Goal: Complete application form: Complete application form

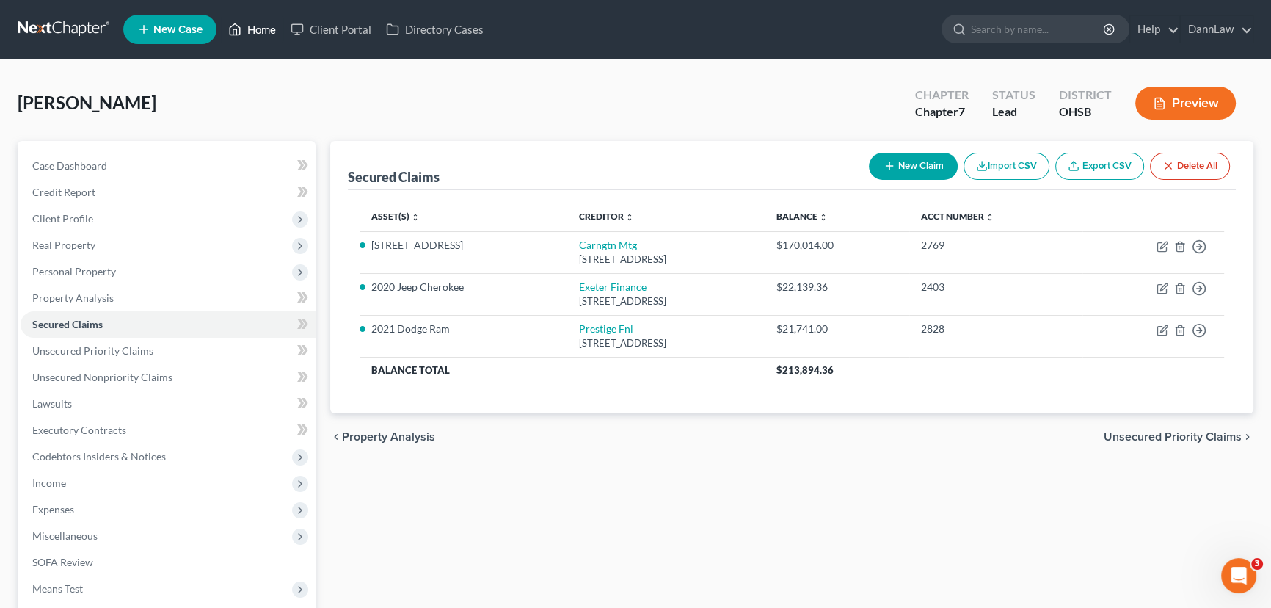
click at [272, 28] on link "Home" at bounding box center [252, 29] width 62 height 26
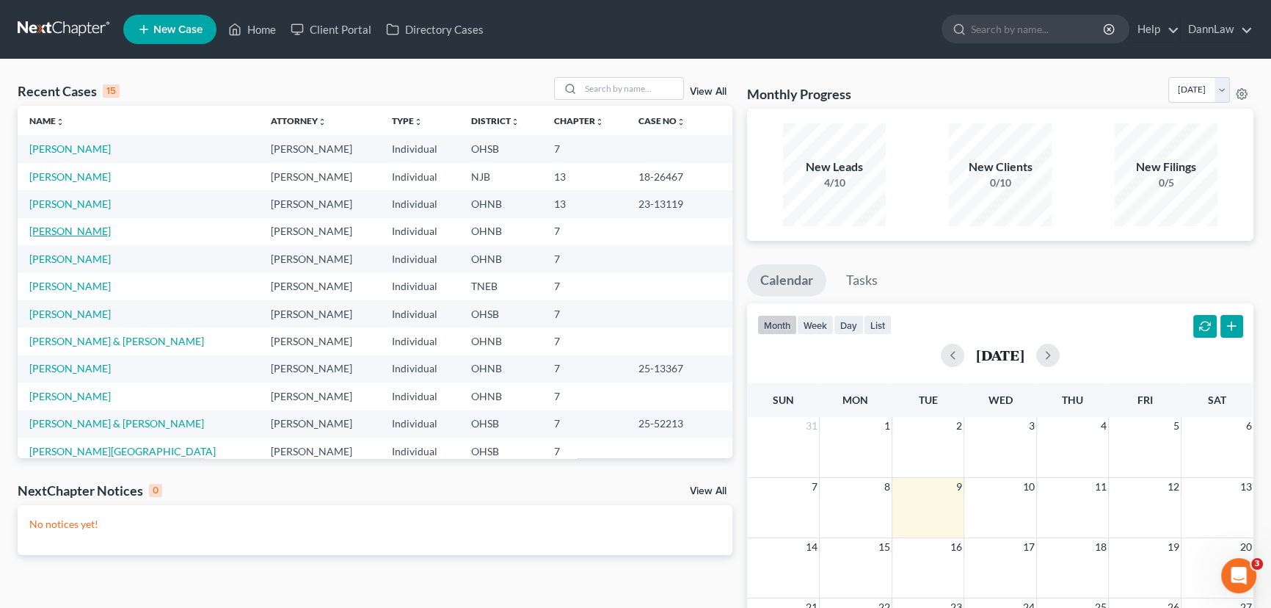
click at [85, 225] on link "[PERSON_NAME]" at bounding box center [69, 231] width 81 height 12
click at [87, 229] on link "[PERSON_NAME]" at bounding box center [69, 231] width 81 height 12
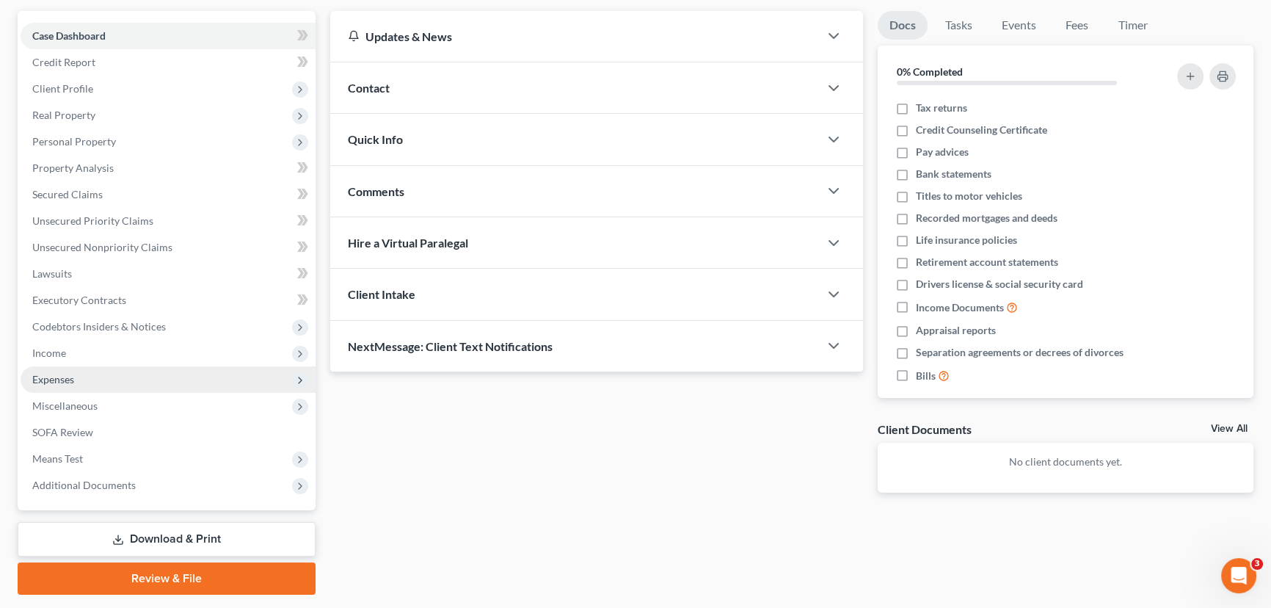
scroll to position [133, 0]
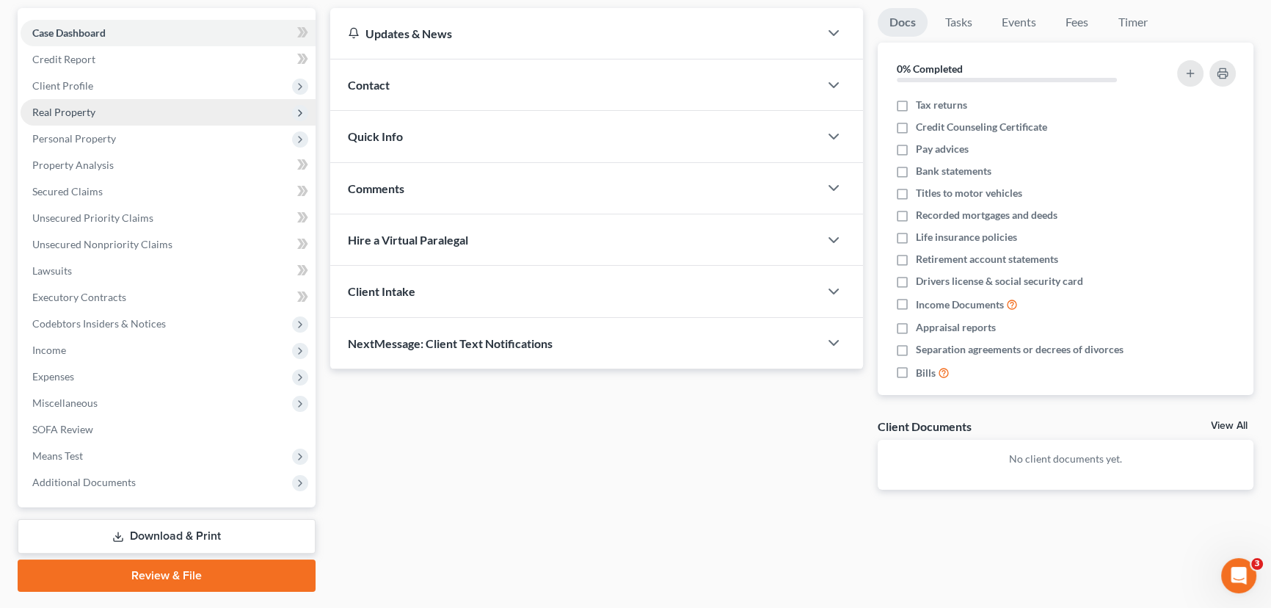
click at [77, 107] on span "Real Property" at bounding box center [63, 112] width 63 height 12
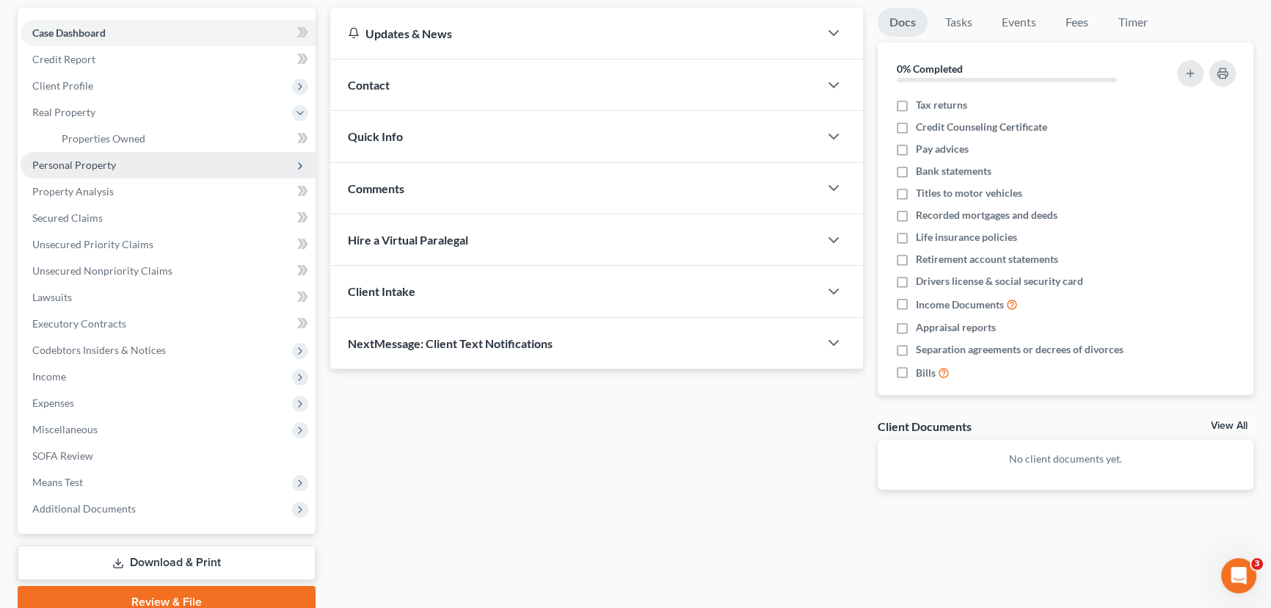
click at [90, 173] on span "Personal Property" at bounding box center [168, 165] width 295 height 26
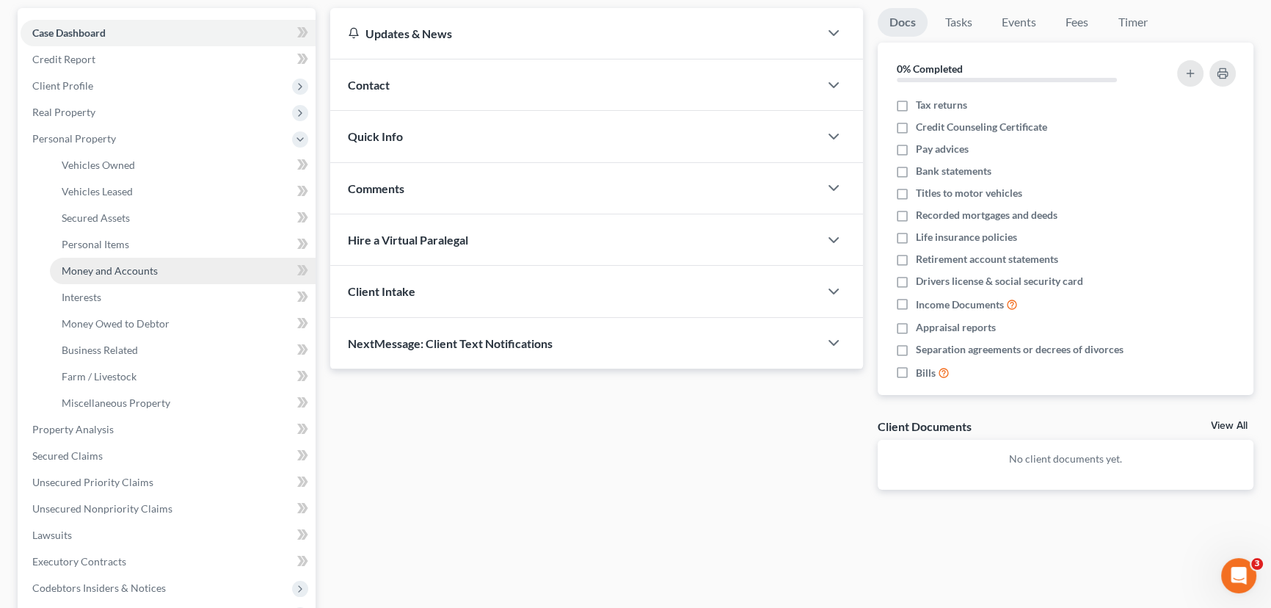
click at [119, 275] on link "Money and Accounts" at bounding box center [183, 271] width 266 height 26
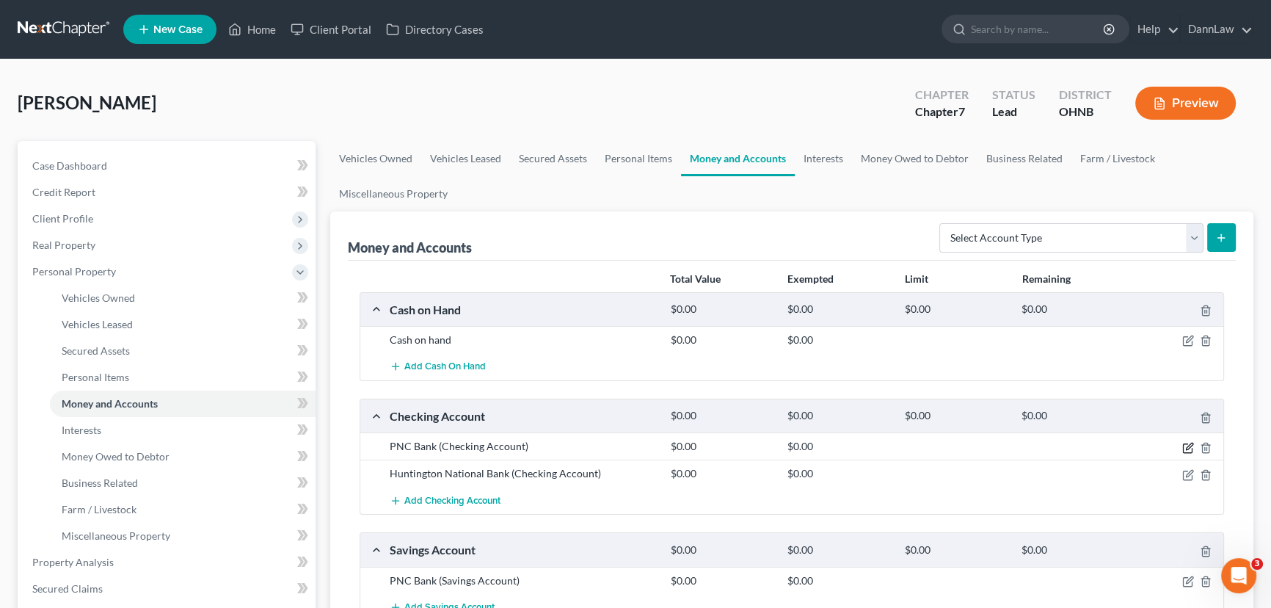
click at [1188, 449] on icon "button" at bounding box center [1189, 448] width 12 height 12
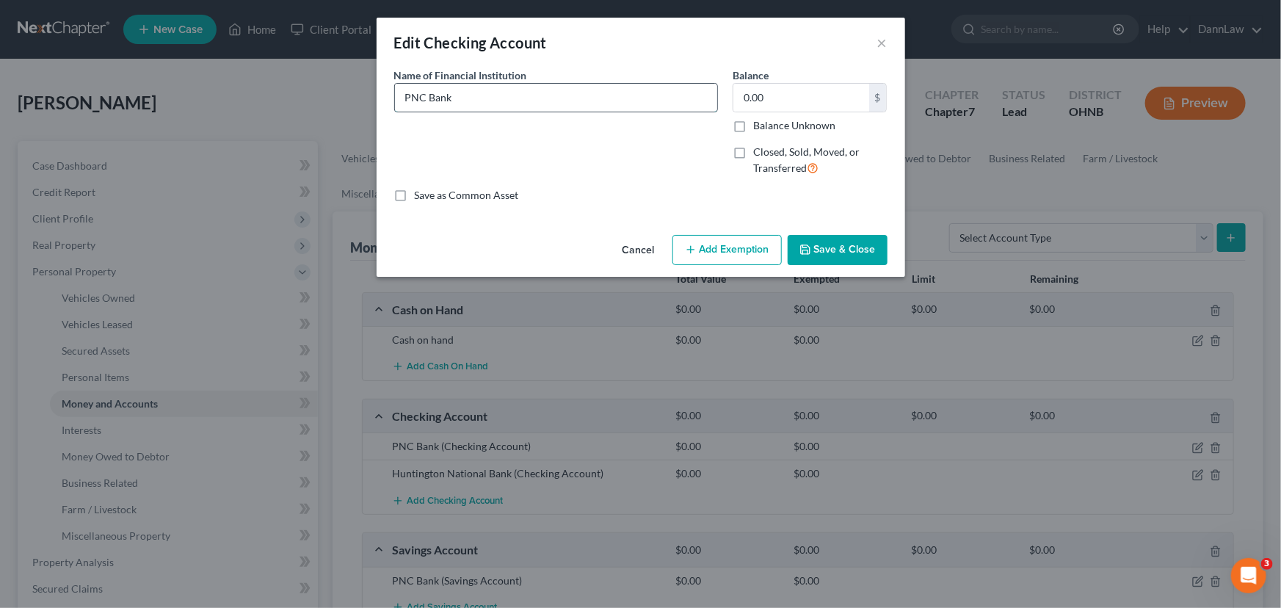
click at [512, 96] on input "PNC Bank" at bounding box center [556, 98] width 322 height 28
type input "PNC Bank xx7574"
click at [841, 259] on button "Save & Close" at bounding box center [838, 250] width 100 height 31
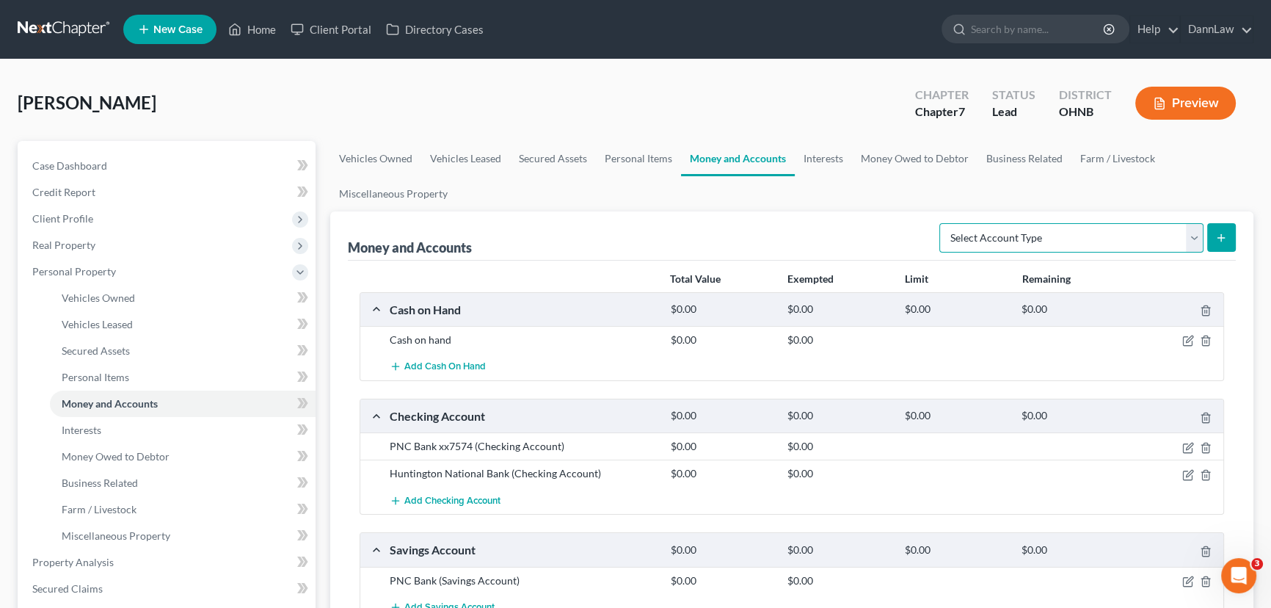
click at [1164, 235] on select "Select Account Type Brokerage Cash on Hand Certificates of Deposit Checking Acc…" at bounding box center [1072, 237] width 264 height 29
select select "checking"
click at [943, 223] on select "Select Account Type Brokerage Cash on Hand Certificates of Deposit Checking Acc…" at bounding box center [1072, 237] width 264 height 29
click at [1216, 239] on icon "submit" at bounding box center [1222, 238] width 12 height 12
click at [1230, 236] on button "submit" at bounding box center [1222, 237] width 29 height 29
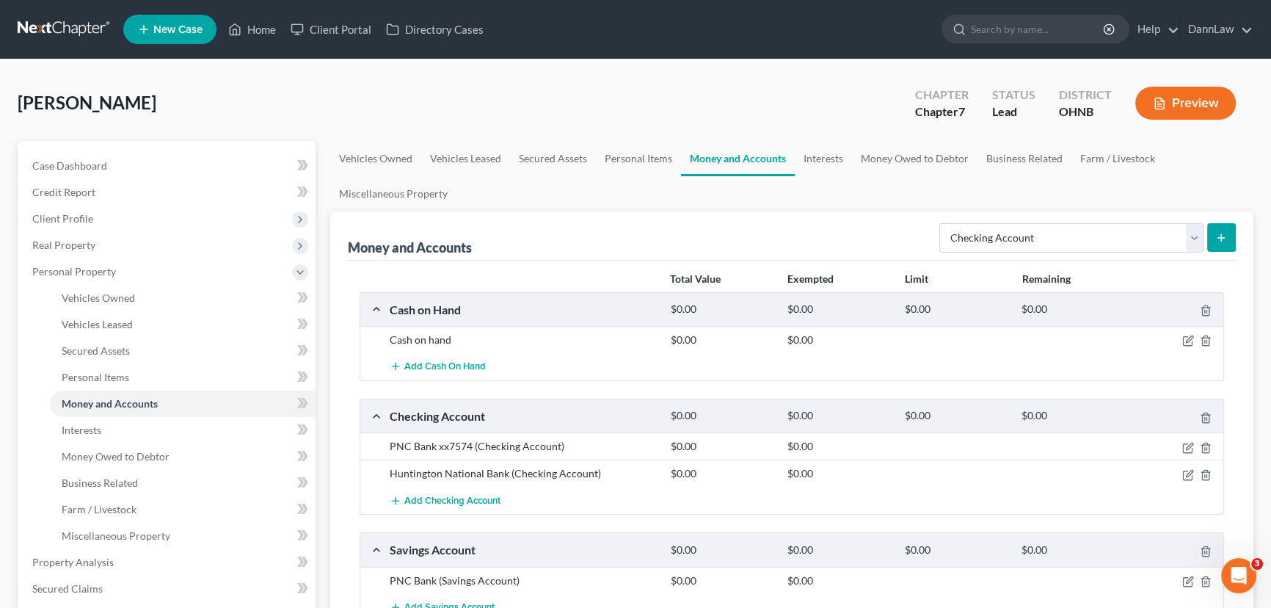
click at [1223, 239] on icon "submit" at bounding box center [1222, 238] width 12 height 12
click at [134, 164] on link "Case Dashboard" at bounding box center [168, 166] width 295 height 26
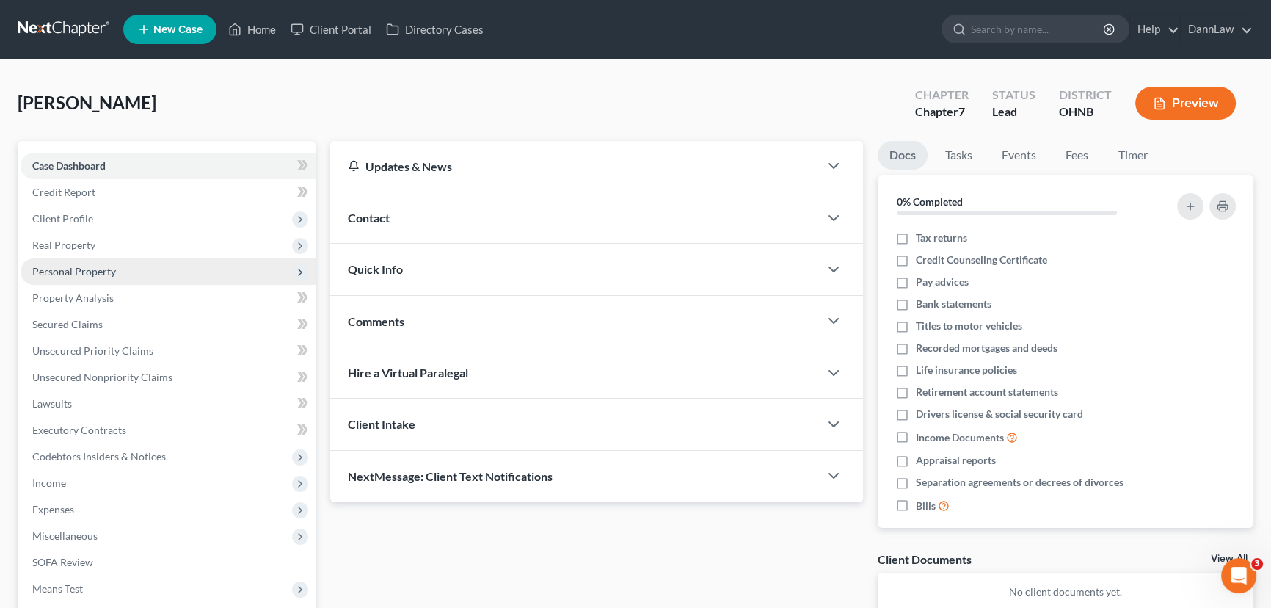
click at [83, 272] on span "Personal Property" at bounding box center [74, 271] width 84 height 12
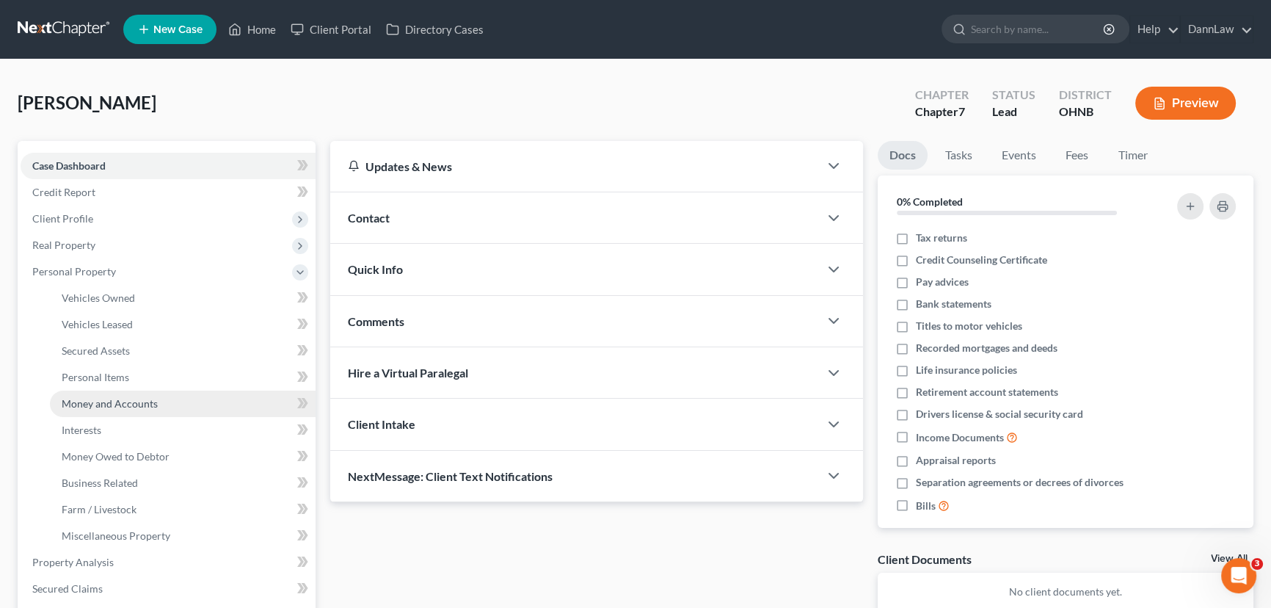
click at [144, 408] on link "Money and Accounts" at bounding box center [183, 404] width 266 height 26
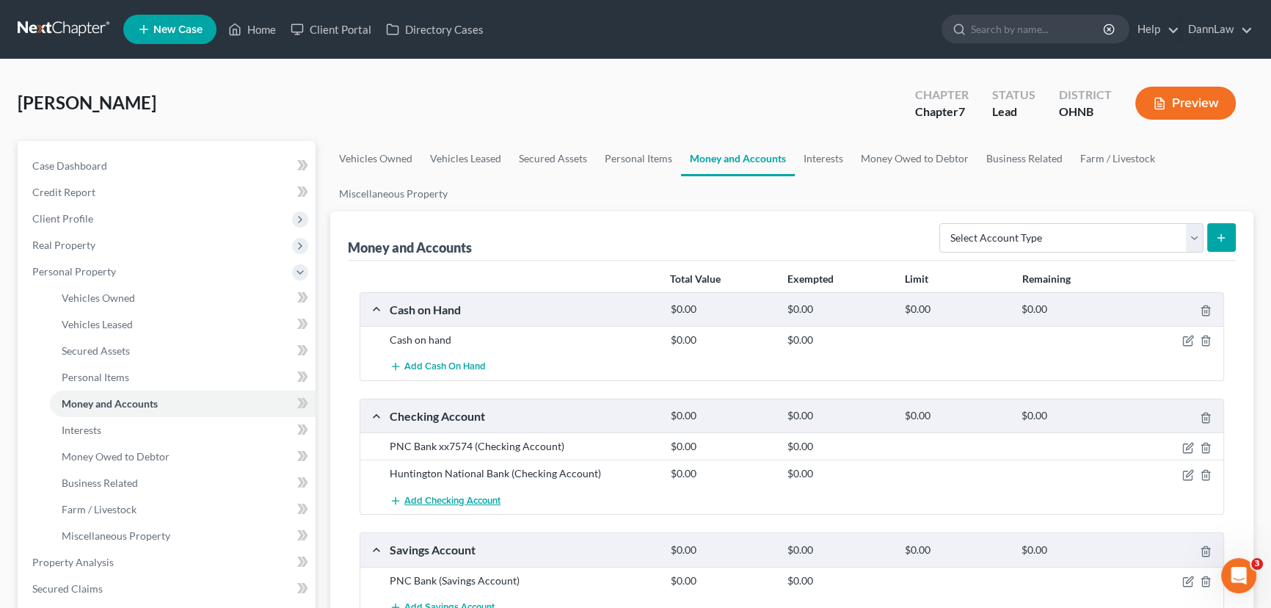
click at [462, 501] on span "Add Checking Account" at bounding box center [452, 501] width 96 height 12
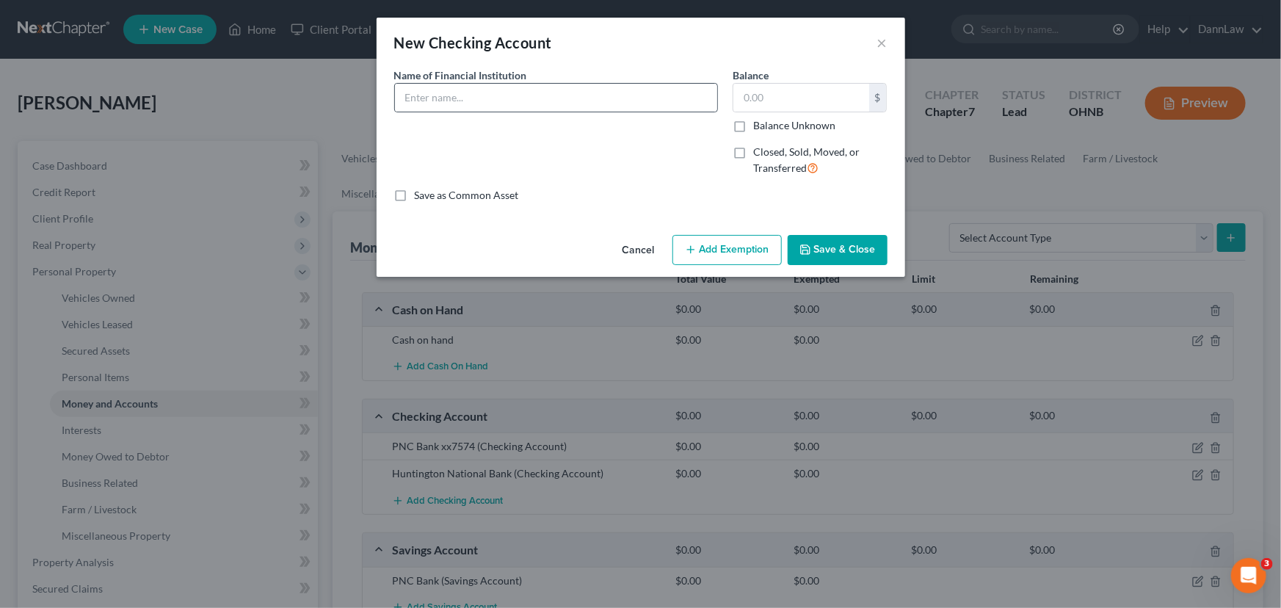
click at [502, 111] on div at bounding box center [556, 97] width 324 height 29
click at [507, 101] on input "text" at bounding box center [556, 98] width 322 height 28
type input "A"
type input "PNC Bank xx7582"
click at [842, 250] on button "Save & Close" at bounding box center [838, 250] width 100 height 31
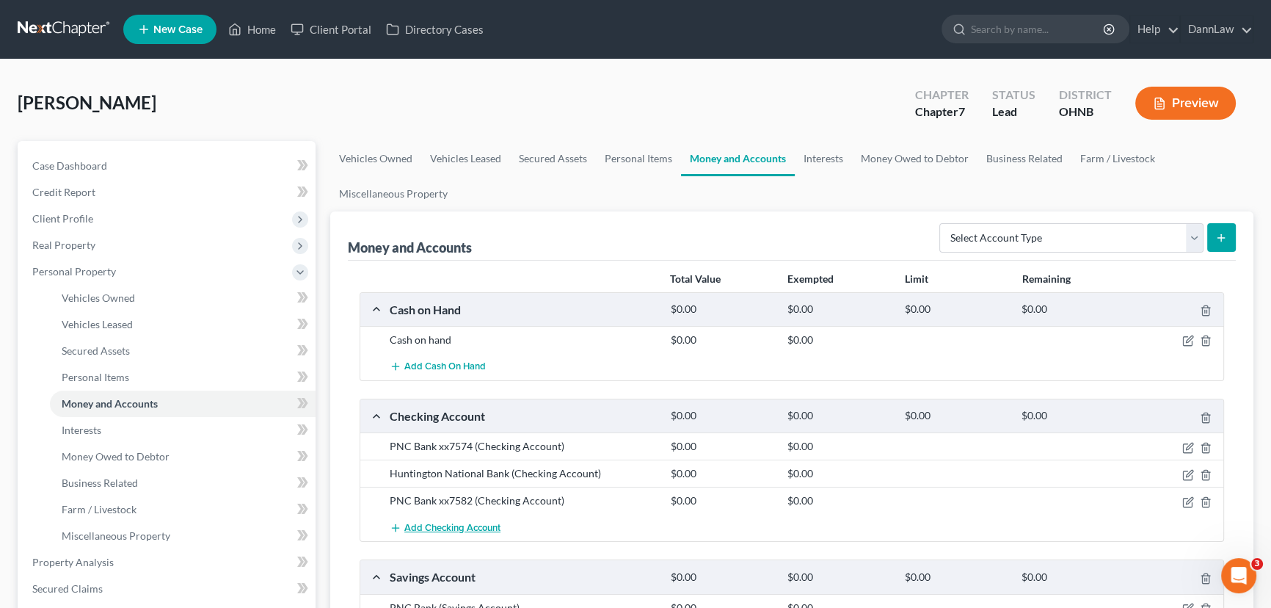
click at [462, 522] on span "Add Checking Account" at bounding box center [452, 528] width 96 height 12
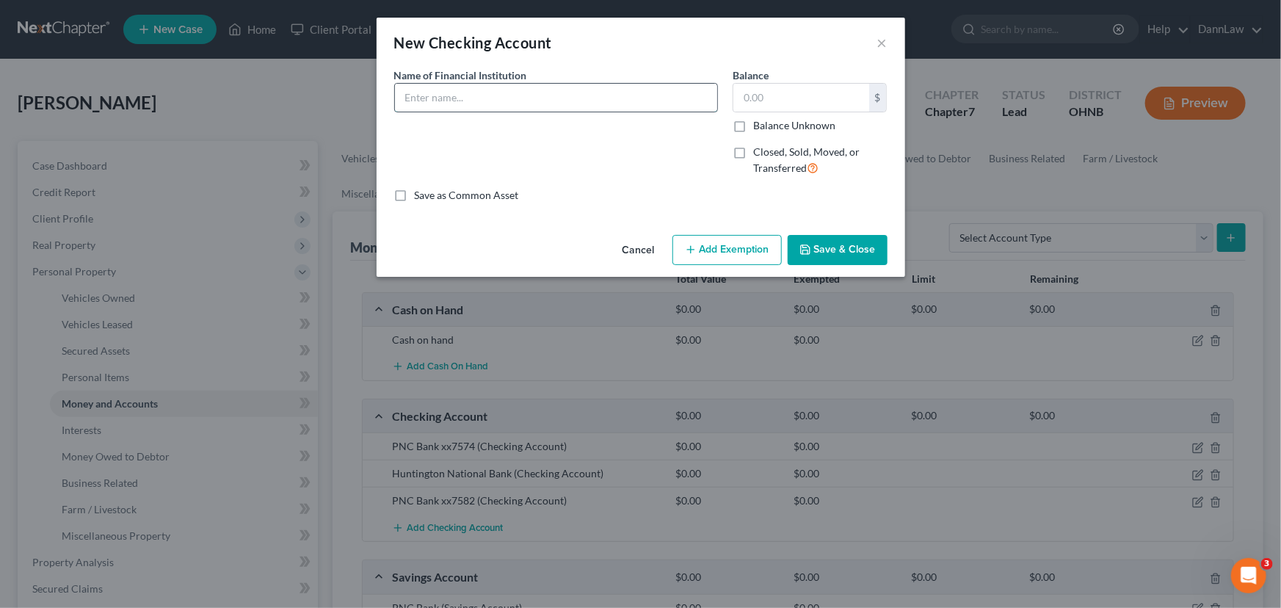
drag, startPoint x: 457, startPoint y: 101, endPoint x: 454, endPoint y: 94, distance: 7.6
click at [457, 101] on input "text" at bounding box center [556, 98] width 322 height 28
type input "PNC Bank xx7753"
click at [859, 246] on button "Save & Close" at bounding box center [838, 250] width 100 height 31
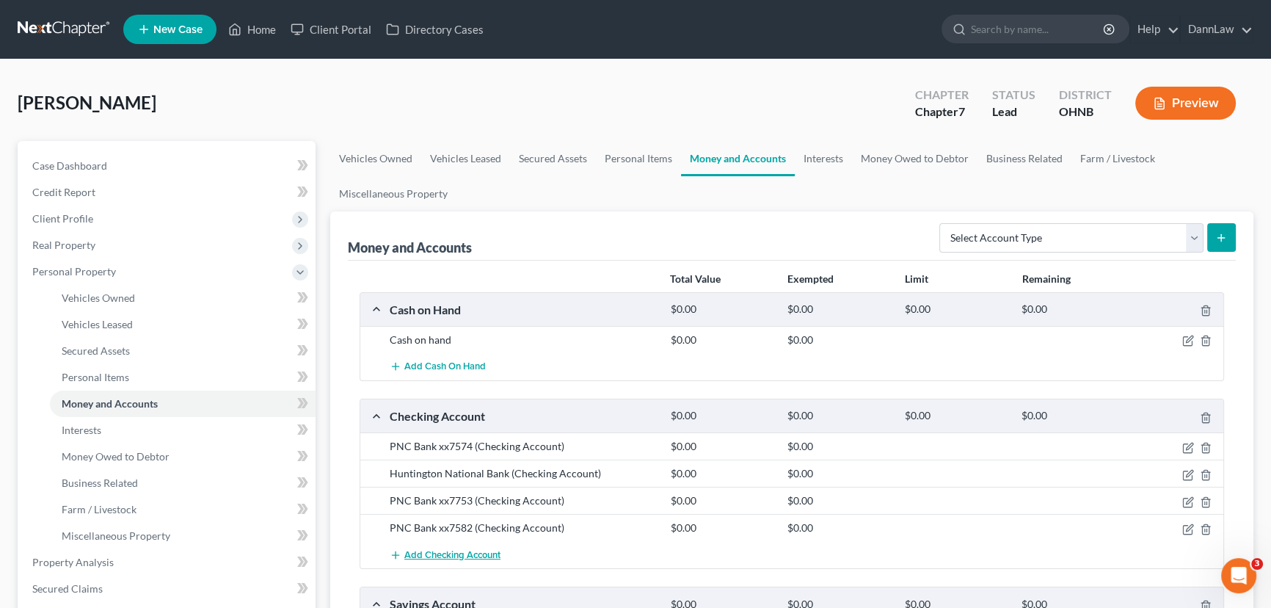
click at [492, 551] on span "Add Checking Account" at bounding box center [452, 555] width 96 height 12
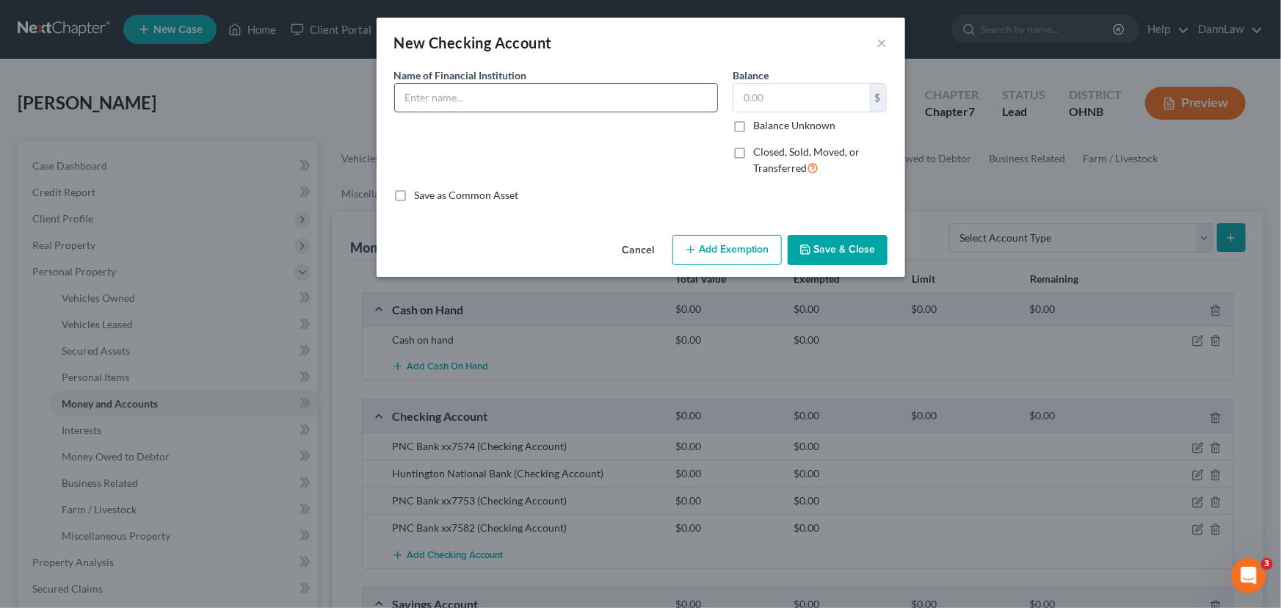
click at [499, 104] on input "text" at bounding box center [556, 98] width 322 height 28
type input "PNC Bank xx8851"
click at [827, 242] on button "Save & Close" at bounding box center [838, 250] width 100 height 31
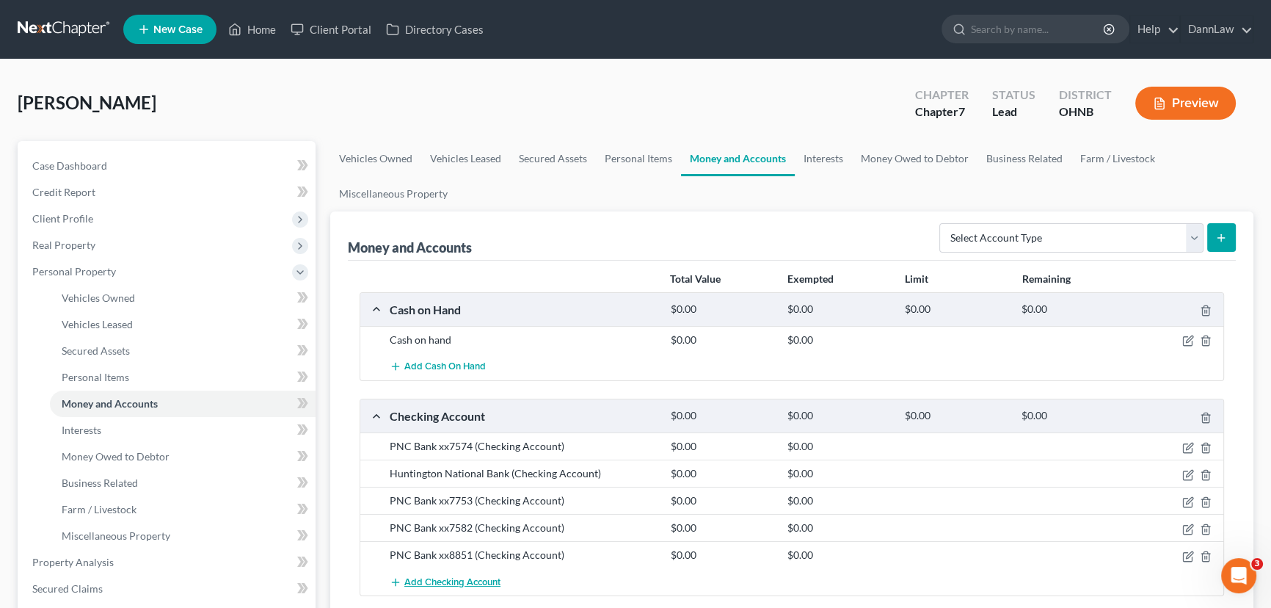
click at [492, 581] on span "Add Checking Account" at bounding box center [452, 582] width 96 height 12
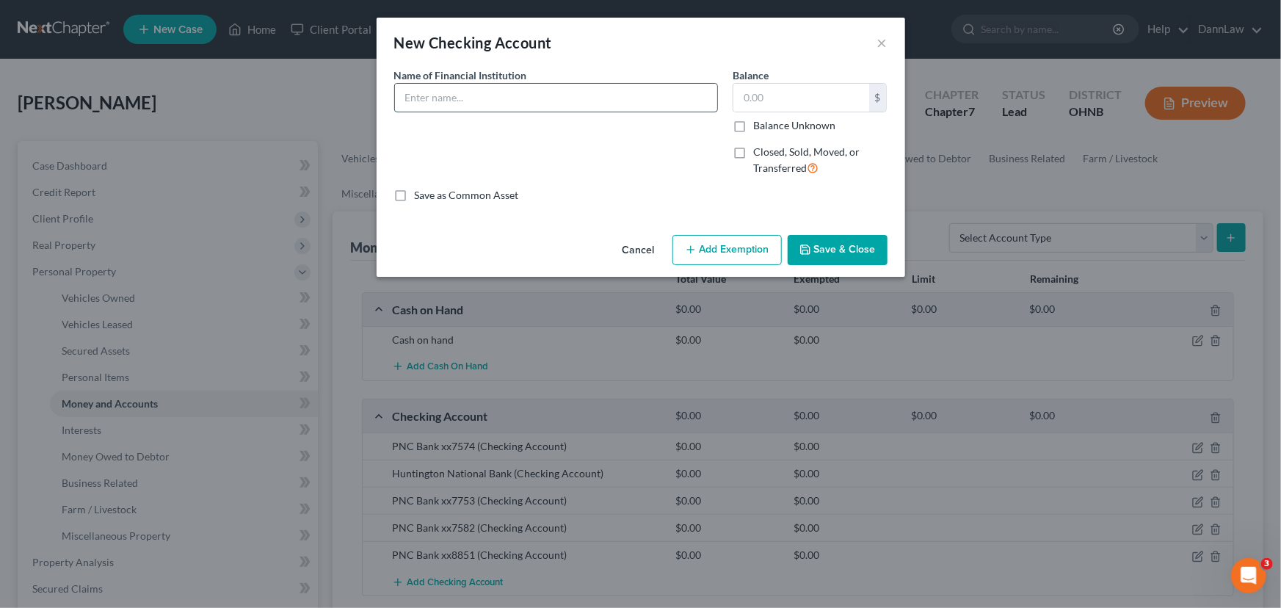
click at [536, 98] on input "text" at bounding box center [556, 98] width 322 height 28
type input "PNC Bank xx8843"
click at [835, 251] on button "Save & Close" at bounding box center [838, 250] width 100 height 31
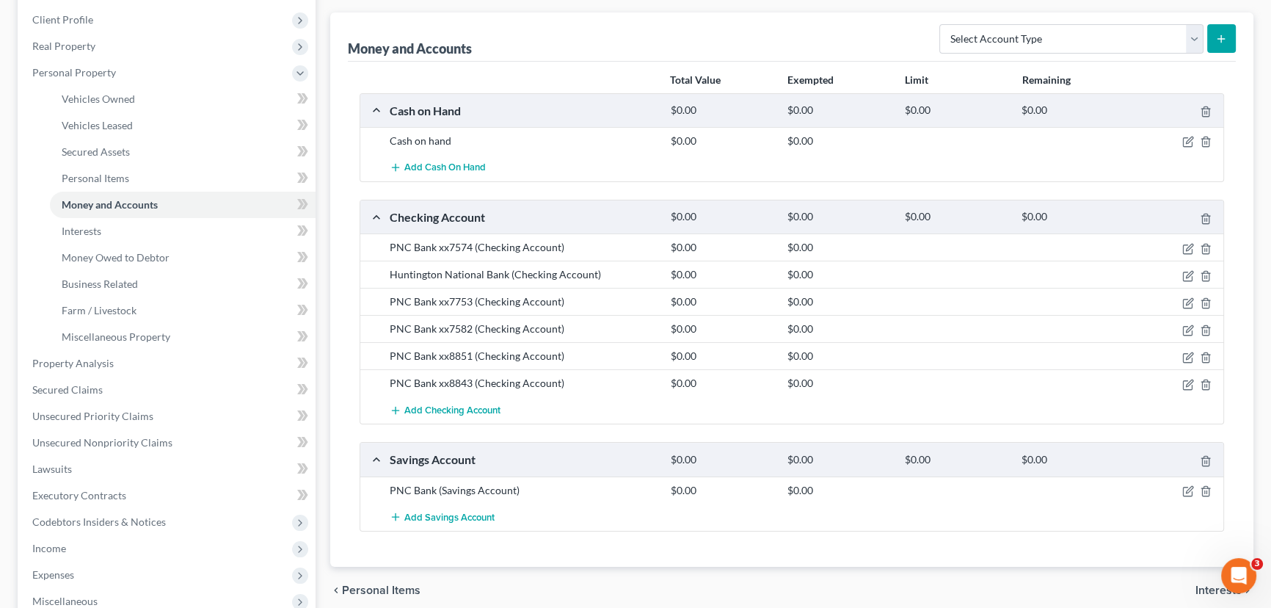
scroll to position [200, 0]
click at [482, 404] on span "Add Checking Account" at bounding box center [452, 410] width 96 height 12
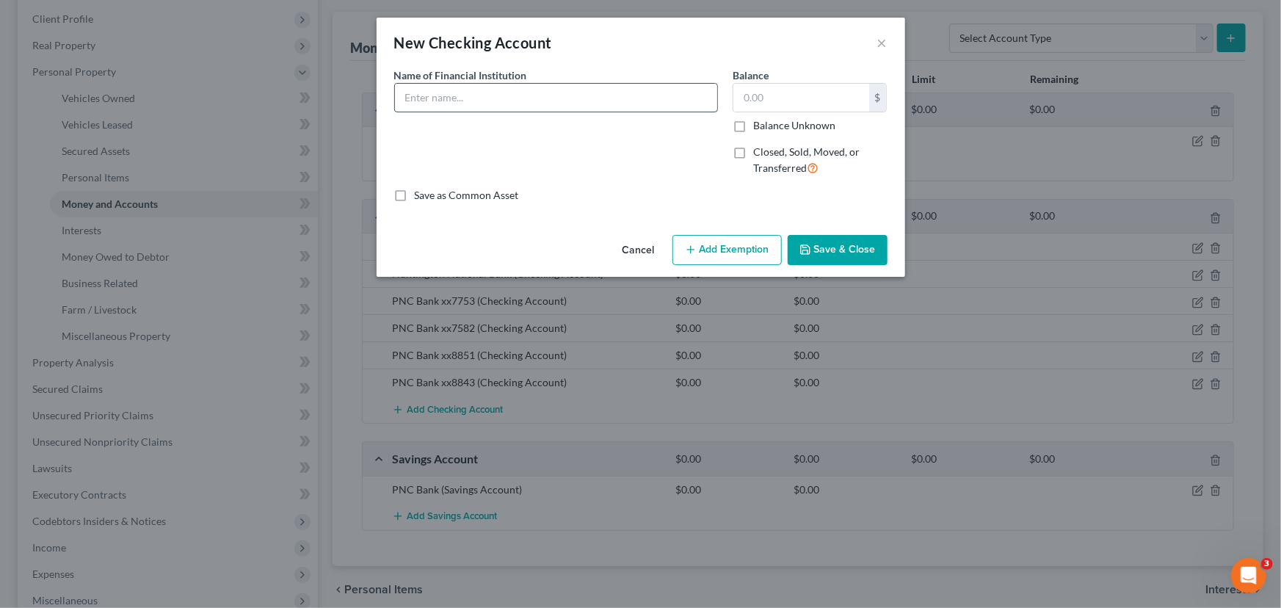
click at [505, 104] on input "text" at bounding box center [556, 98] width 322 height 28
type input "PNC Bank x7745"
click at [807, 255] on icon "button" at bounding box center [805, 250] width 12 height 12
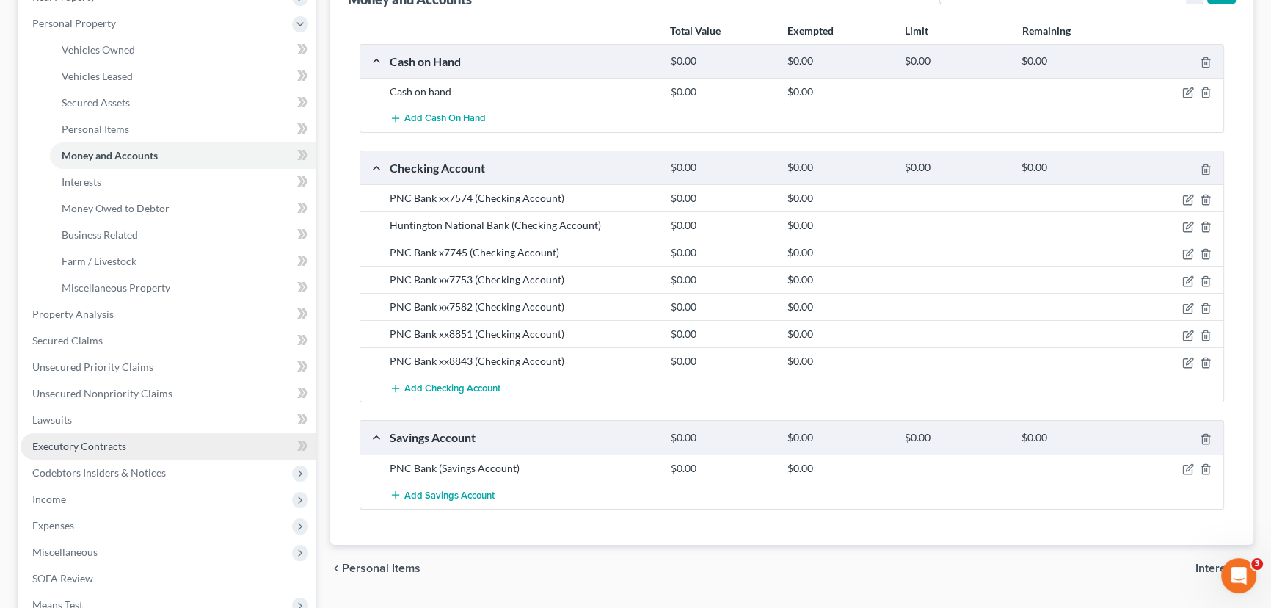
scroll to position [266, 0]
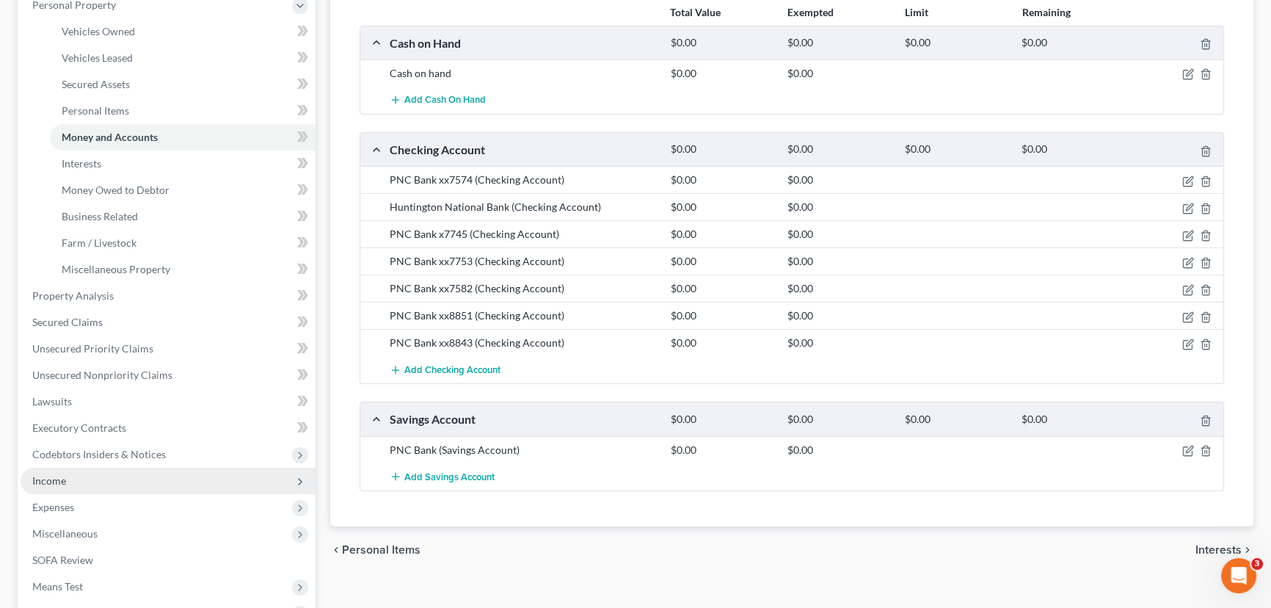
click at [94, 478] on span "Income" at bounding box center [168, 481] width 295 height 26
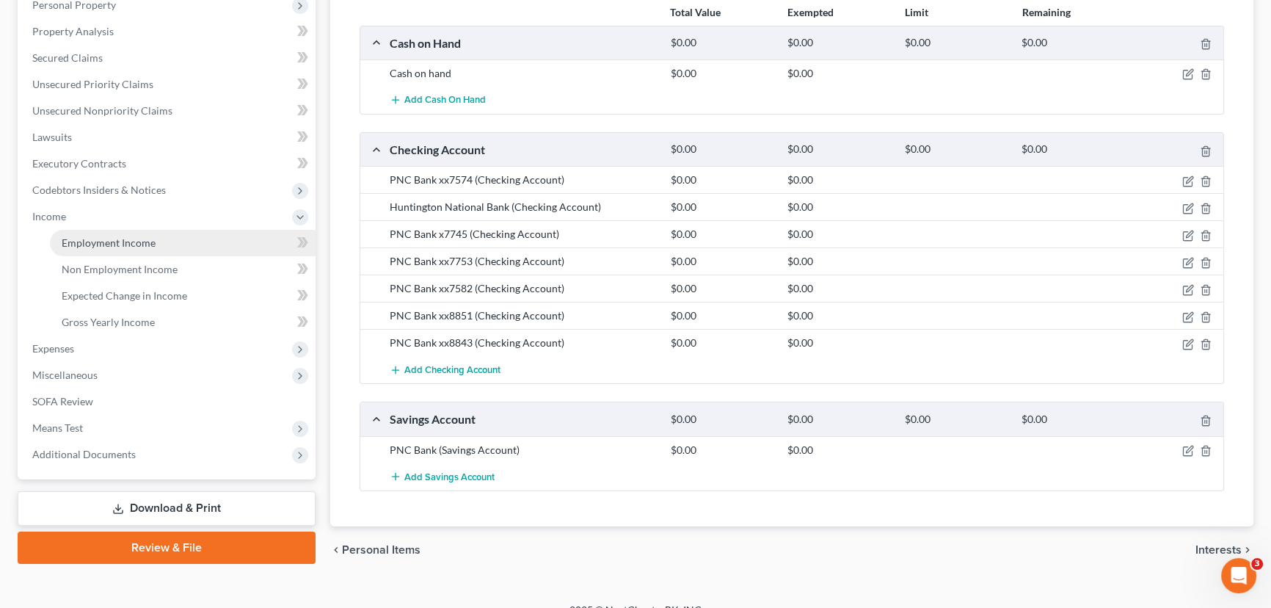
click at [87, 243] on span "Employment Income" at bounding box center [109, 242] width 94 height 12
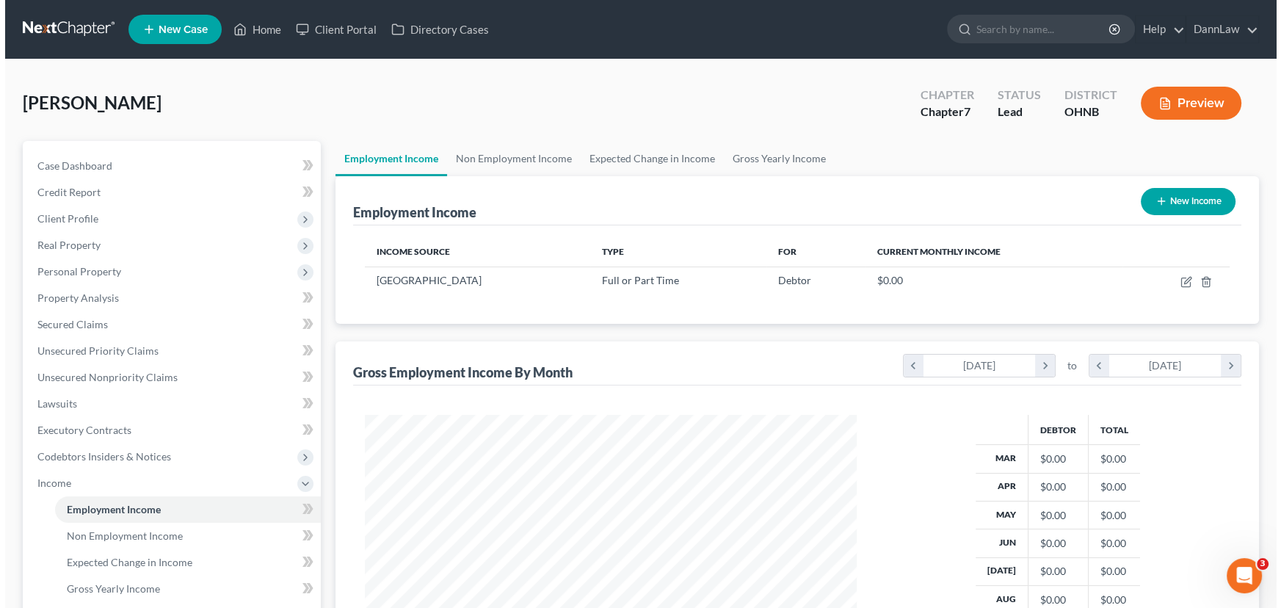
scroll to position [263, 521]
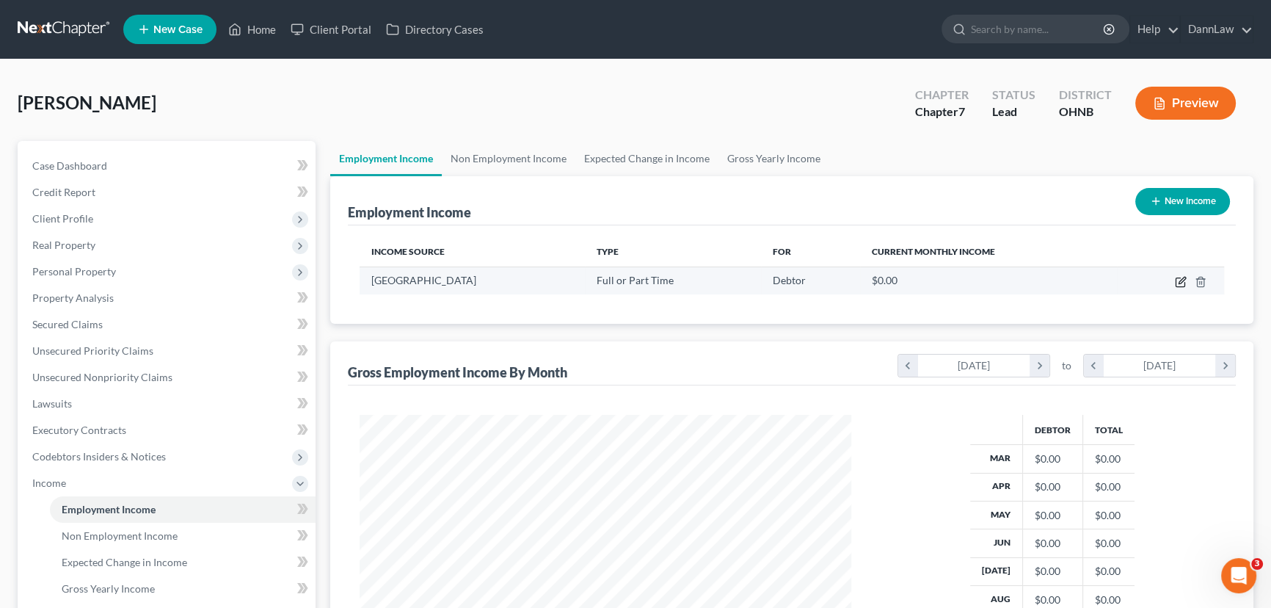
click at [1182, 279] on icon "button" at bounding box center [1181, 282] width 12 height 12
select select "0"
select select "2"
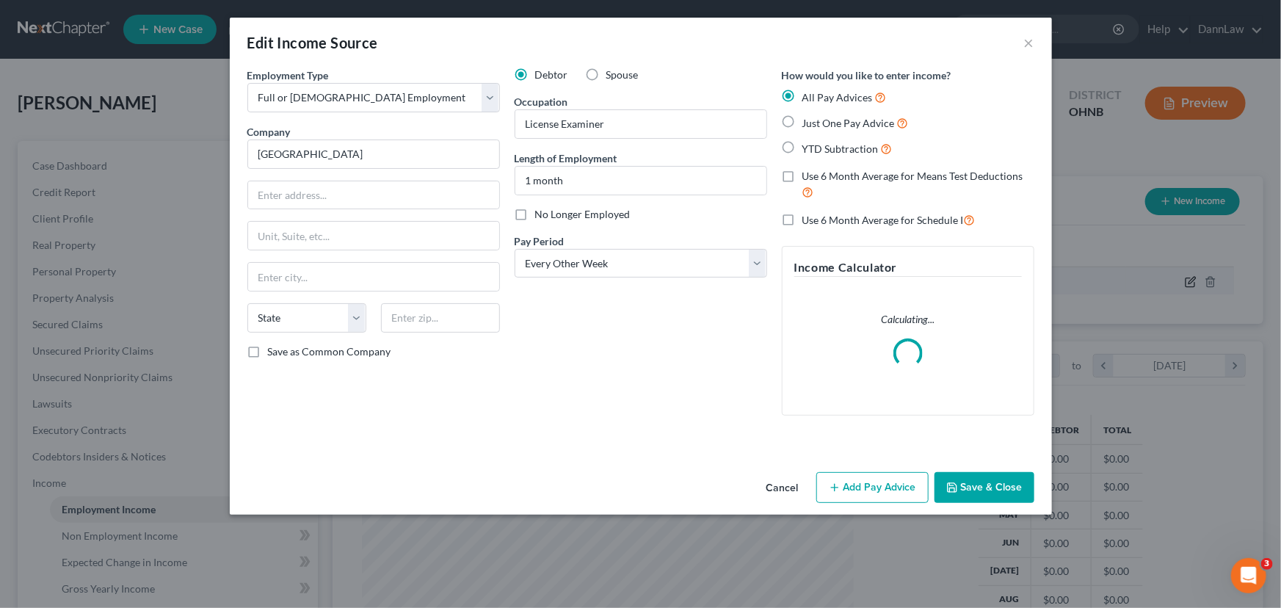
scroll to position [263, 526]
click at [408, 200] on input "text" at bounding box center [373, 195] width 251 height 28
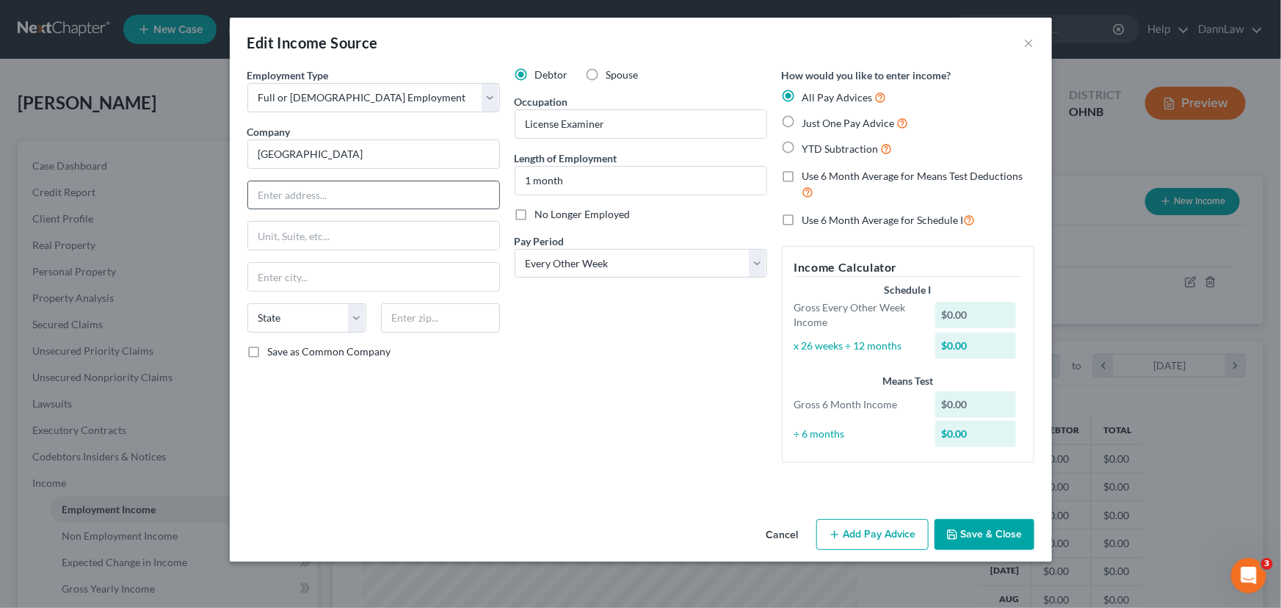
click at [410, 190] on input "text" at bounding box center [373, 195] width 251 height 28
click at [410, 191] on input "[STREET_ADDRESS]" at bounding box center [373, 195] width 251 height 28
type input "[STREET_ADDRESS]"
type input "[GEOGRAPHIC_DATA]"
select select "36"
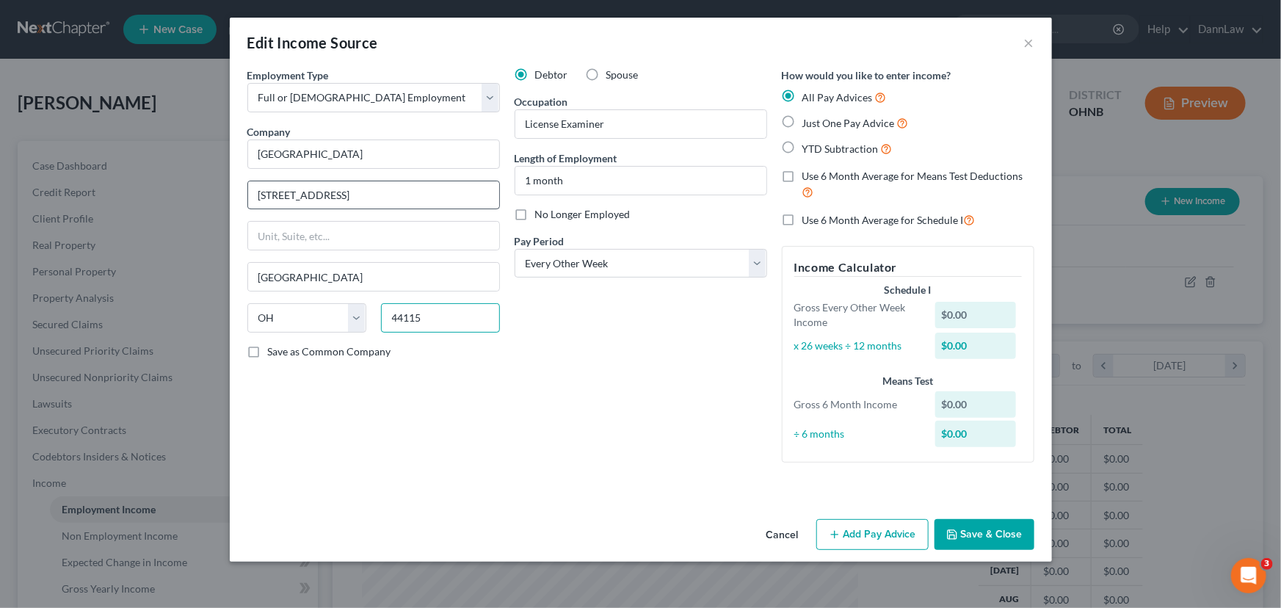
type input "44115"
click at [893, 529] on button "Add Pay Advice" at bounding box center [872, 534] width 112 height 31
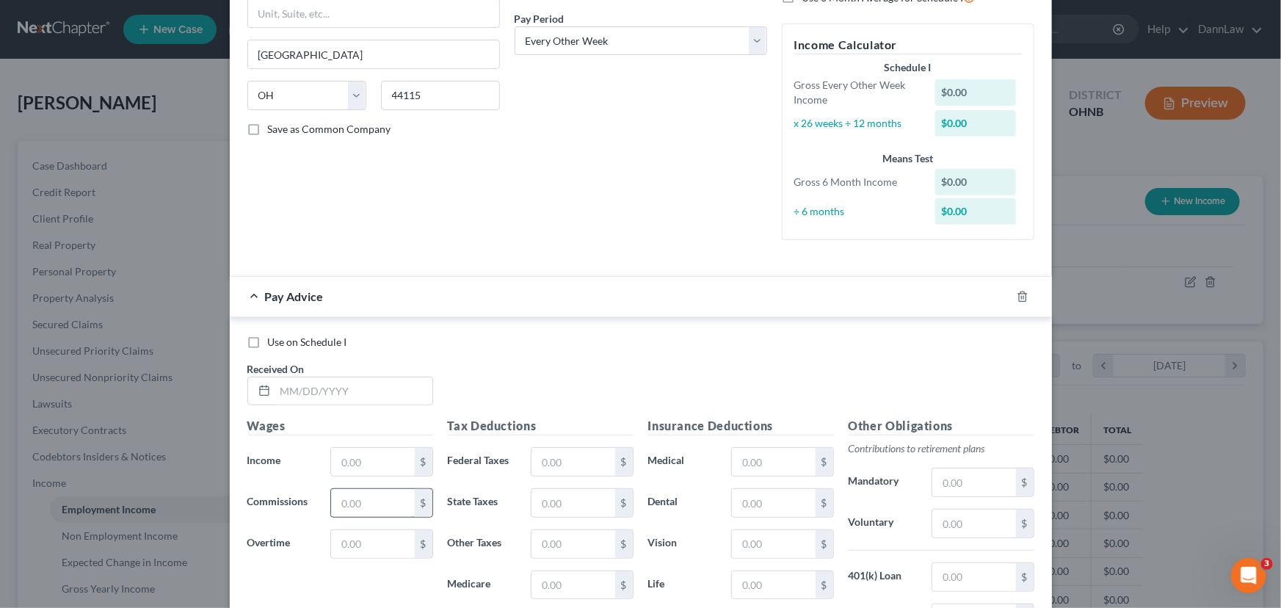
scroll to position [266, 0]
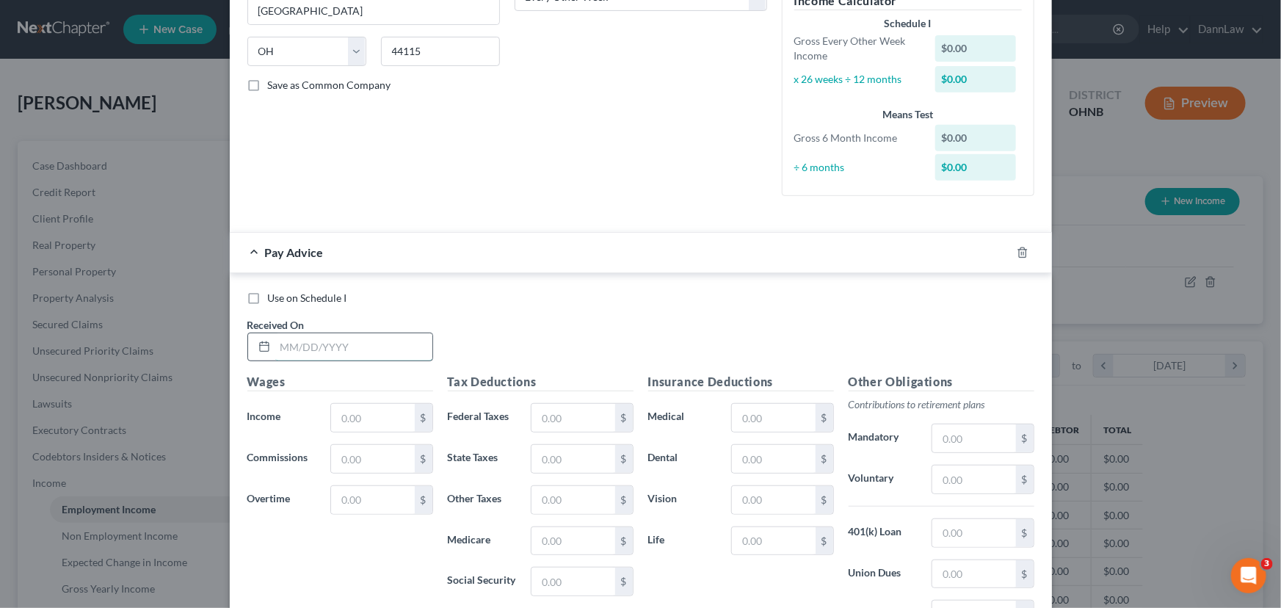
click at [305, 345] on input "text" at bounding box center [353, 347] width 157 height 28
type input "[DATE]"
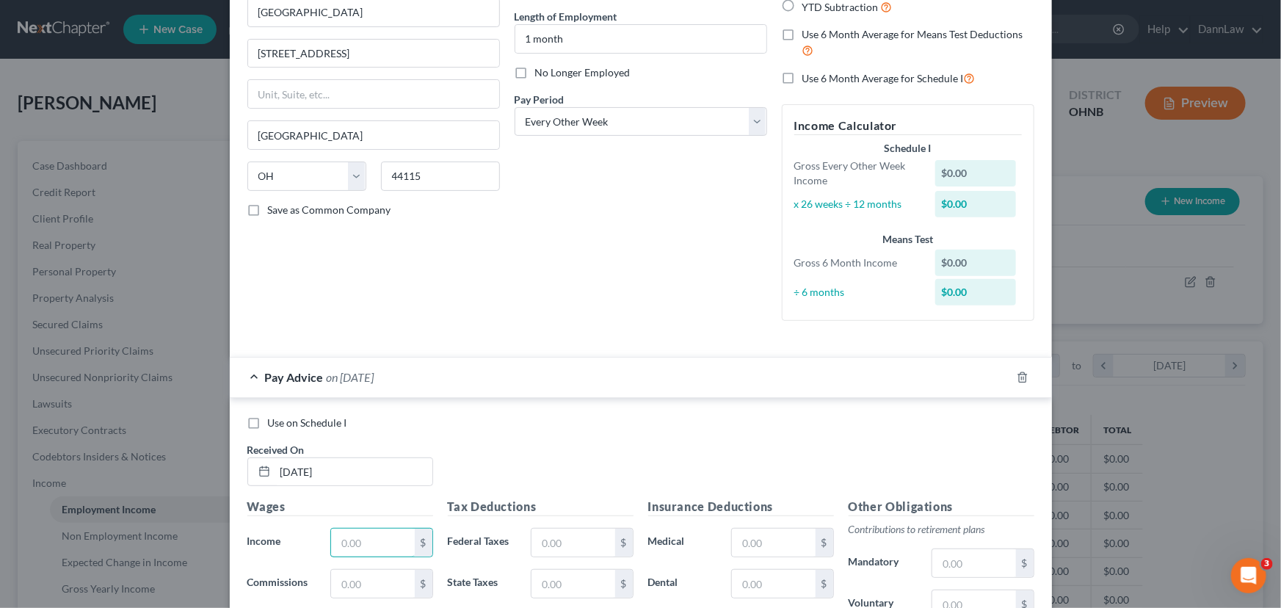
scroll to position [133, 0]
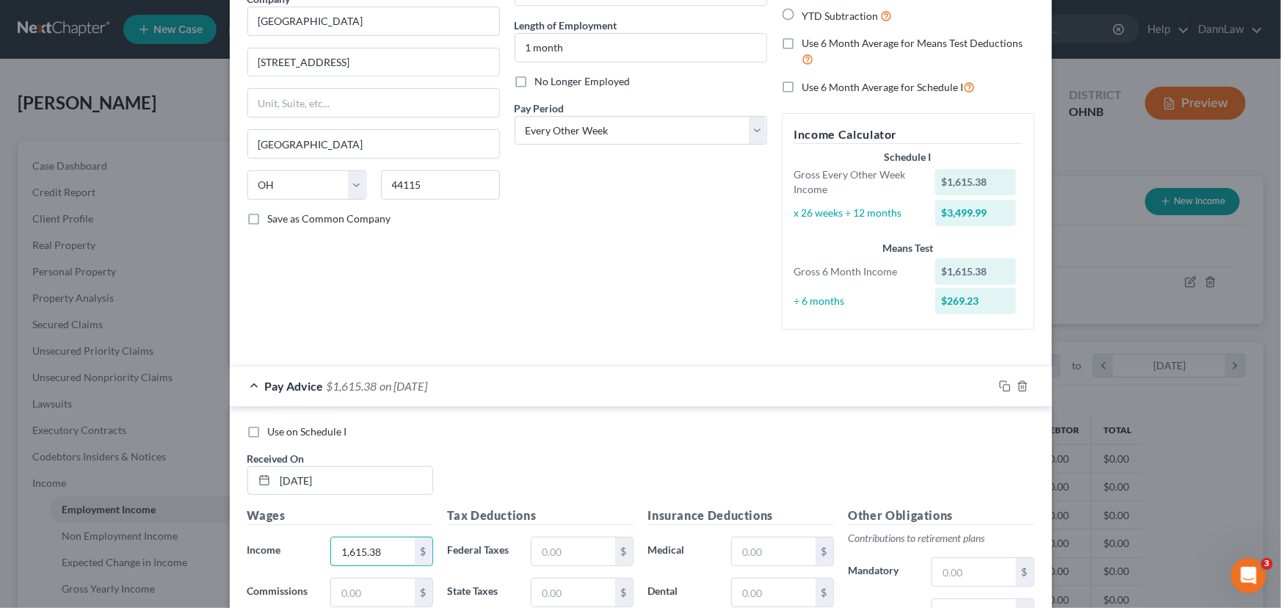
type input "1,615.38"
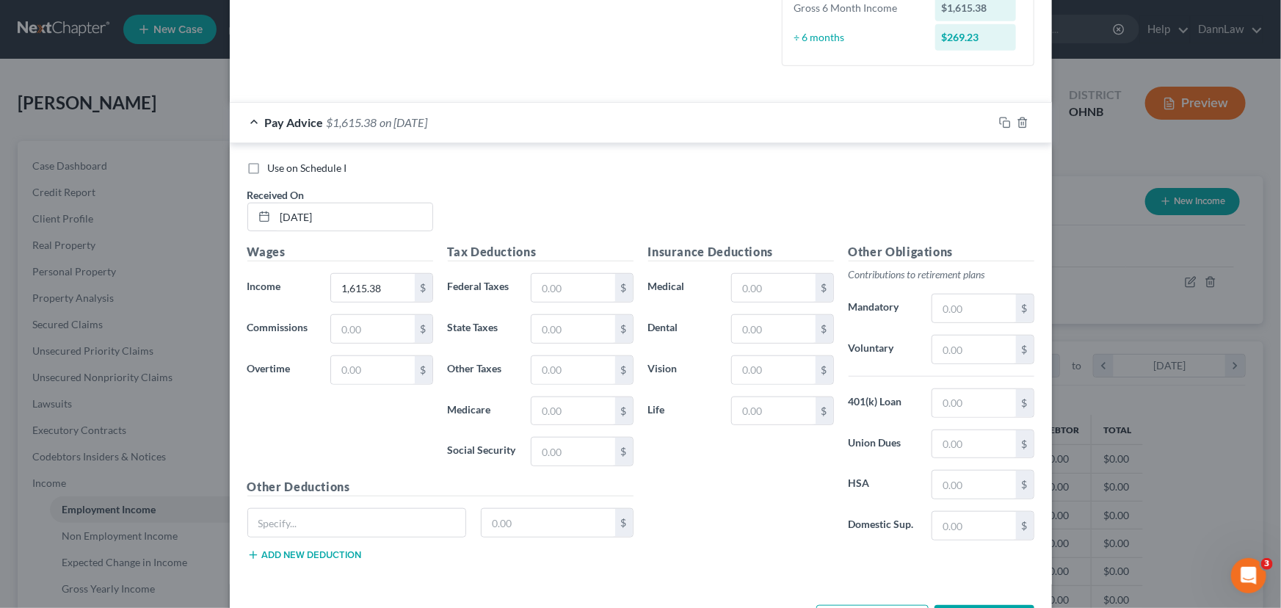
scroll to position [400, 0]
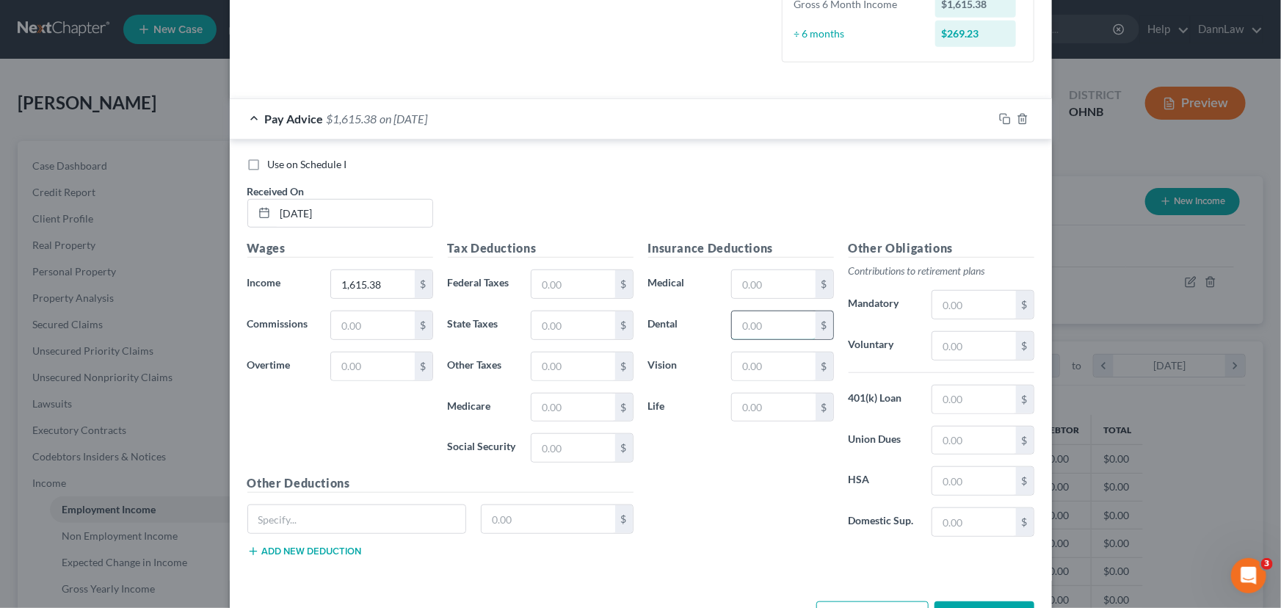
click at [767, 326] on input "text" at bounding box center [773, 325] width 83 height 28
type input "13.56"
drag, startPoint x: 789, startPoint y: 294, endPoint x: 782, endPoint y: 288, distance: 9.4
click at [788, 293] on input "text" at bounding box center [773, 284] width 83 height 28
type input "74.44"
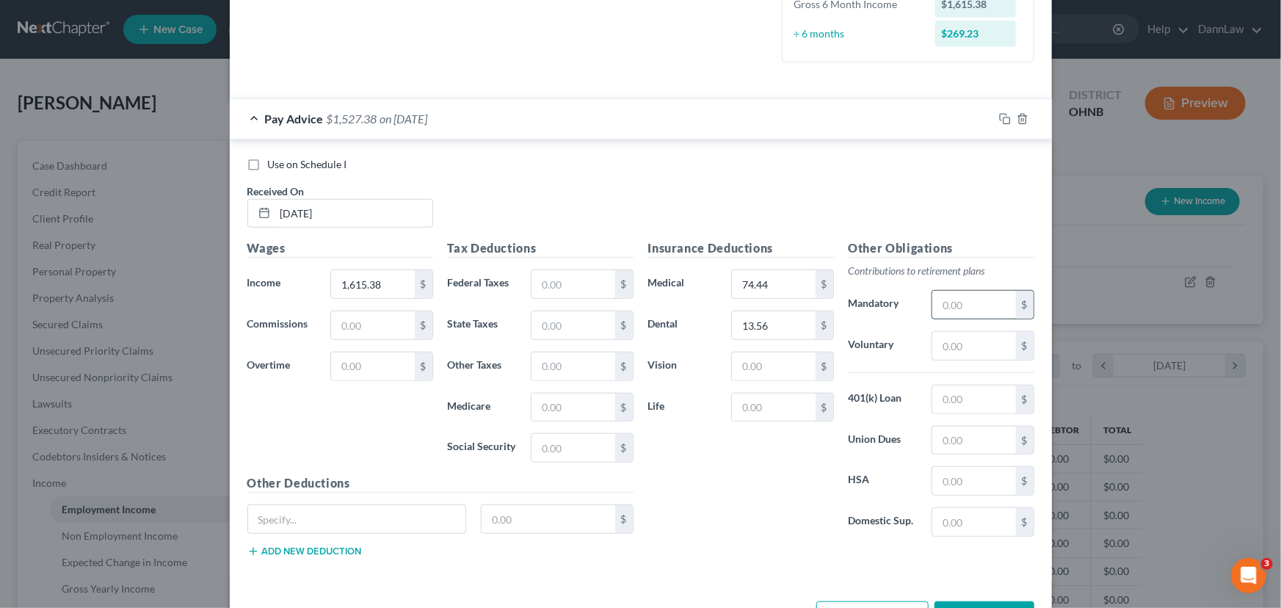
click at [974, 305] on input "text" at bounding box center [973, 305] width 83 height 28
type input "161.54"
click at [785, 372] on input "text" at bounding box center [773, 366] width 83 height 28
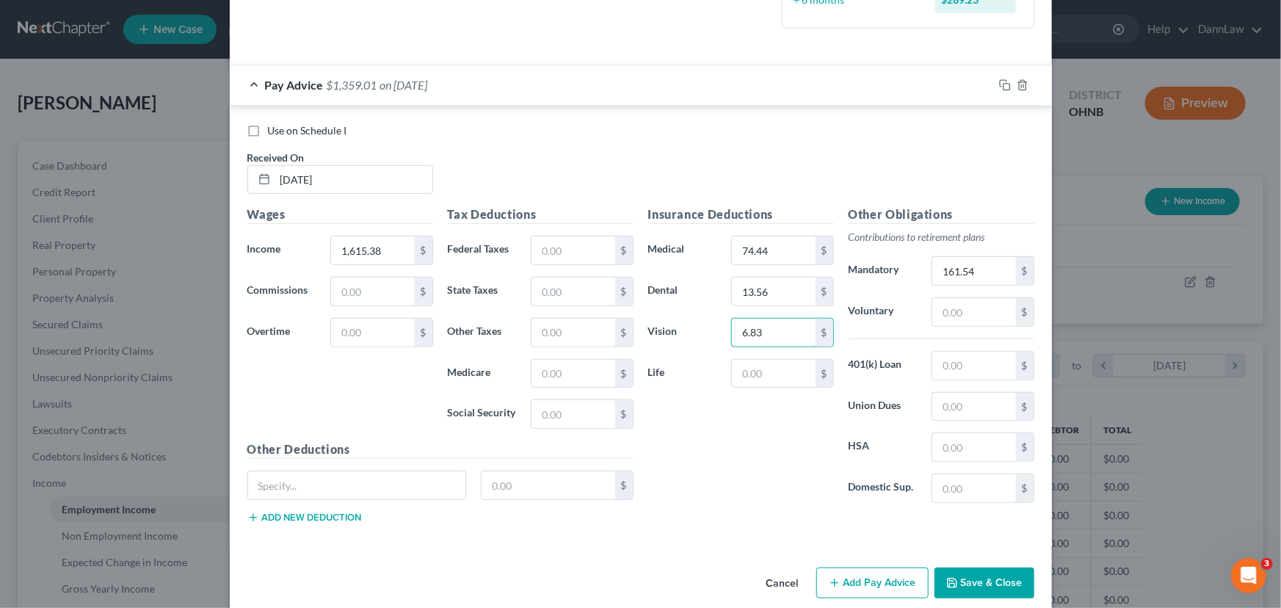
scroll to position [451, 0]
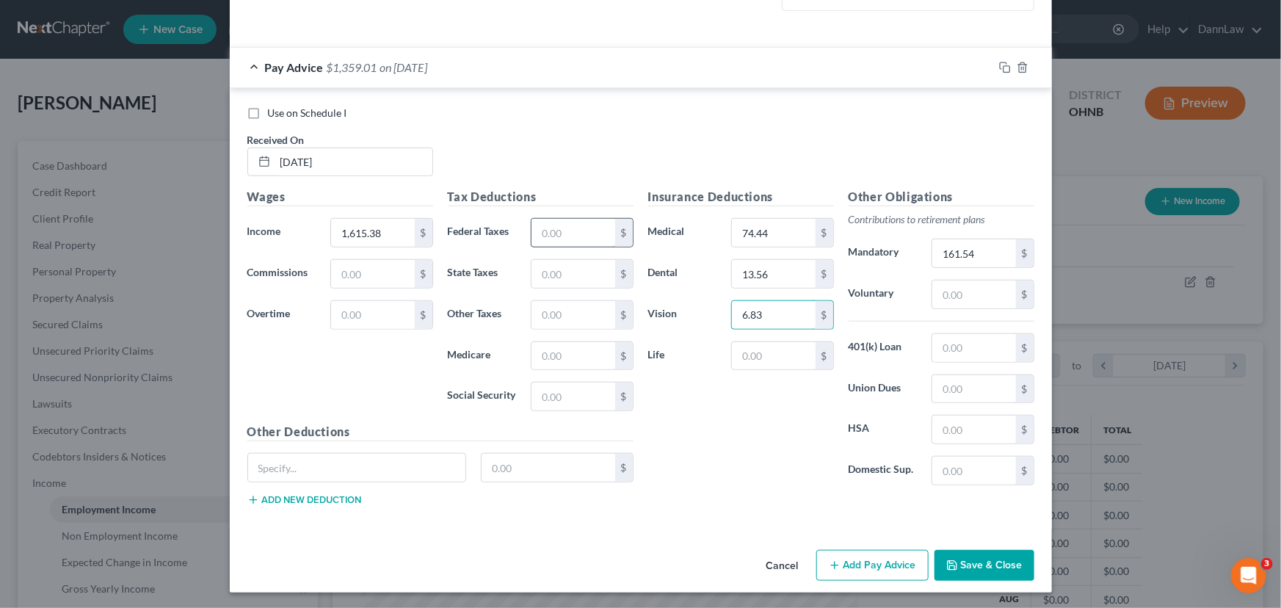
type input "6.83"
click at [586, 230] on input "text" at bounding box center [572, 233] width 83 height 28
type input "85.07"
type input "27.82"
type input "43.43"
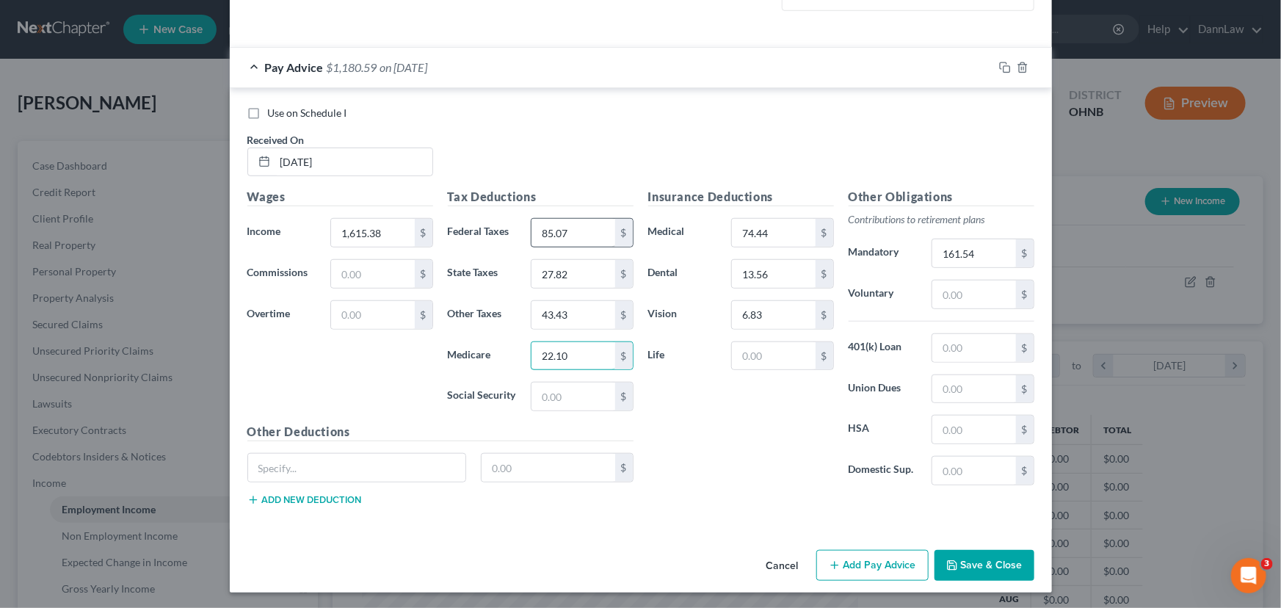
type input "22.10"
click at [580, 282] on input "27.82" at bounding box center [572, 274] width 83 height 28
type input "27.80"
click at [999, 64] on icon "button" at bounding box center [1005, 68] width 12 height 12
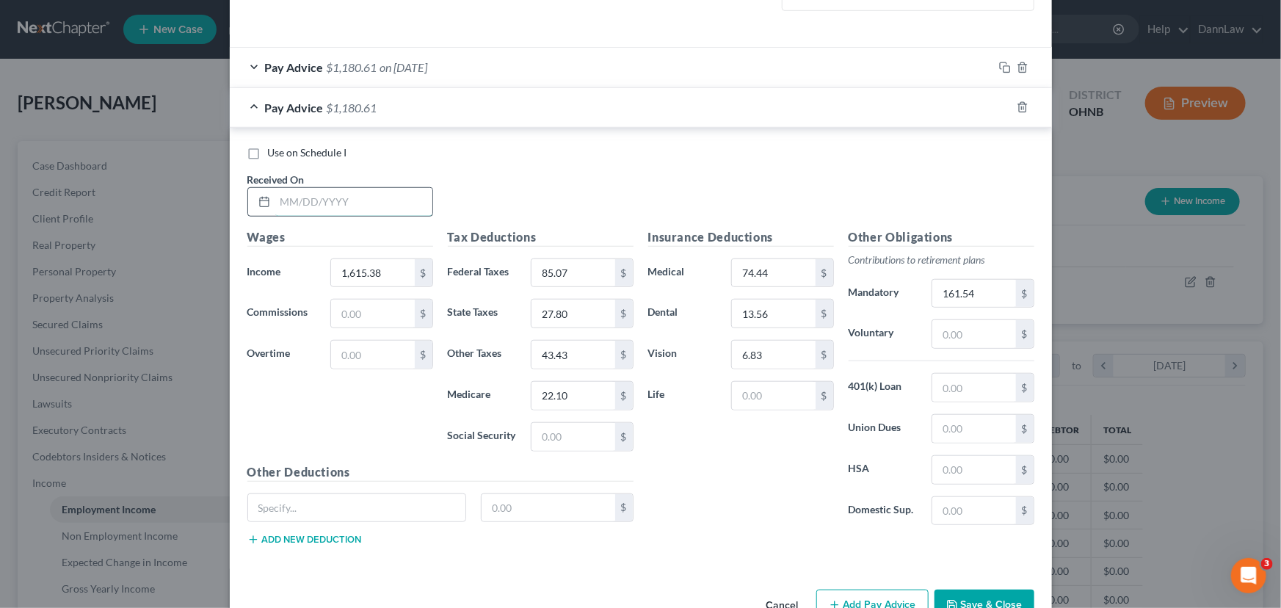
click at [374, 206] on input "text" at bounding box center [353, 202] width 157 height 28
type input "[DATE]"
click at [581, 275] on input "85.07" at bounding box center [572, 273] width 83 height 28
type input "84.68"
type input "27.70"
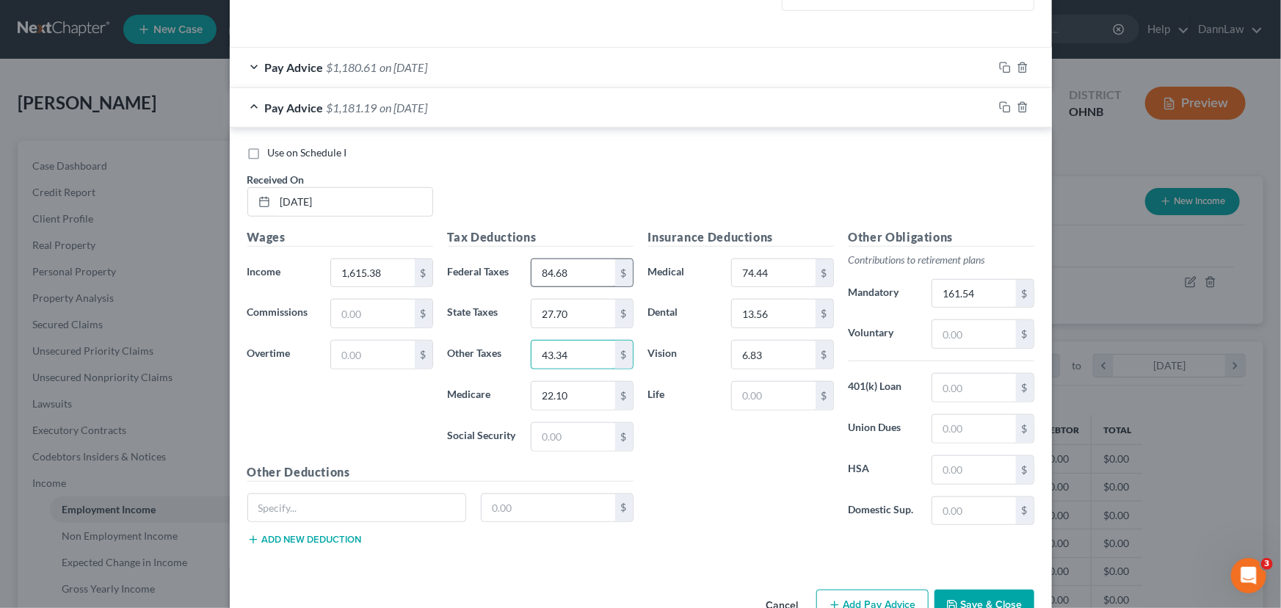
type input "43.34"
type input "84.68"
click at [758, 313] on input "13.56" at bounding box center [773, 313] width 83 height 28
click at [770, 348] on input "6.83" at bounding box center [773, 355] width 83 height 28
click at [771, 248] on div "Insurance Deductions Medical 74.44 $ Dental 13.56 $ Vision 6.83 $ Life $" at bounding box center [741, 382] width 200 height 309
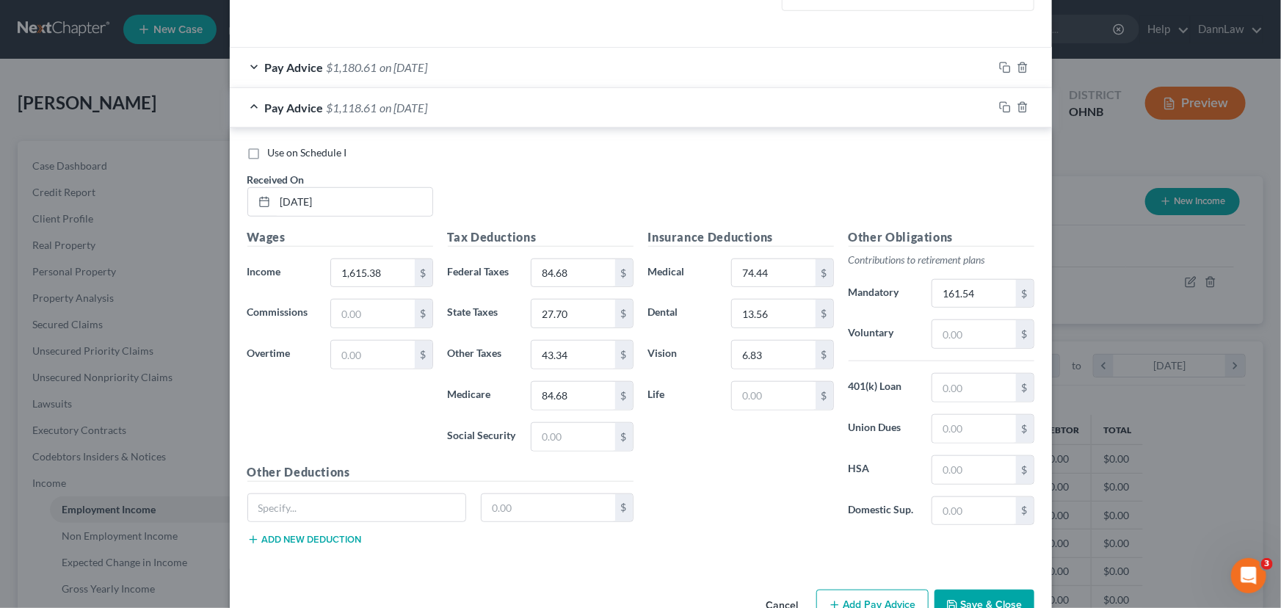
click at [660, 435] on div "Insurance Deductions Medical 74.44 $ Dental 13.56 $ Vision 6.83 $ Life $" at bounding box center [741, 382] width 200 height 309
click at [692, 173] on div "Use on Schedule I Received On * [DATE]" at bounding box center [641, 186] width 802 height 83
click at [771, 164] on div "Use on Schedule I Received On * [DATE]" at bounding box center [641, 186] width 802 height 83
click at [554, 153] on div "Use on Schedule I" at bounding box center [640, 152] width 787 height 15
click at [361, 275] on input "1,615.38" at bounding box center [372, 273] width 83 height 28
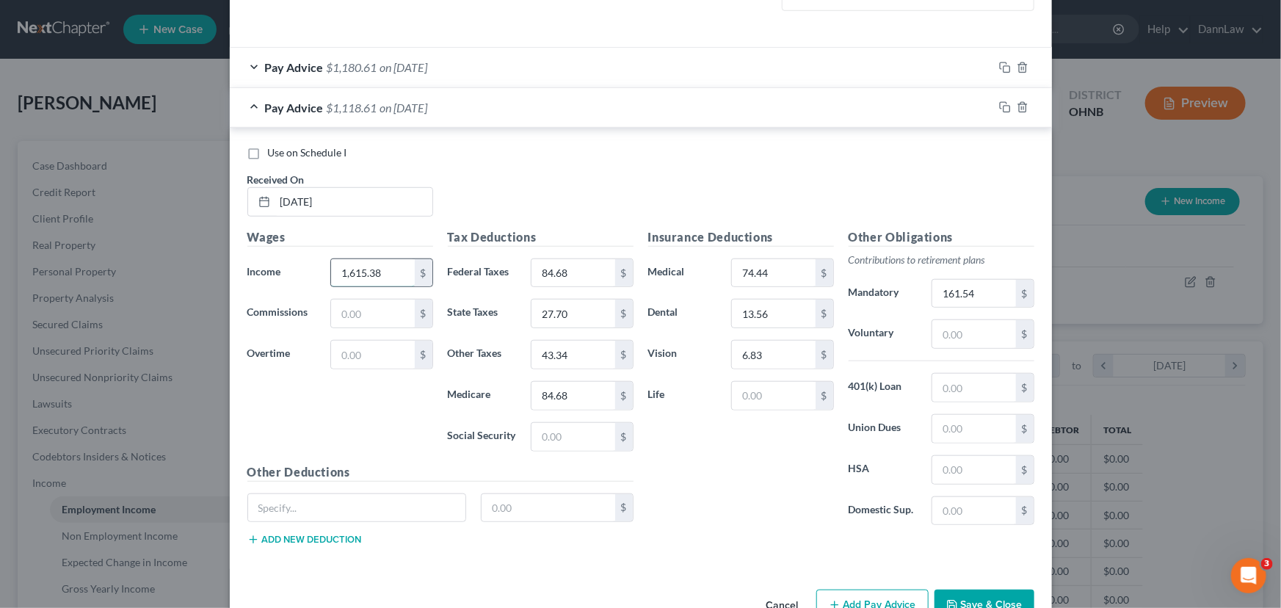
click at [361, 275] on input "1,615.38" at bounding box center [372, 273] width 83 height 28
click at [387, 276] on input "1,615.38" at bounding box center [372, 273] width 83 height 28
type input "1,615.39"
click at [426, 239] on h5 "Wages" at bounding box center [340, 237] width 186 height 18
click at [589, 389] on input "84.68" at bounding box center [572, 396] width 83 height 28
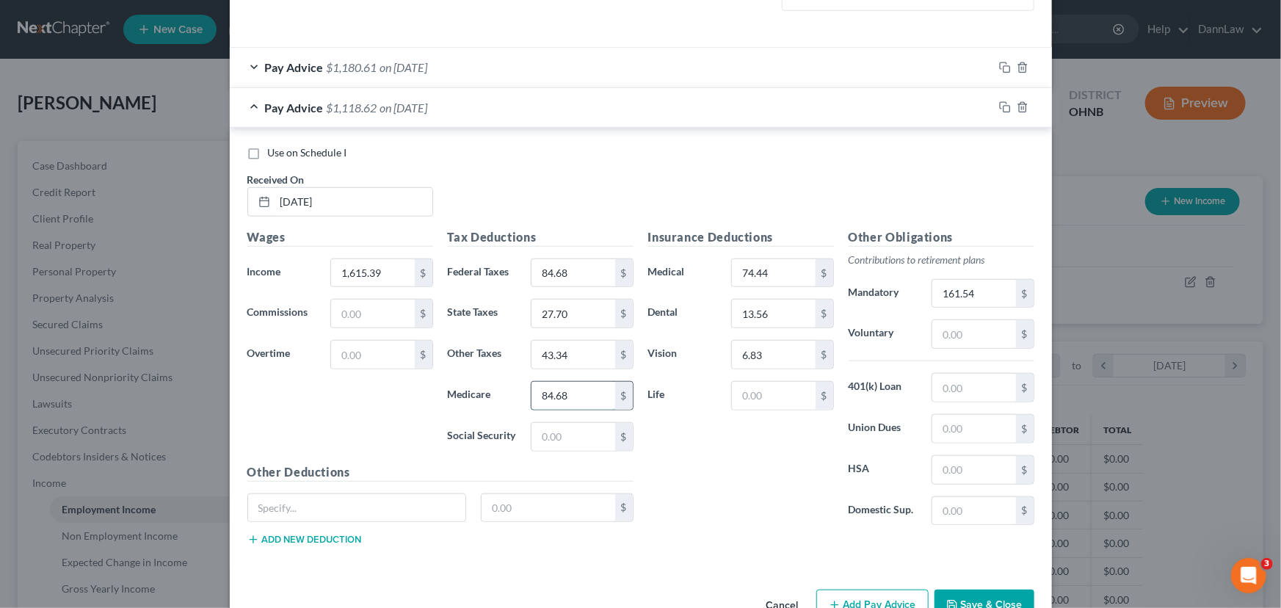
click at [589, 389] on input "84.68" at bounding box center [572, 396] width 83 height 28
type input "22.04"
click at [999, 110] on icon "button" at bounding box center [1005, 107] width 12 height 12
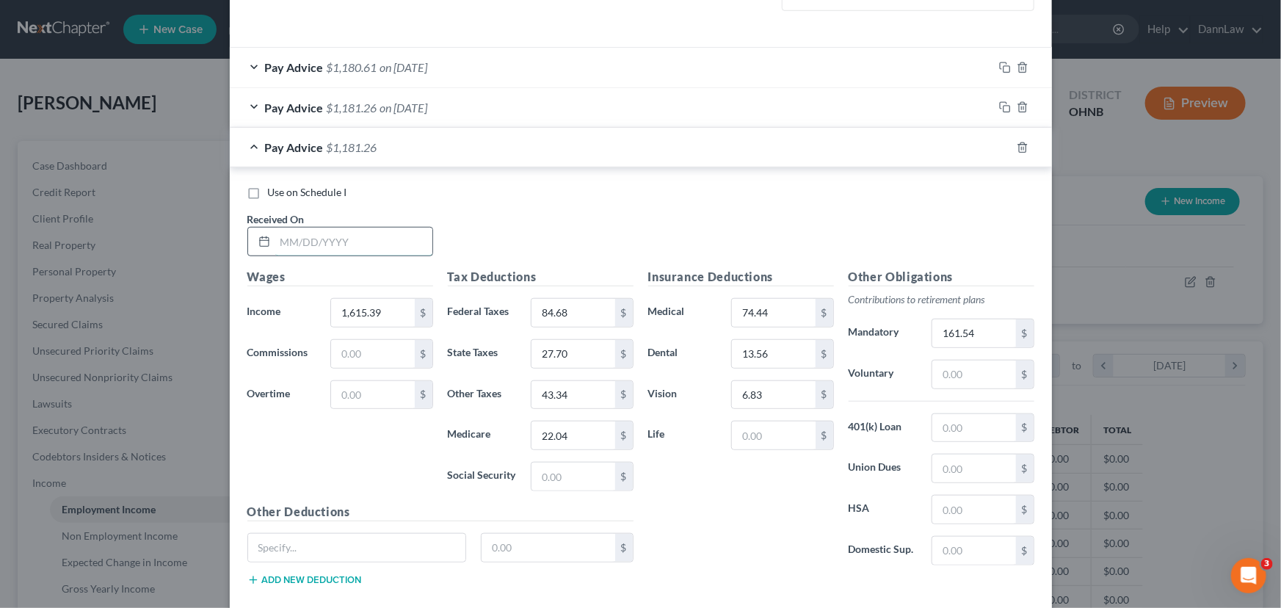
click at [363, 240] on input "text" at bounding box center [353, 242] width 157 height 28
type input "[DATE]"
click at [538, 355] on input "27.70" at bounding box center [572, 354] width 83 height 28
type input "27.80"
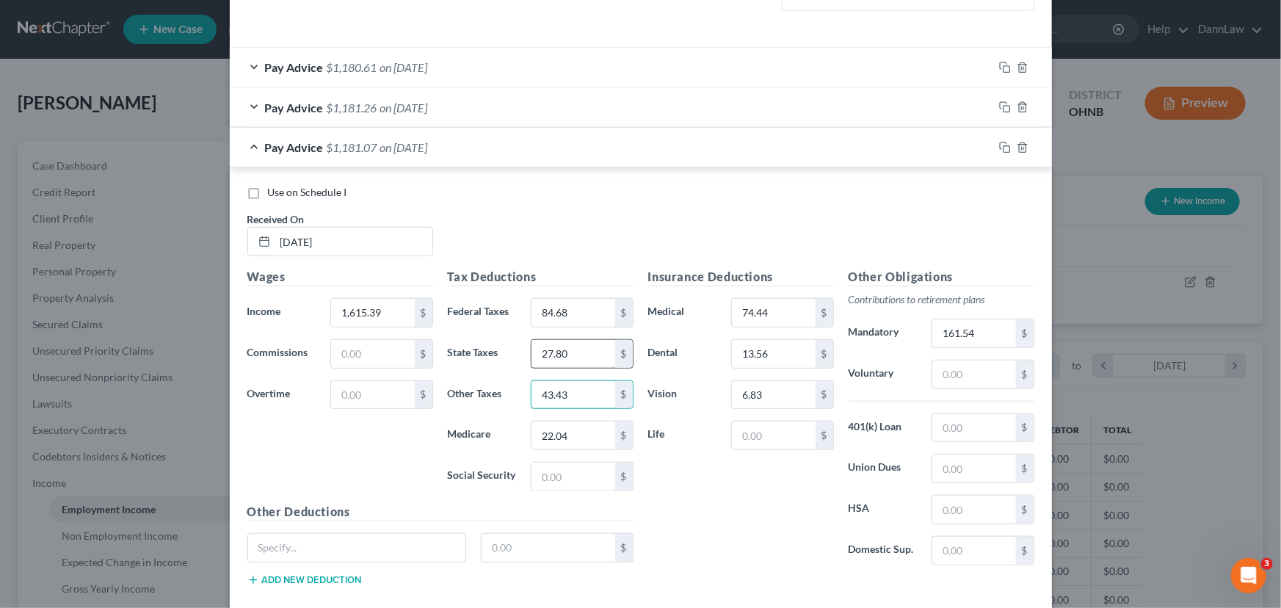
type input "43.43"
type input "22.10"
click at [569, 312] on input "84.68" at bounding box center [572, 313] width 83 height 28
type input "85.07"
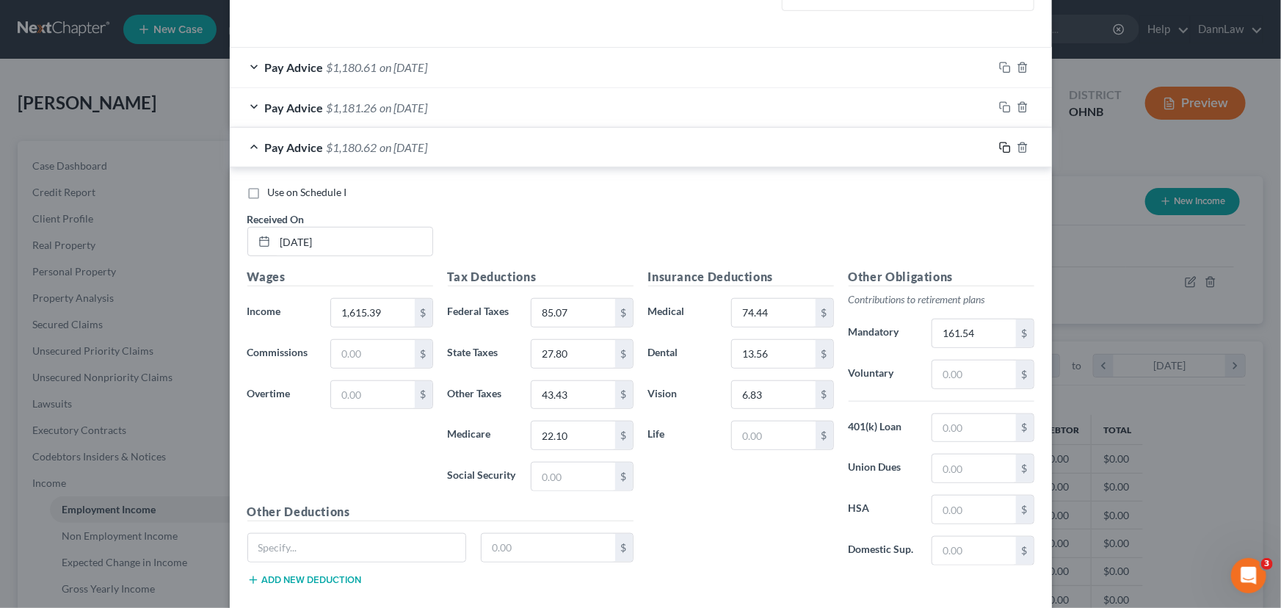
click at [999, 148] on icon "button" at bounding box center [1005, 148] width 12 height 12
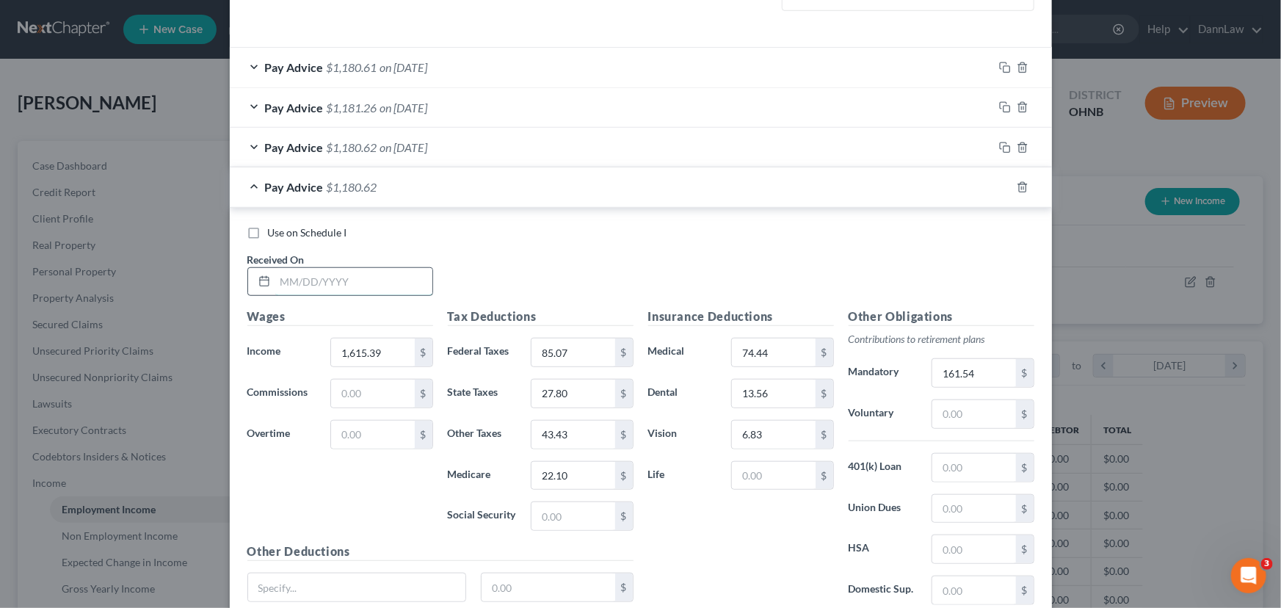
click at [402, 284] on input "text" at bounding box center [353, 282] width 157 height 28
type input "[DATE]"
click at [548, 351] on input "85.07" at bounding box center [572, 352] width 83 height 28
type input "84.68"
type input "27.70"
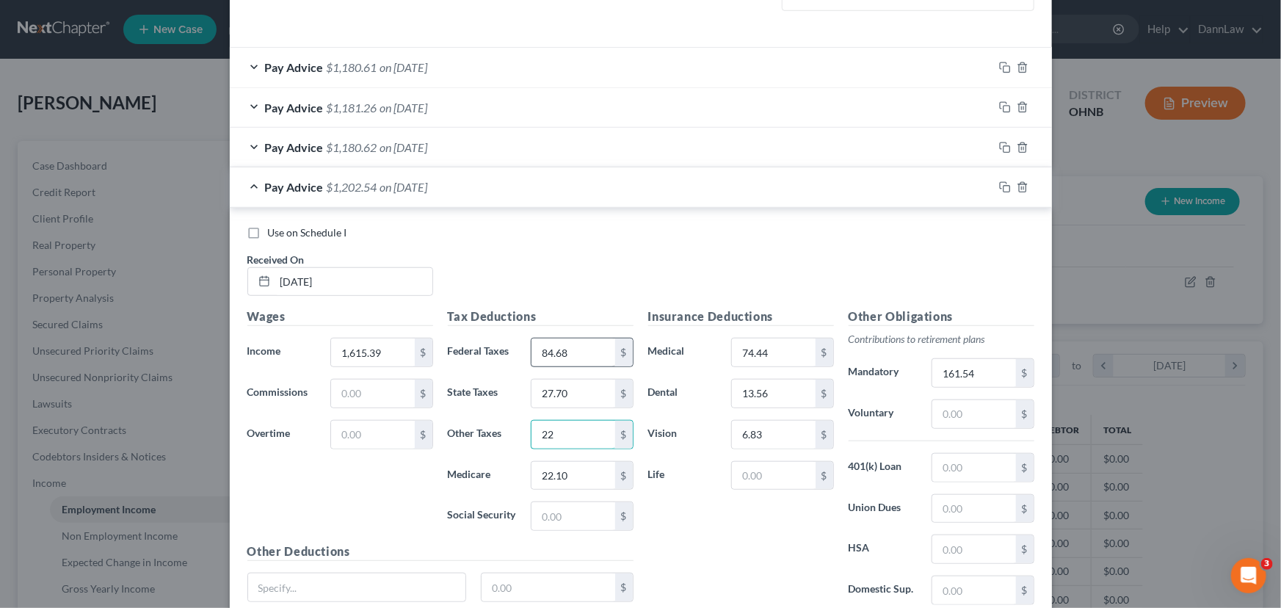
type input "2"
type input "43.34"
type input "2"
click at [591, 465] on input "25.05" at bounding box center [572, 476] width 83 height 28
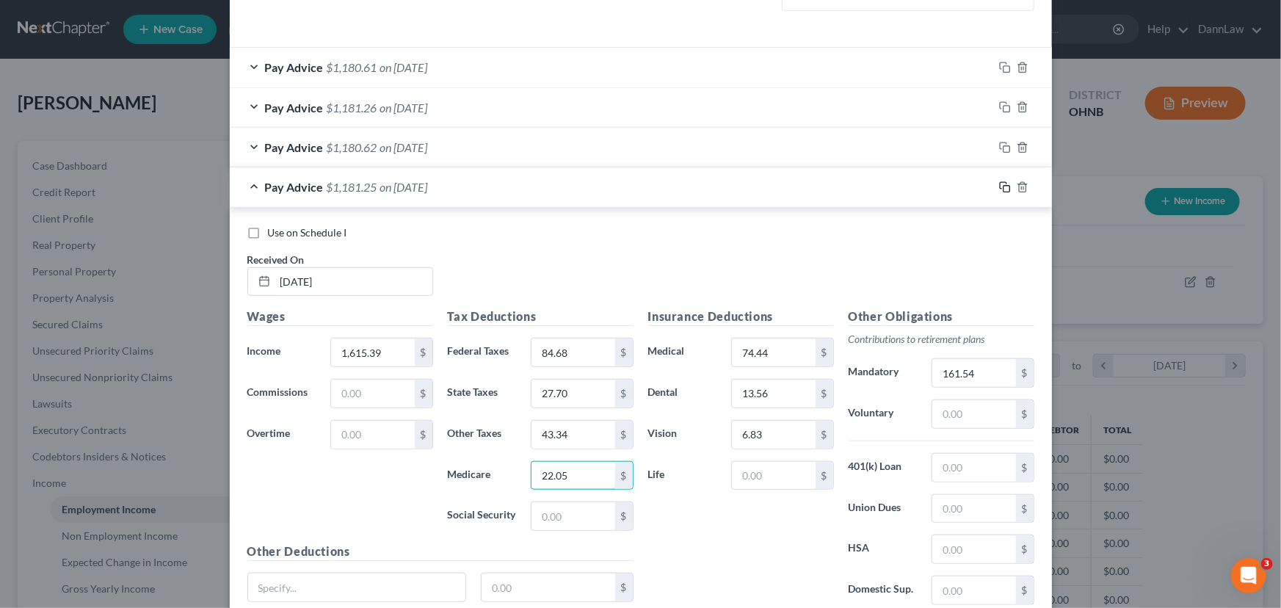
type input "22.05"
click at [1003, 186] on rect "button" at bounding box center [1006, 189] width 7 height 7
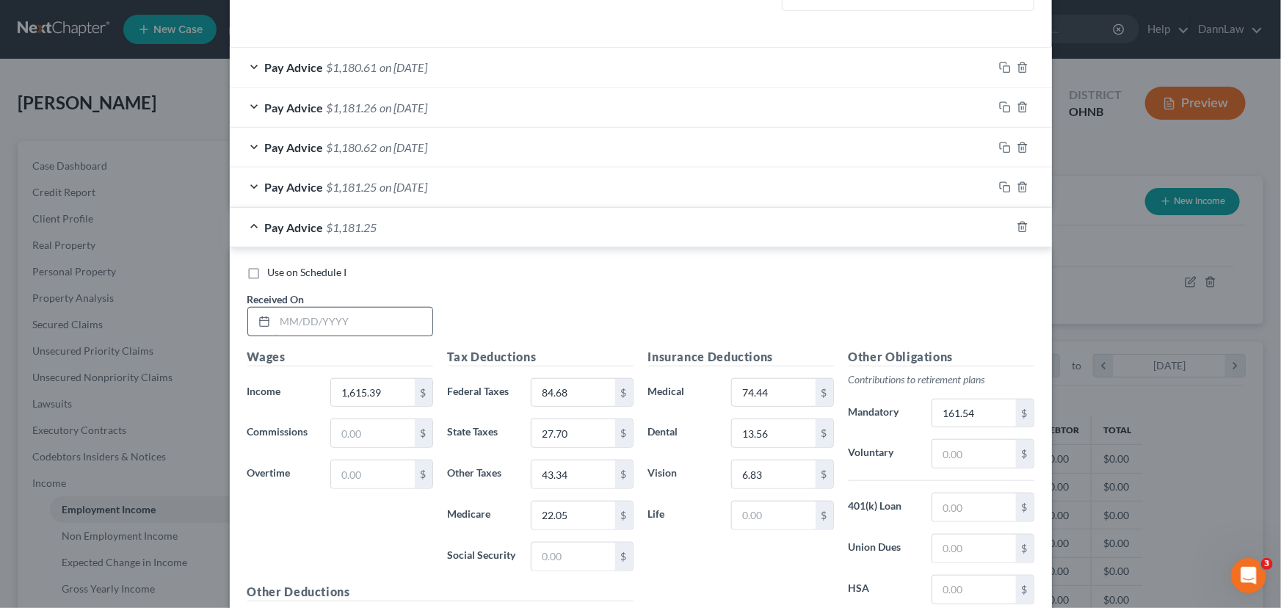
drag, startPoint x: 346, startPoint y: 322, endPoint x: 350, endPoint y: 316, distance: 7.6
click at [346, 322] on input "text" at bounding box center [353, 322] width 157 height 28
type input "[DATE]"
type input "1,615.38"
type input "85.07"
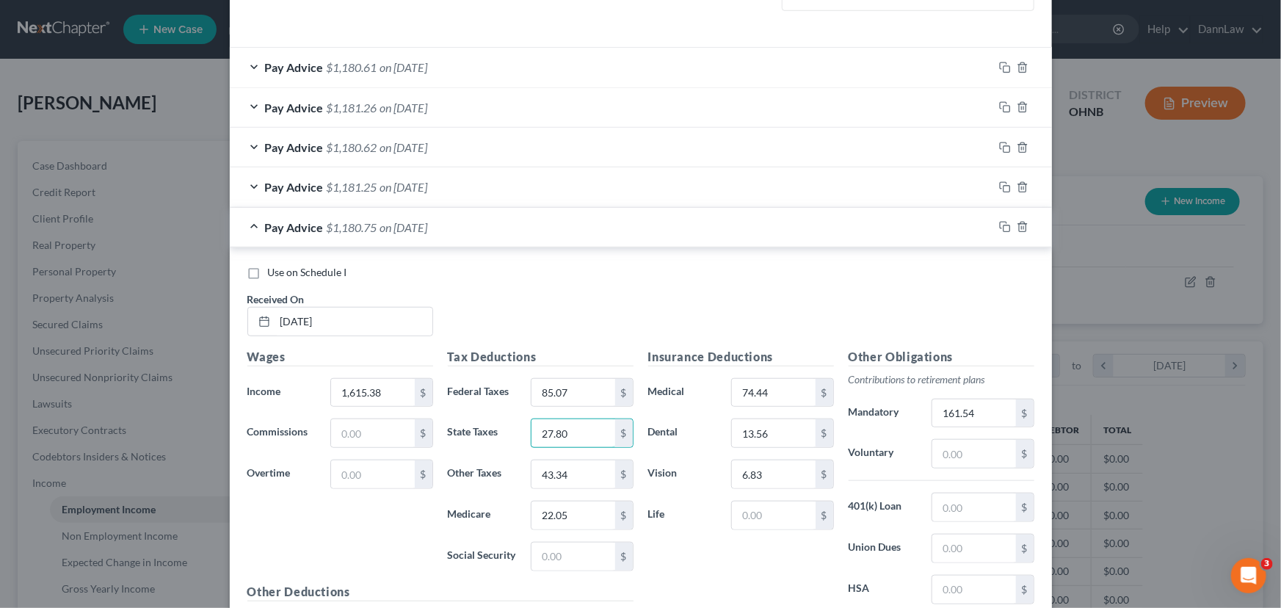
type input "27.80"
type input "43.43"
type input "22.09"
click at [1000, 228] on icon "button" at bounding box center [1005, 227] width 12 height 12
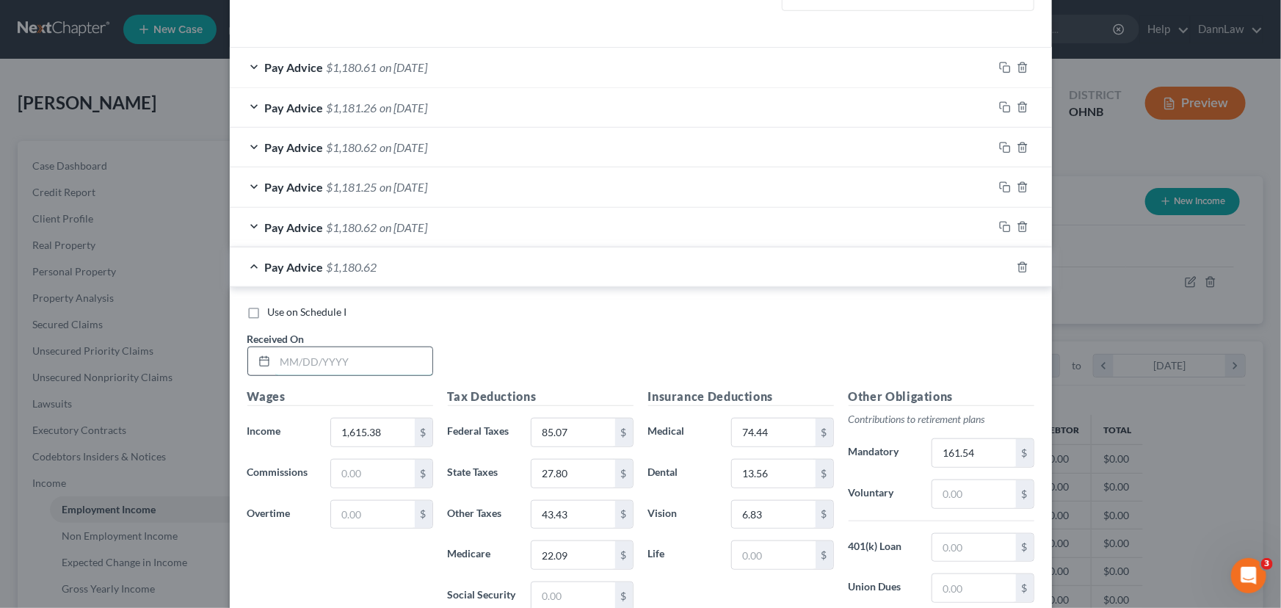
click at [301, 360] on input "text" at bounding box center [353, 361] width 157 height 28
type input "[DATE]"
click at [598, 424] on input "85.07" at bounding box center [572, 432] width 83 height 28
click at [596, 424] on input "85.07" at bounding box center [572, 432] width 83 height 28
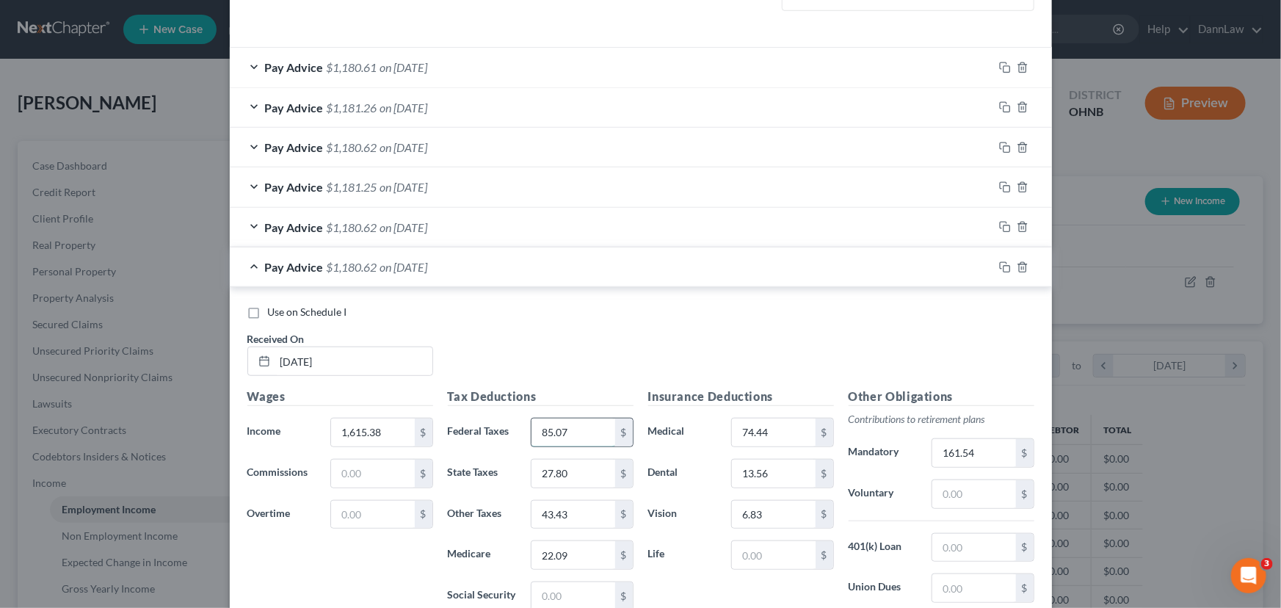
click at [596, 424] on input "85.07" at bounding box center [572, 432] width 83 height 28
type input "84.68"
type input "22.70"
type input "43.34"
type input "22.05"
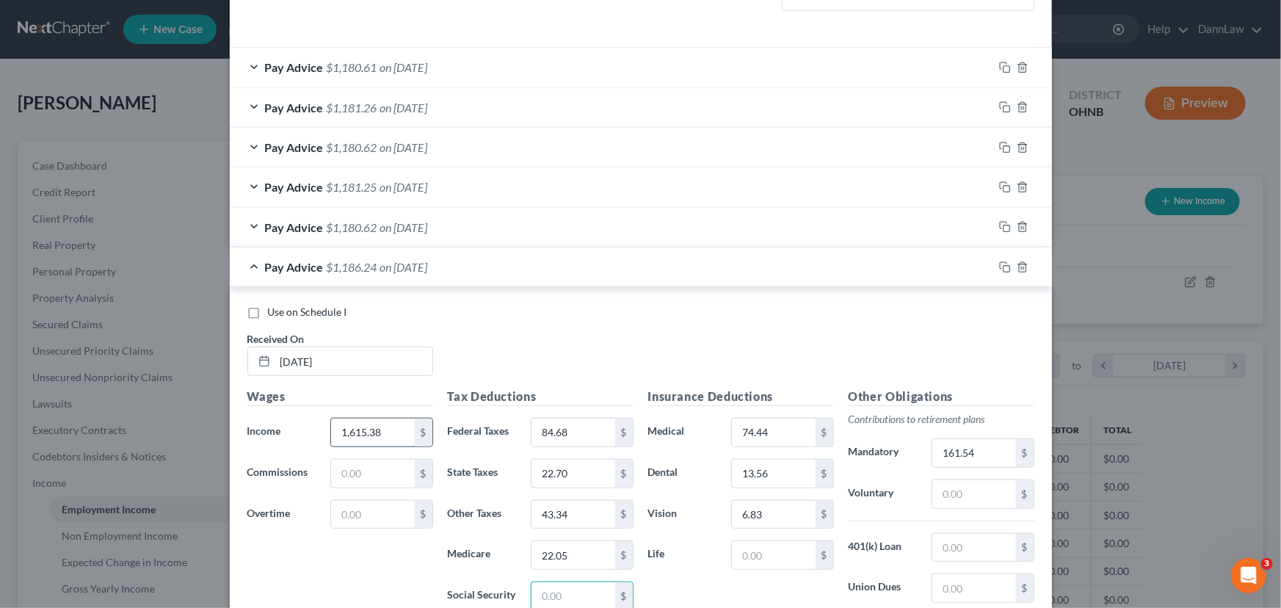
click at [389, 434] on input "1,615.38" at bounding box center [372, 432] width 83 height 28
type input "1,615.39"
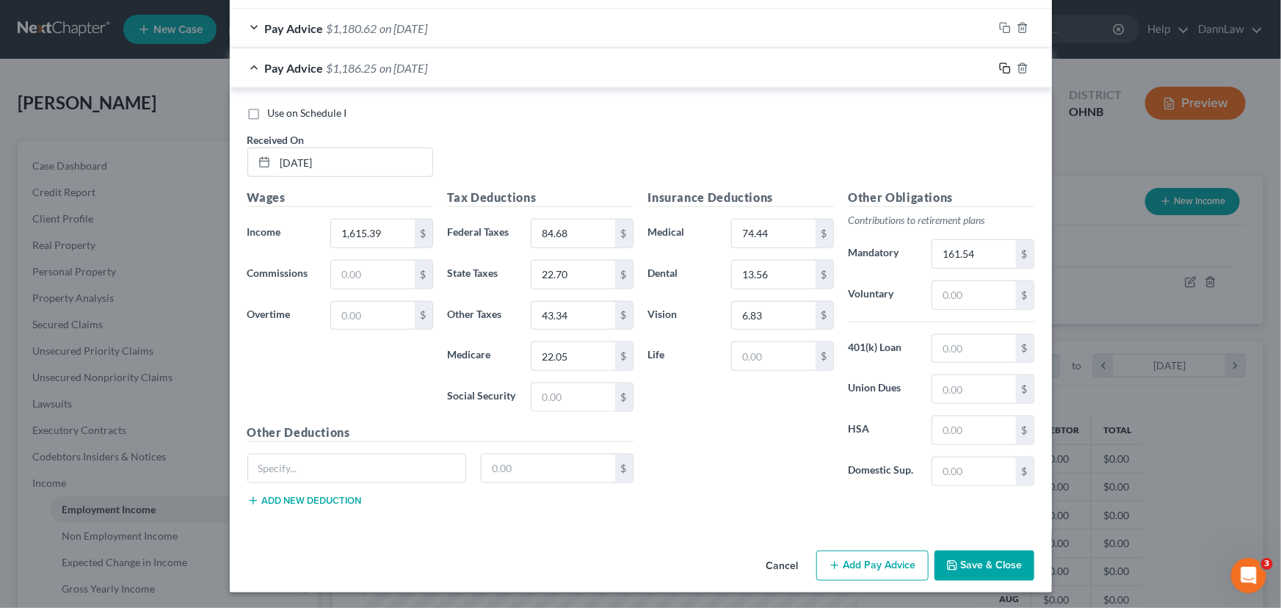
click at [999, 68] on icon "button" at bounding box center [1005, 68] width 12 height 12
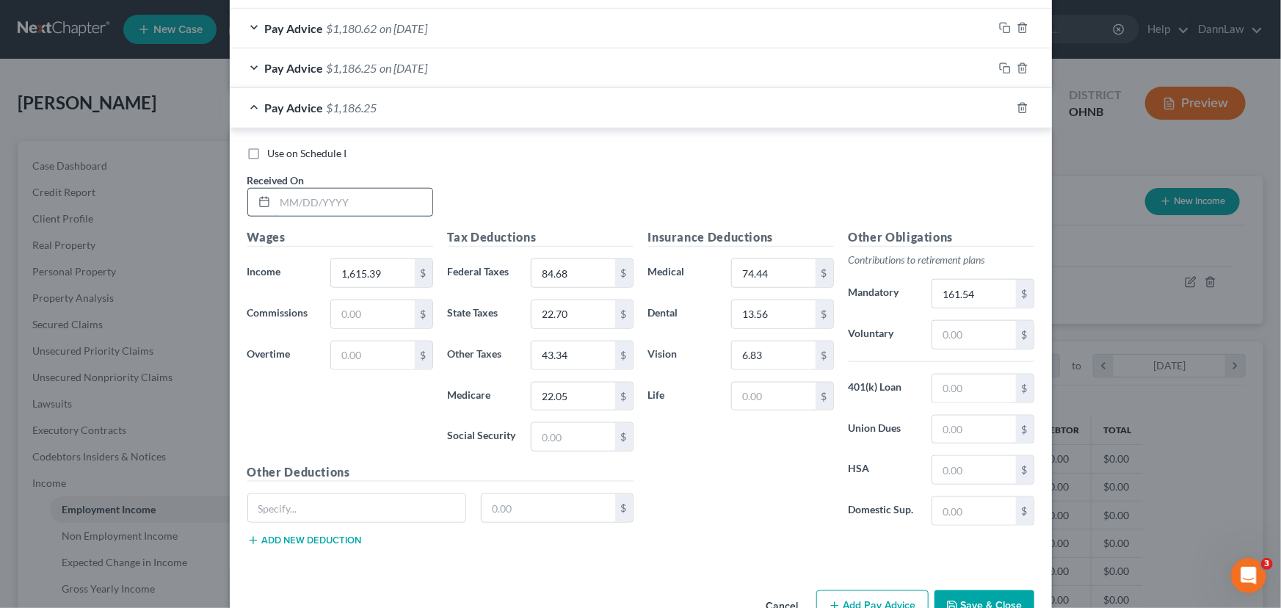
click at [368, 205] on input "text" at bounding box center [353, 203] width 157 height 28
type input "[DATE]"
type input "1,615.38"
click at [587, 270] on input "84.68" at bounding box center [572, 273] width 83 height 28
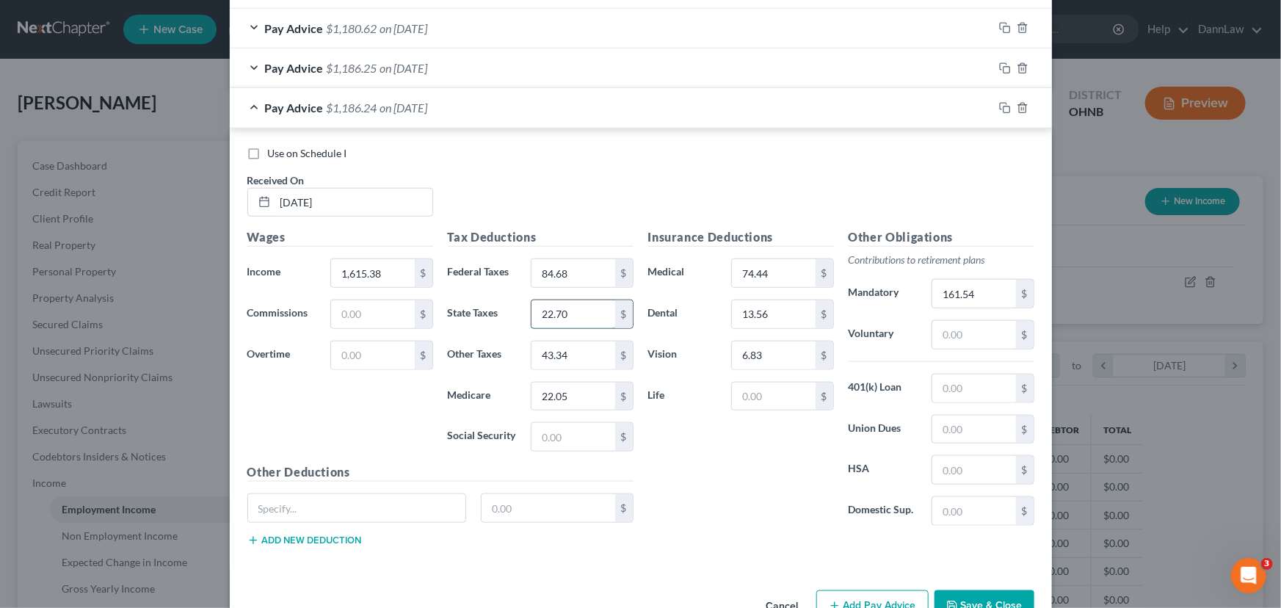
click at [578, 318] on input "22.70" at bounding box center [572, 314] width 83 height 28
type input "27.70"
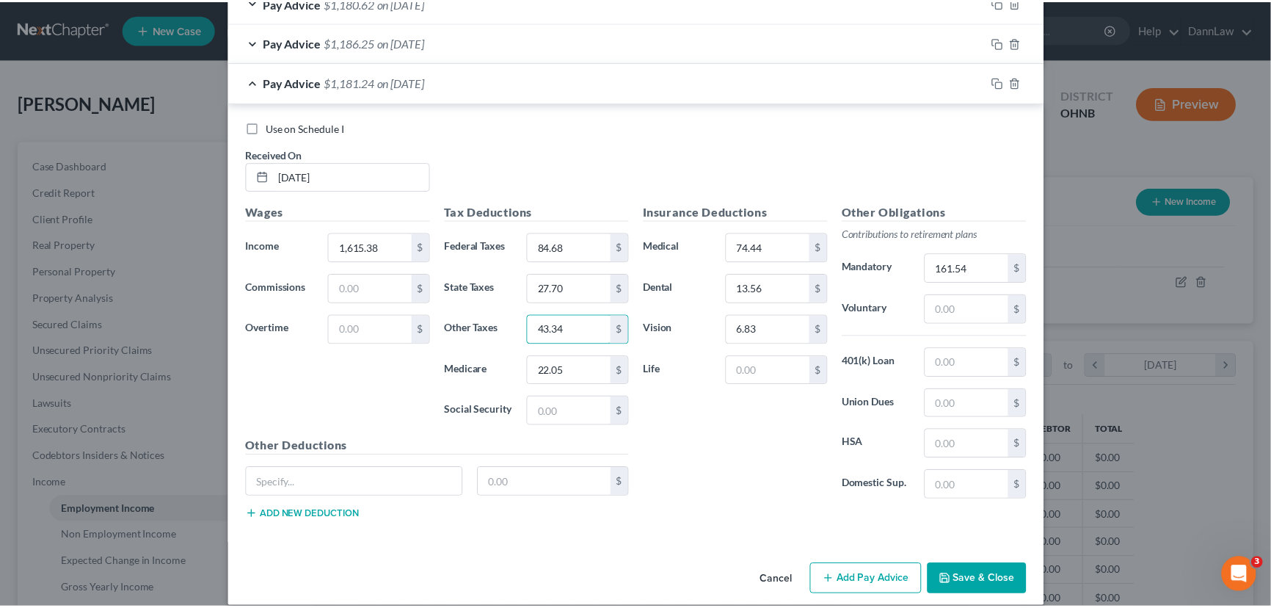
scroll to position [690, 0]
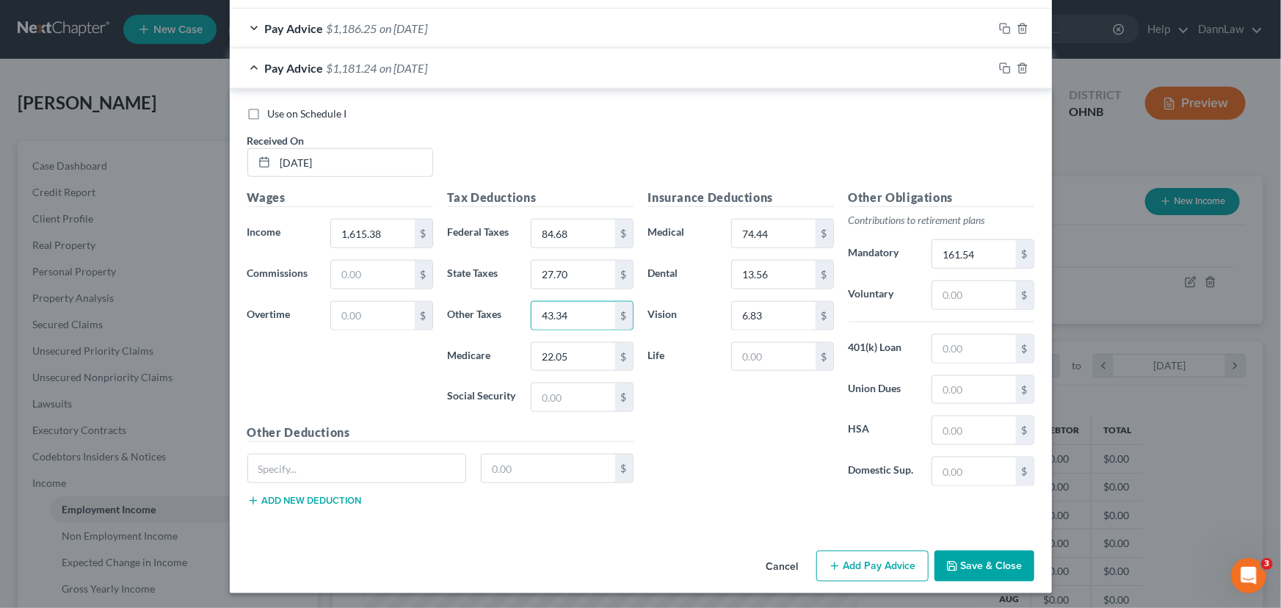
click at [965, 553] on button "Save & Close" at bounding box center [984, 566] width 100 height 31
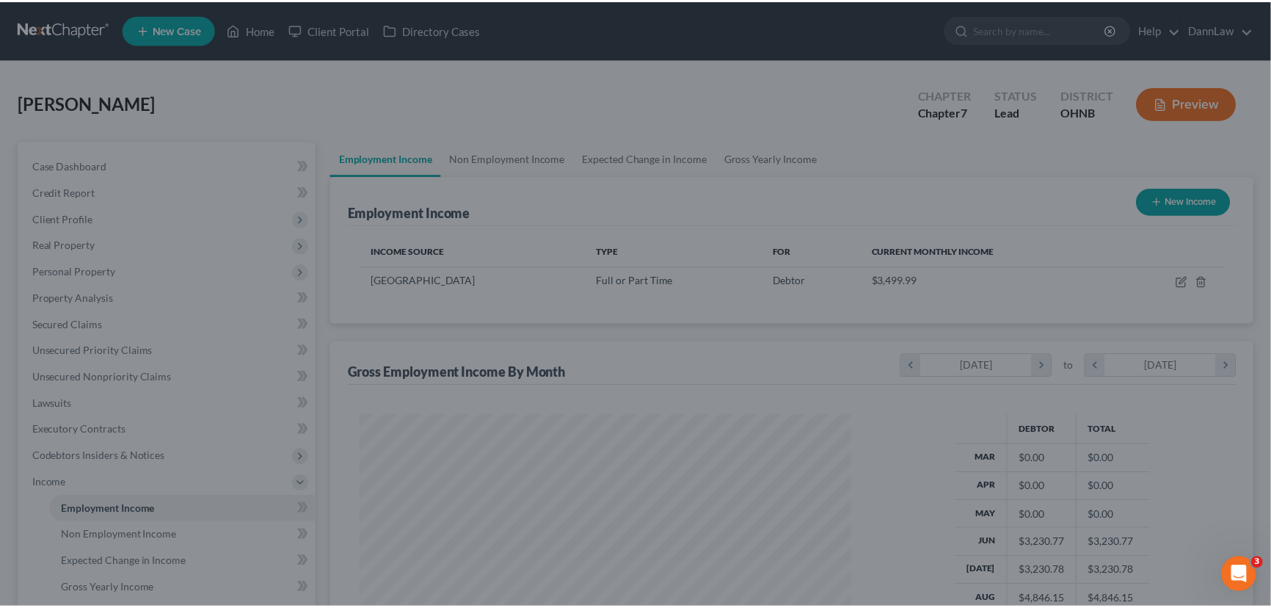
scroll to position [733800, 733542]
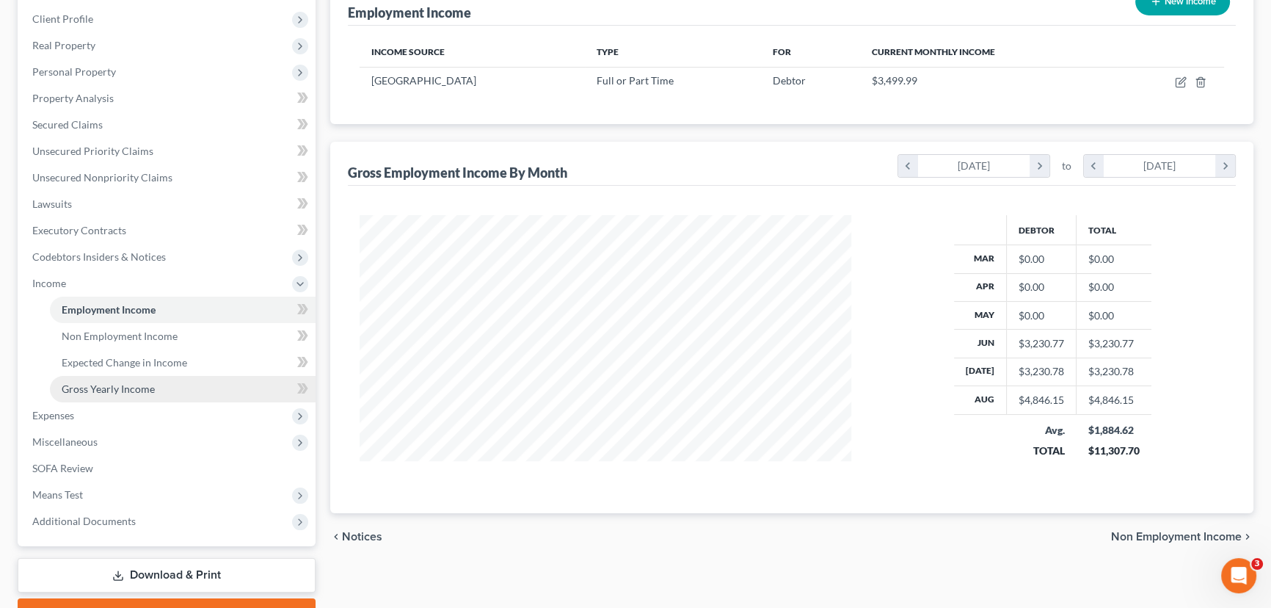
click at [110, 387] on span "Gross Yearly Income" at bounding box center [108, 388] width 93 height 12
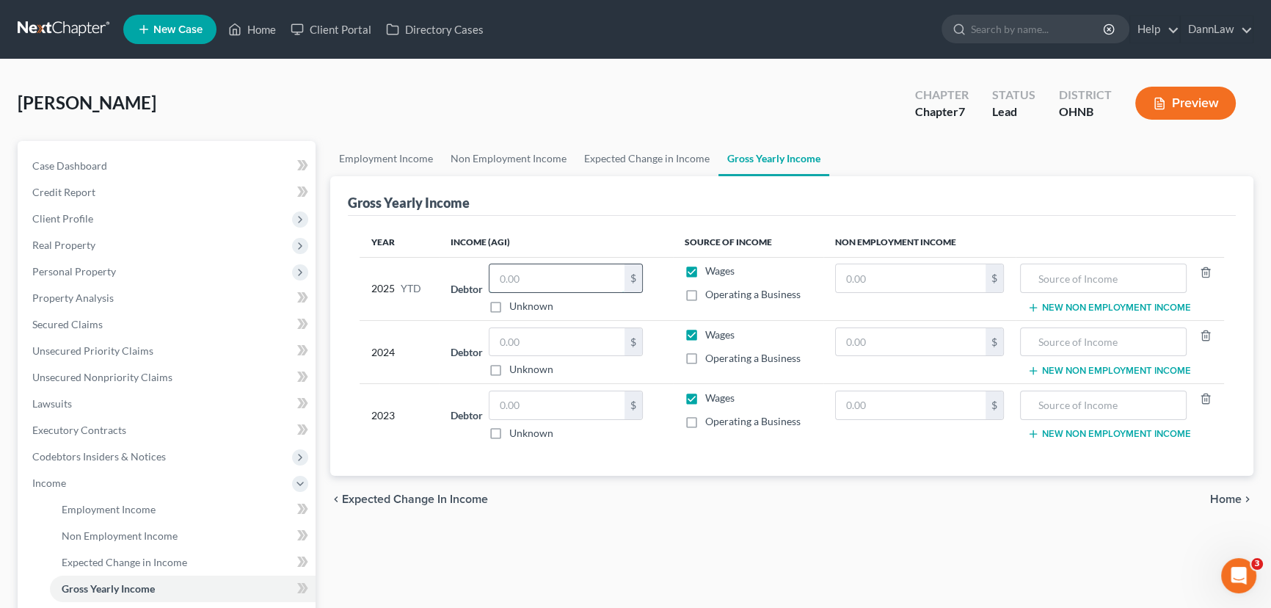
click at [537, 277] on input "text" at bounding box center [557, 278] width 135 height 28
type input "11,307.70"
click at [587, 413] on input "text" at bounding box center [557, 405] width 135 height 28
type input "7,714"
drag, startPoint x: 859, startPoint y: 407, endPoint x: 160, endPoint y: 405, distance: 698.8
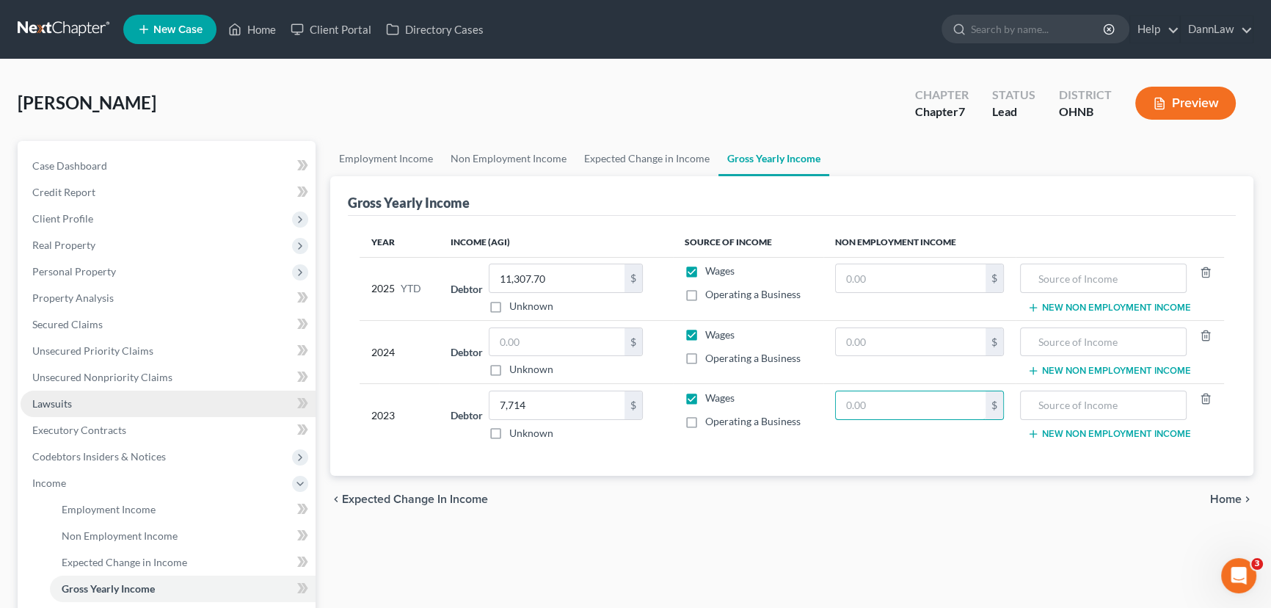
click at [836, 406] on input "text" at bounding box center [911, 405] width 150 height 28
click at [890, 397] on input "text" at bounding box center [911, 405] width 150 height 28
type input "22,703"
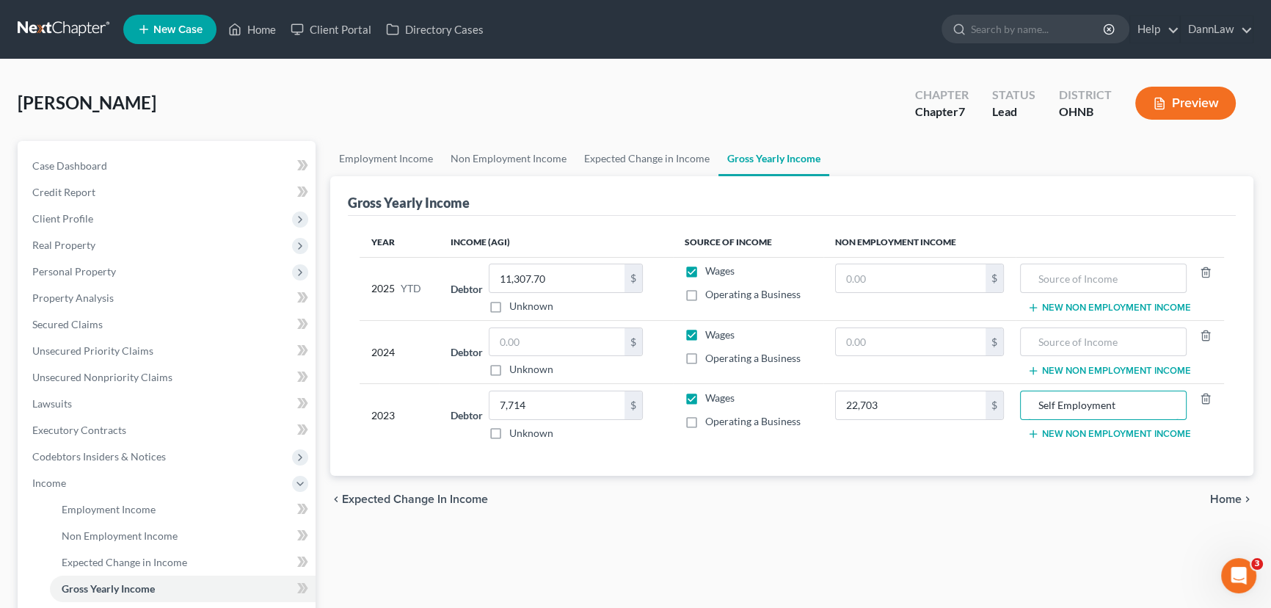
type input "Self Employment"
click at [87, 324] on span "Secured Claims" at bounding box center [67, 324] width 70 height 12
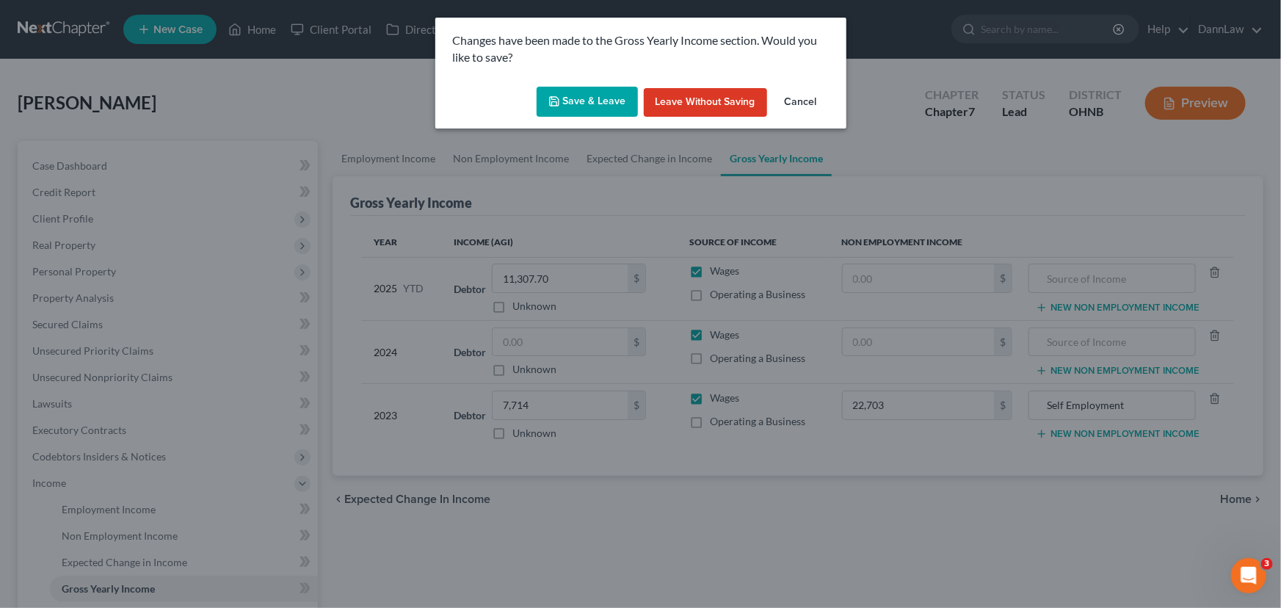
click at [584, 112] on button "Save & Leave" at bounding box center [587, 102] width 101 height 31
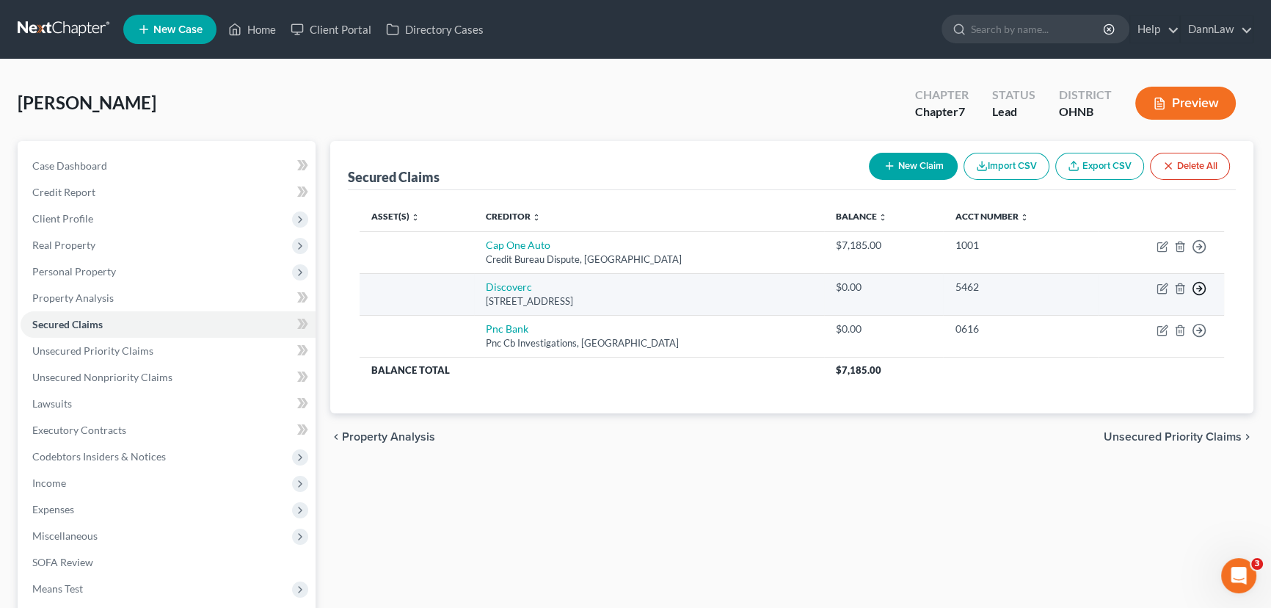
click at [1202, 292] on circle "button" at bounding box center [1200, 289] width 12 height 12
click at [1139, 318] on link "Move to F" at bounding box center [1132, 324] width 123 height 25
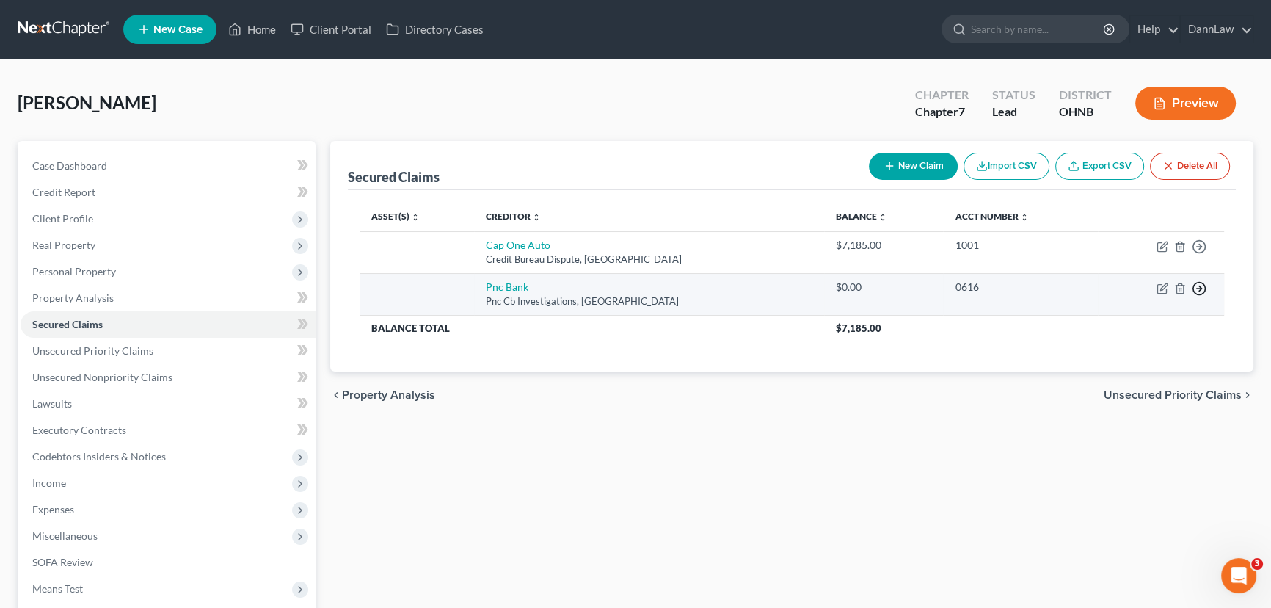
click at [1202, 291] on icon "button" at bounding box center [1199, 288] width 15 height 15
click at [1129, 327] on link "Move to F" at bounding box center [1132, 324] width 123 height 25
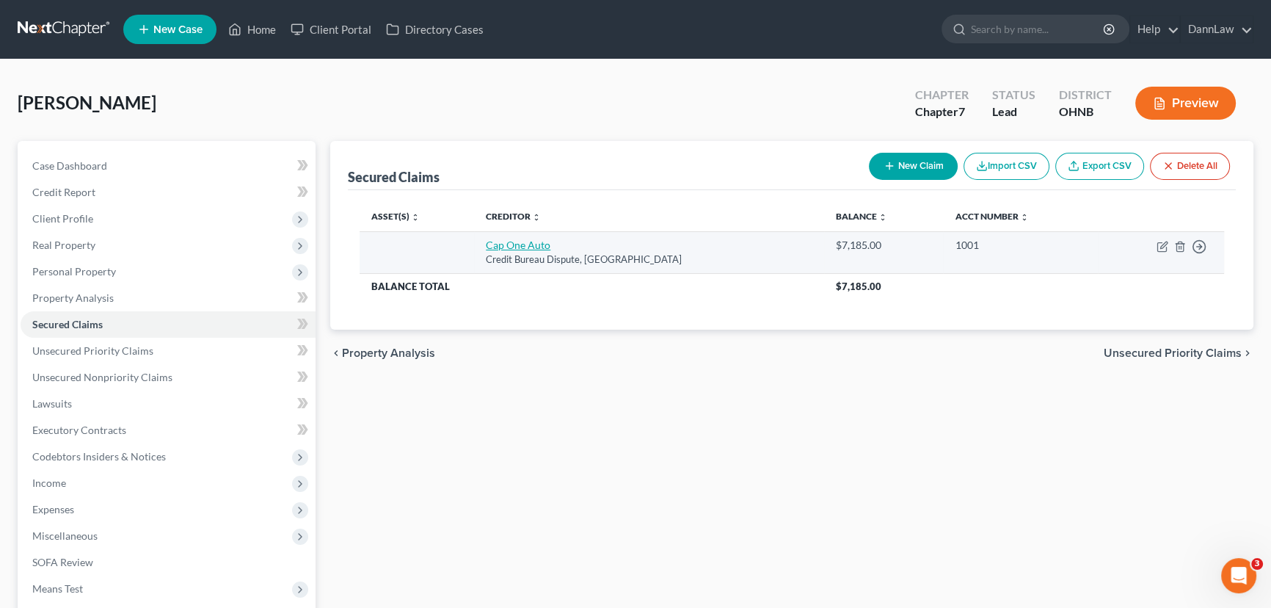
click at [512, 242] on link "Cap One Auto" at bounding box center [518, 245] width 65 height 12
select select "45"
select select "0"
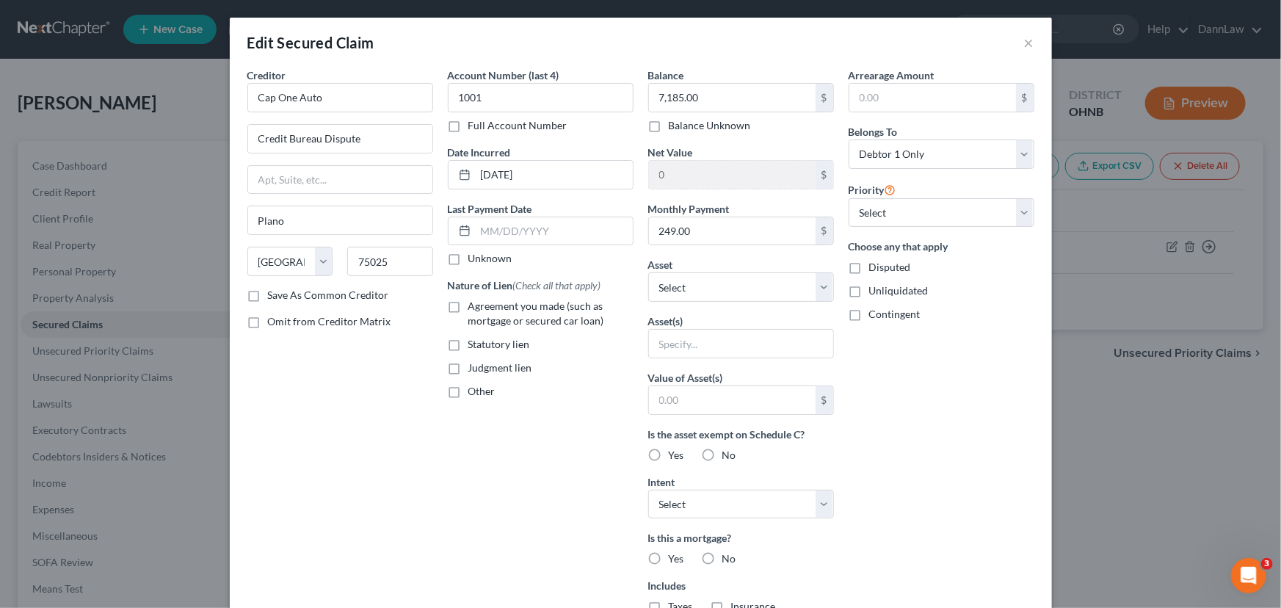
click at [468, 305] on label "Agreement you made (such as mortgage or secured car loan)" at bounding box center [550, 313] width 165 height 29
click at [474, 305] on input "Agreement you made (such as mortgage or secured car loan)" at bounding box center [479, 304] width 10 height 10
checkbox input "true"
click at [708, 281] on select "Select Other Multiple Assets PNC Bank xx7574 (Checking Account) - $0.0 Househol…" at bounding box center [741, 286] width 186 height 29
select select "11"
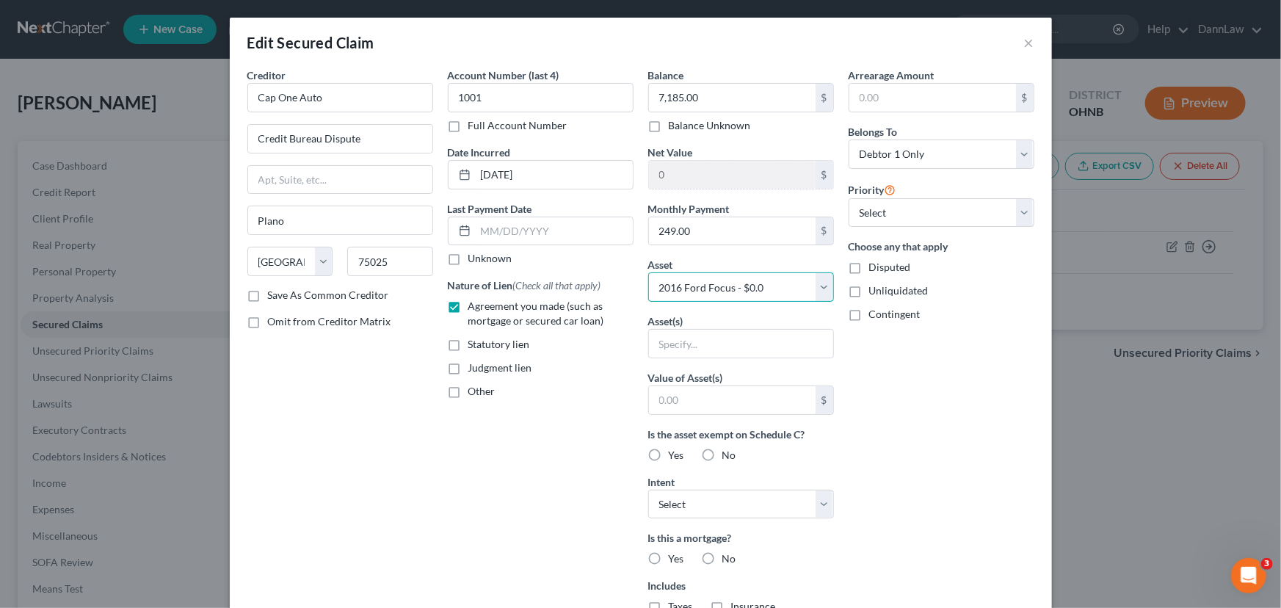
click at [648, 272] on select "Select Other Multiple Assets PNC Bank xx7574 (Checking Account) - $0.0 Househol…" at bounding box center [741, 286] width 186 height 29
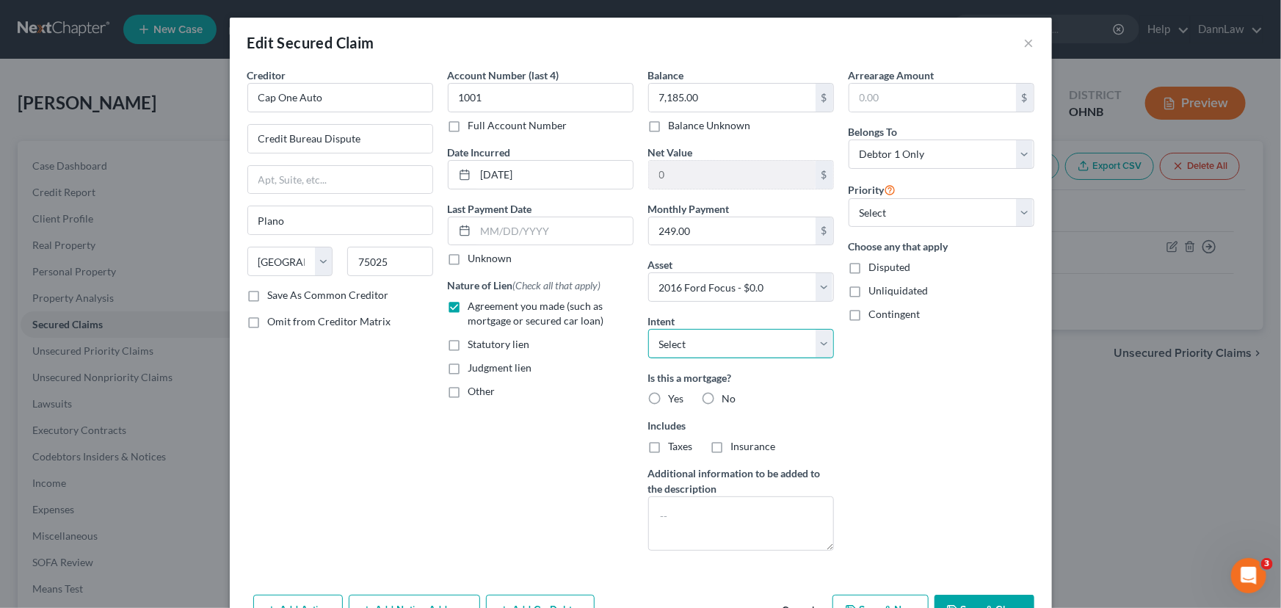
click at [667, 351] on select "Select Surrender Redeem Reaffirm Avoid Other" at bounding box center [741, 343] width 186 height 29
select select "2"
click at [648, 329] on select "Select Surrender Redeem Reaffirm Avoid Other" at bounding box center [741, 343] width 186 height 29
click at [722, 398] on label "No" at bounding box center [729, 398] width 14 height 15
click at [728, 398] on input "No" at bounding box center [733, 396] width 10 height 10
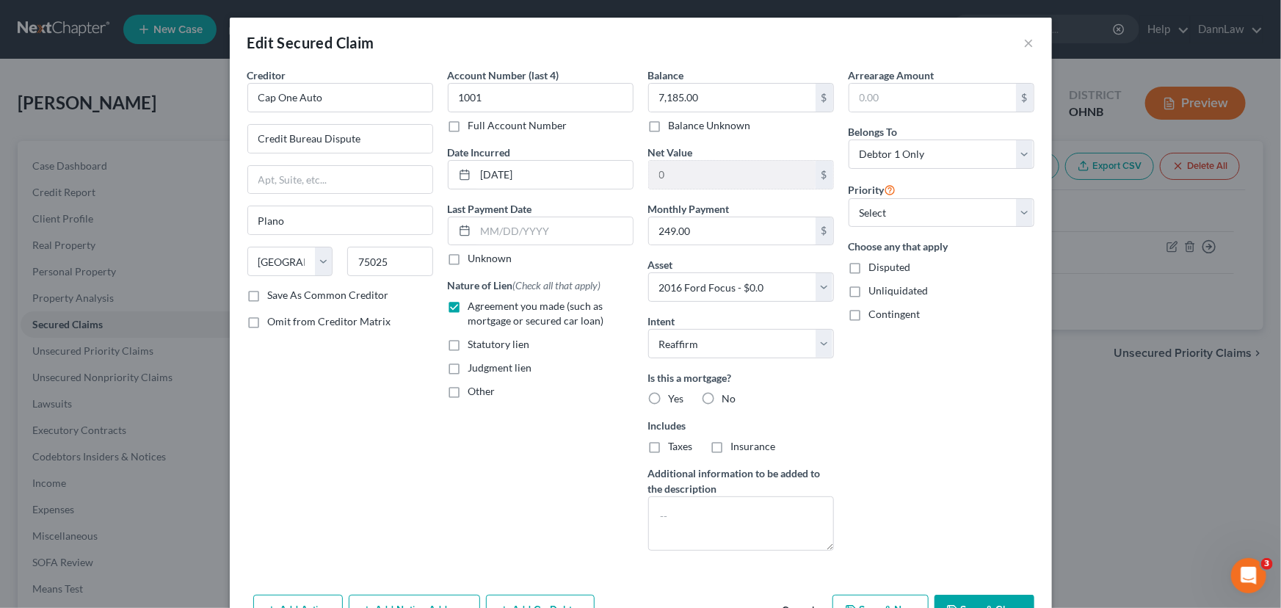
radio input "true"
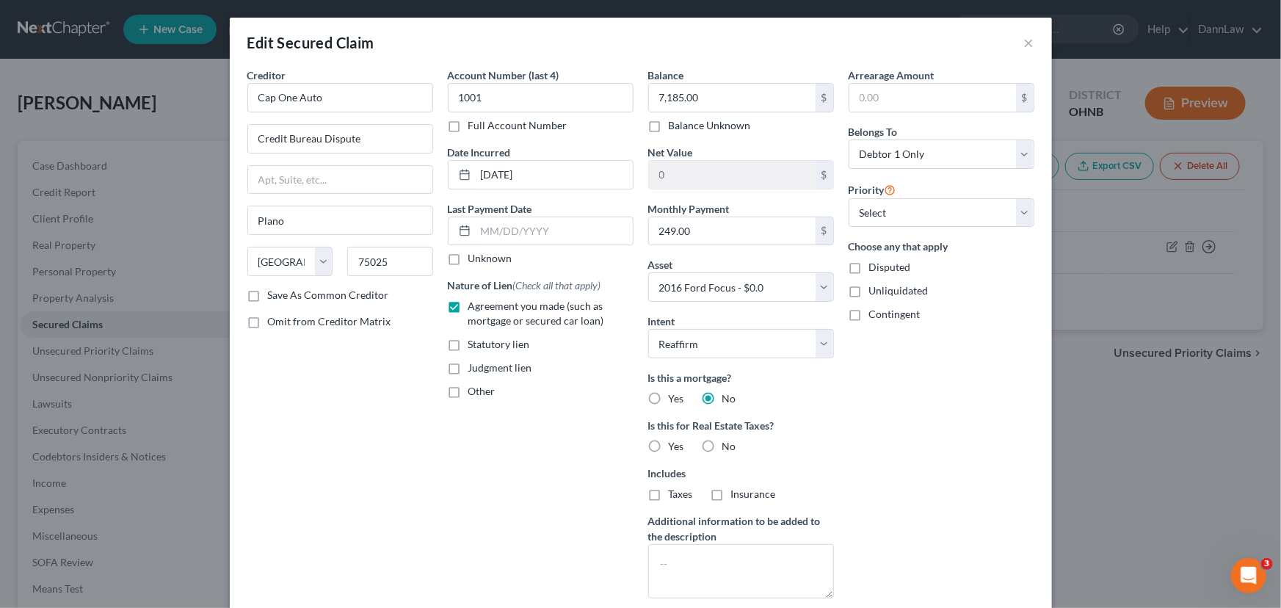
click at [722, 439] on label "No" at bounding box center [729, 446] width 14 height 15
click at [722, 446] on label "No" at bounding box center [729, 446] width 14 height 15
click at [728, 446] on input "No" at bounding box center [733, 444] width 10 height 10
radio input "true"
click at [865, 206] on select "Select 1st 2nd 3rd 4th 5th 6th 7th 8th 9th 10th 11th 12th 13th 14th 15th 16th 1…" at bounding box center [942, 212] width 186 height 29
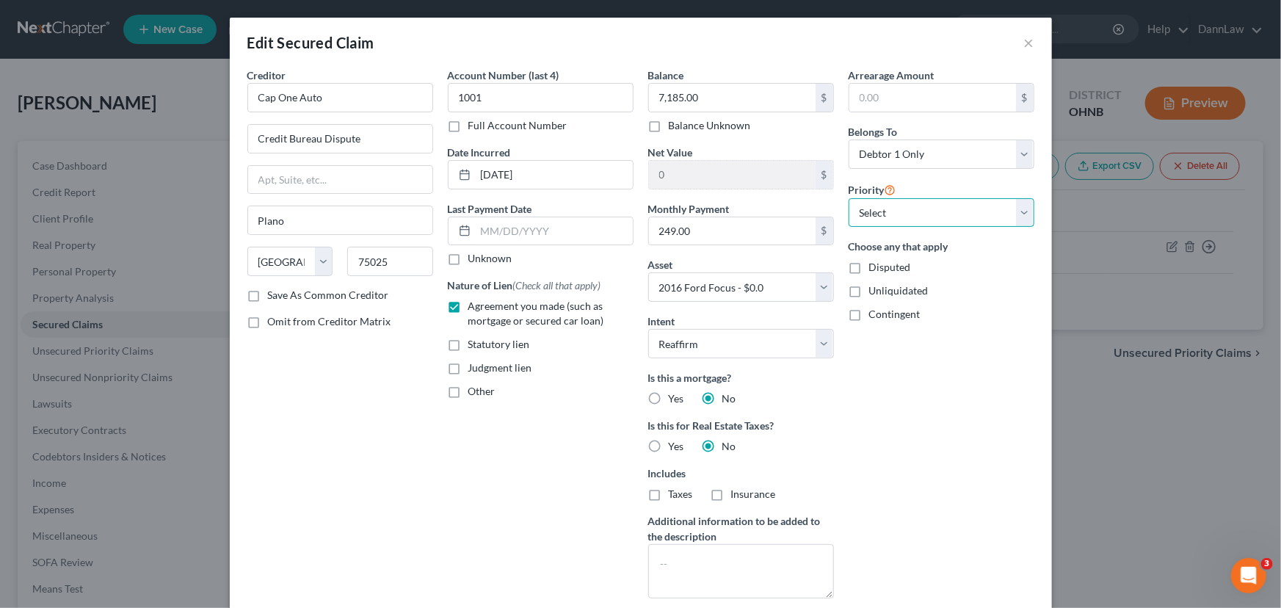
select select "0"
click at [849, 198] on select "Select 1st 2nd 3rd 4th 5th 6th 7th 8th 9th 10th 11th 12th 13th 14th 15th 16th 1…" at bounding box center [942, 212] width 186 height 29
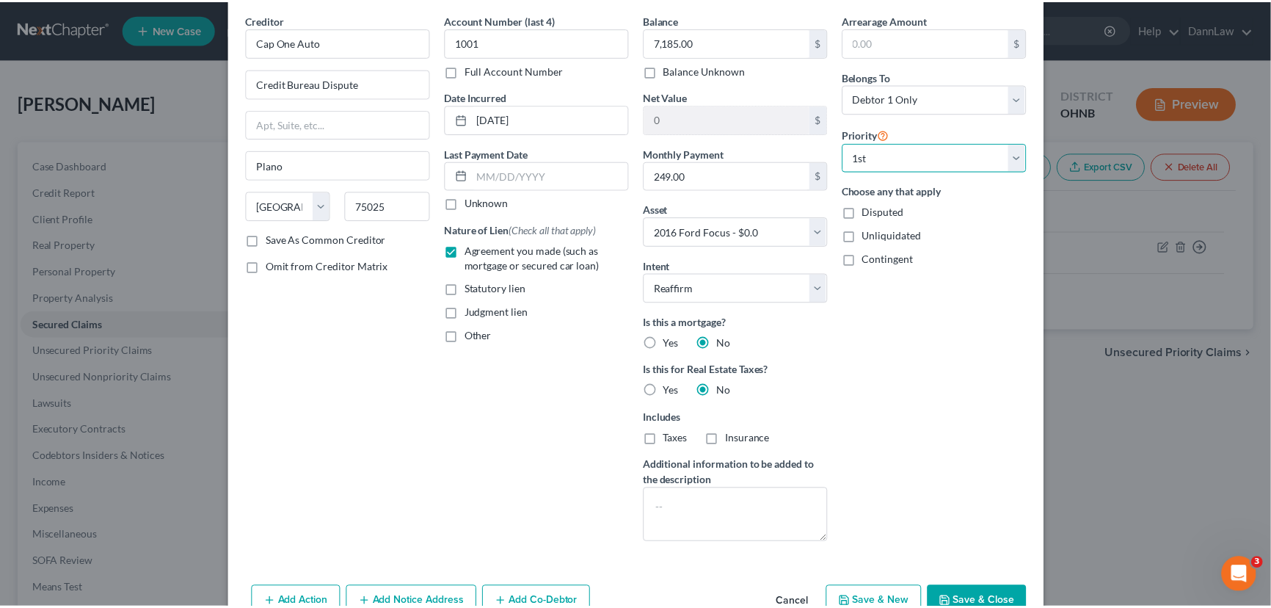
scroll to position [104, 0]
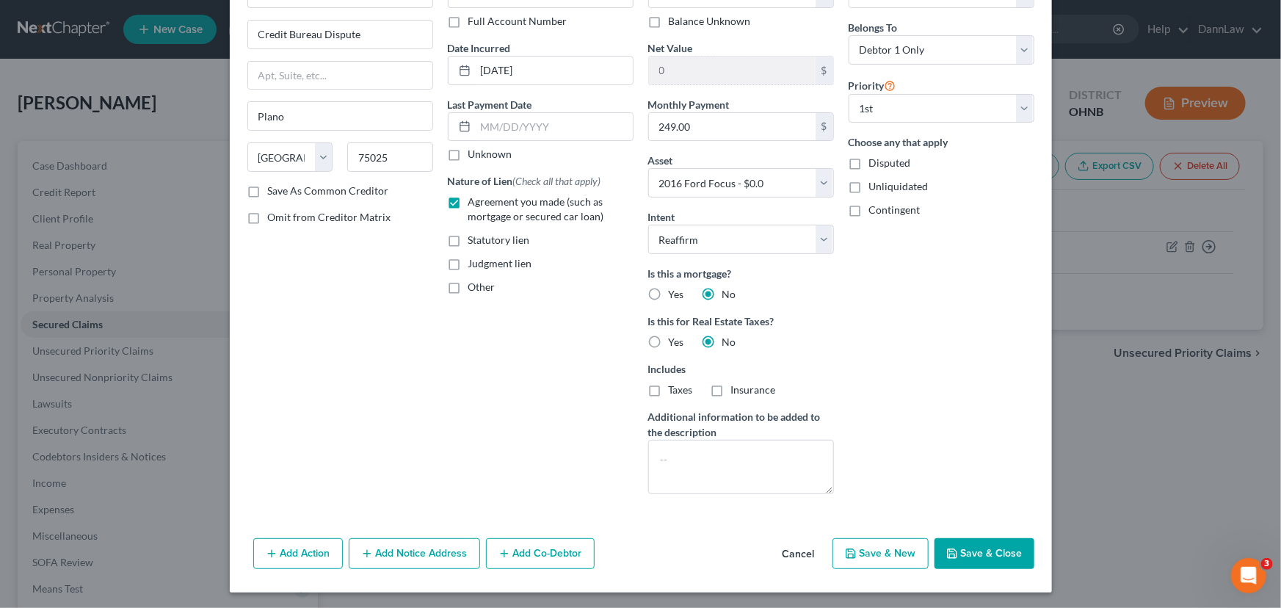
click at [969, 551] on button "Save & Close" at bounding box center [984, 553] width 100 height 31
select select
type input "-7,185.00"
select select "11"
type input "0"
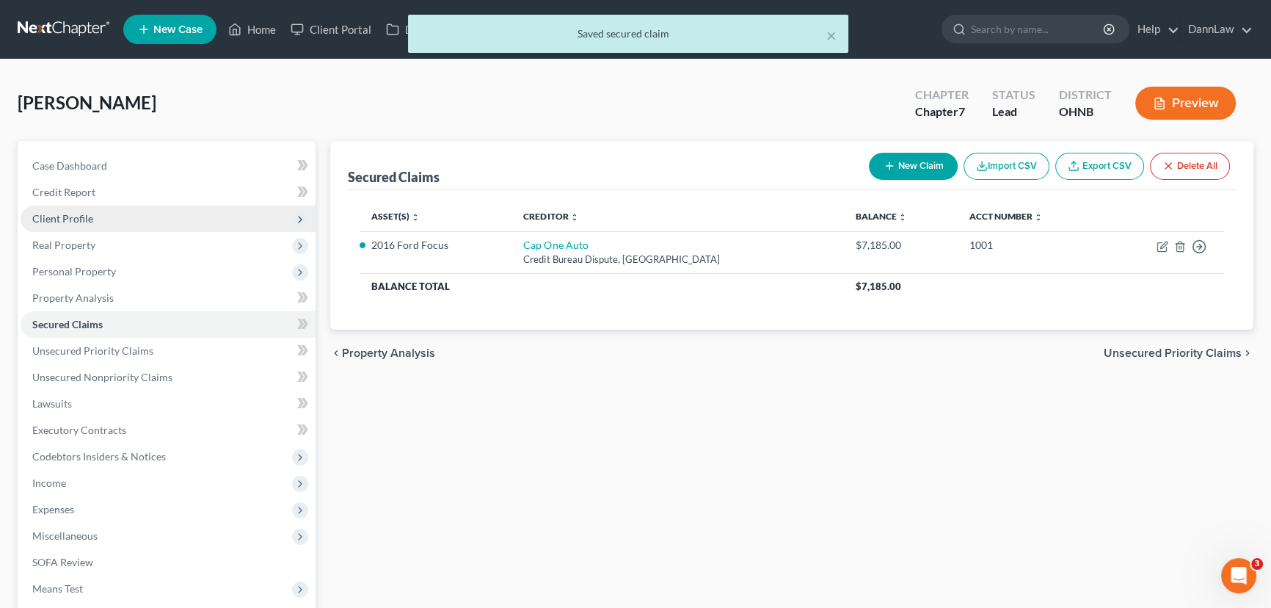
click at [79, 209] on span "Client Profile" at bounding box center [168, 219] width 295 height 26
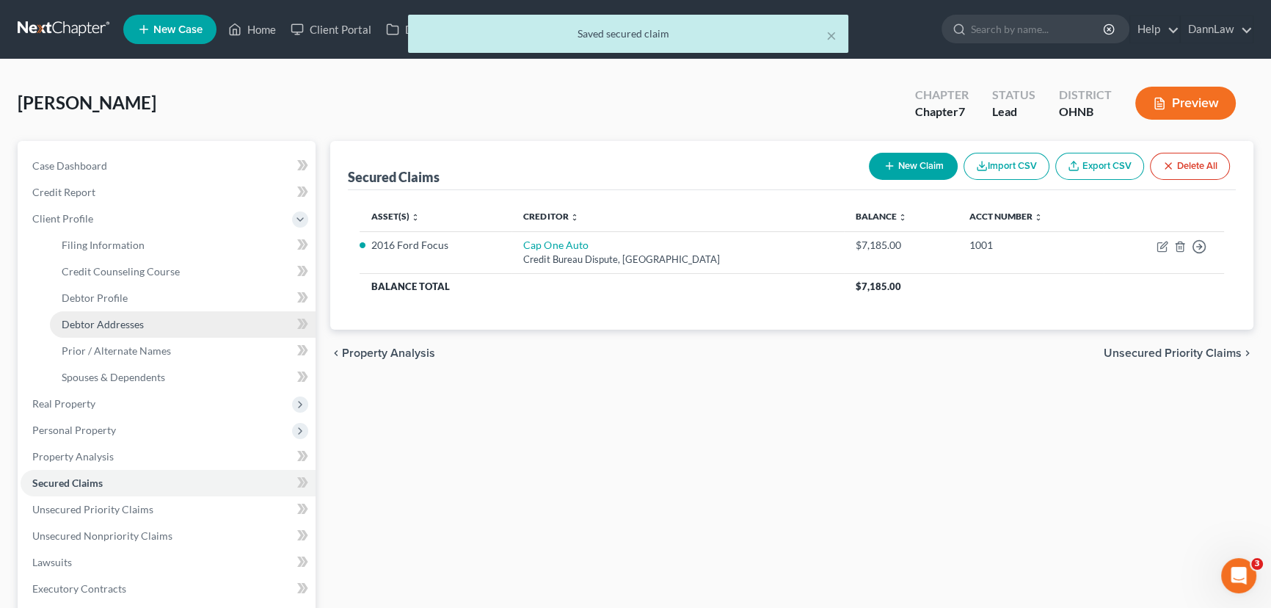
click at [103, 327] on span "Debtor Addresses" at bounding box center [103, 324] width 82 height 12
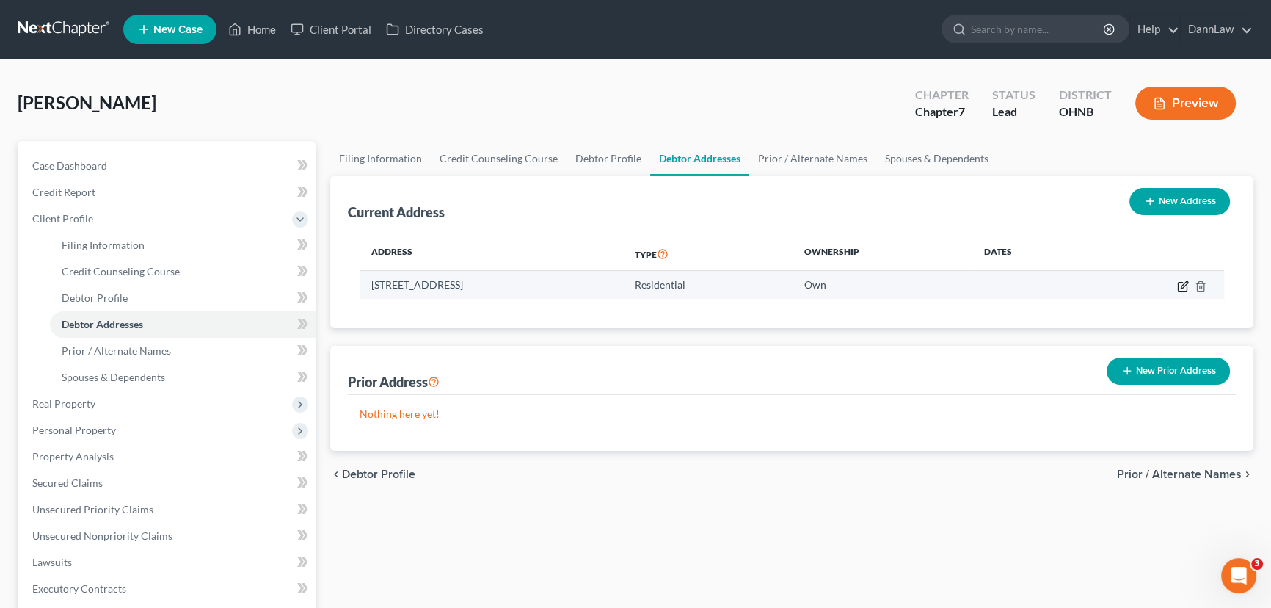
click at [1181, 287] on icon "button" at bounding box center [1183, 286] width 12 height 12
select select "36"
select select "17"
select select "0"
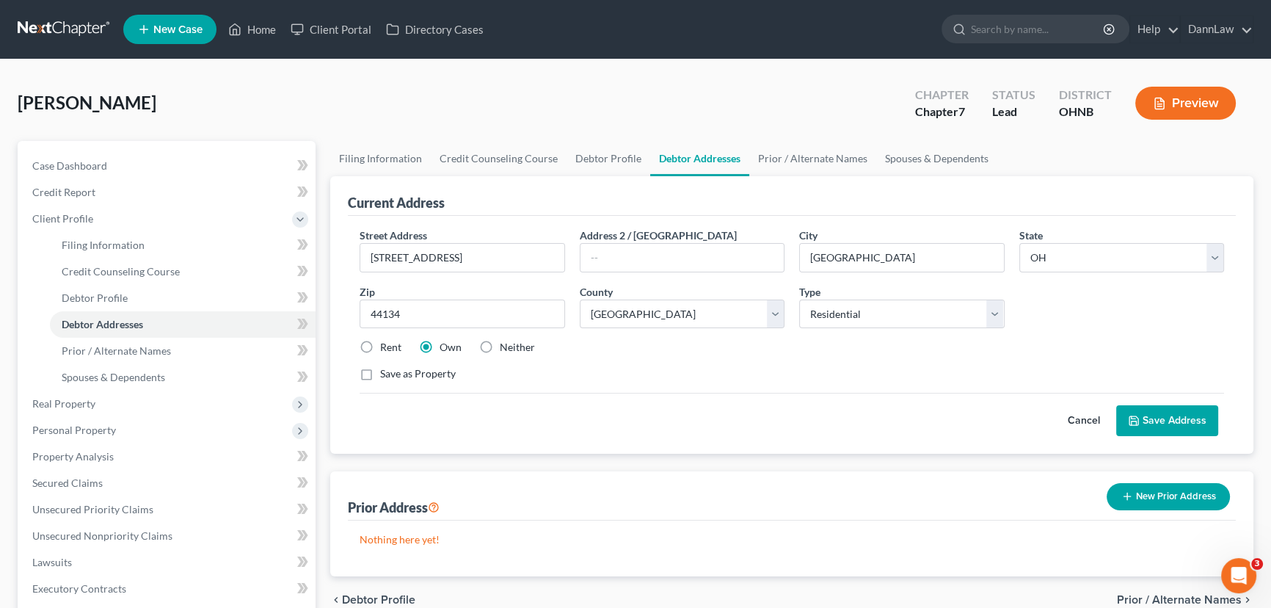
click at [380, 348] on label "Rent" at bounding box center [390, 347] width 21 height 15
click at [386, 348] on input "Rent" at bounding box center [391, 345] width 10 height 10
radio input "true"
click at [1153, 414] on button "Save Address" at bounding box center [1168, 420] width 102 height 31
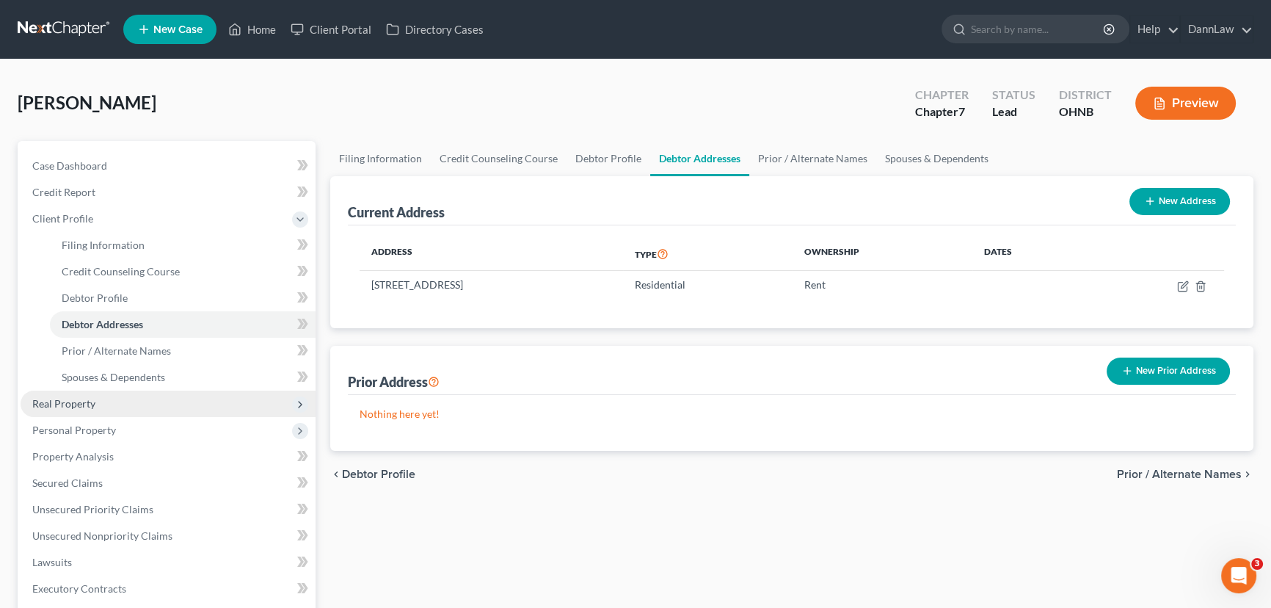
click at [72, 405] on span "Real Property" at bounding box center [63, 403] width 63 height 12
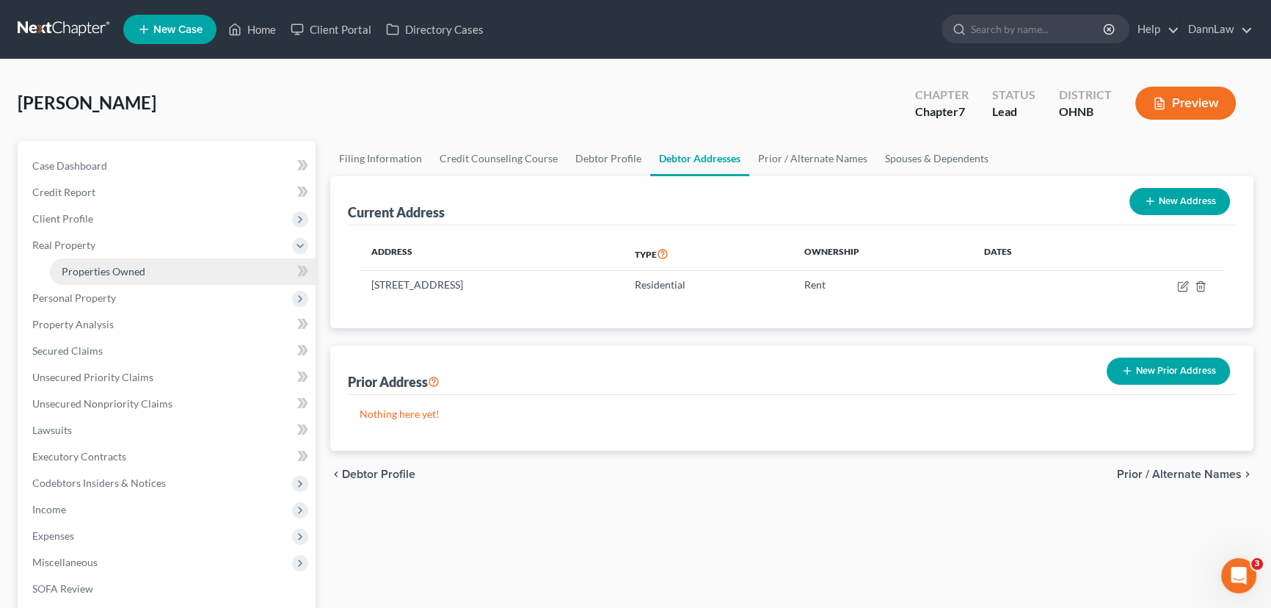
click at [104, 272] on span "Properties Owned" at bounding box center [104, 271] width 84 height 12
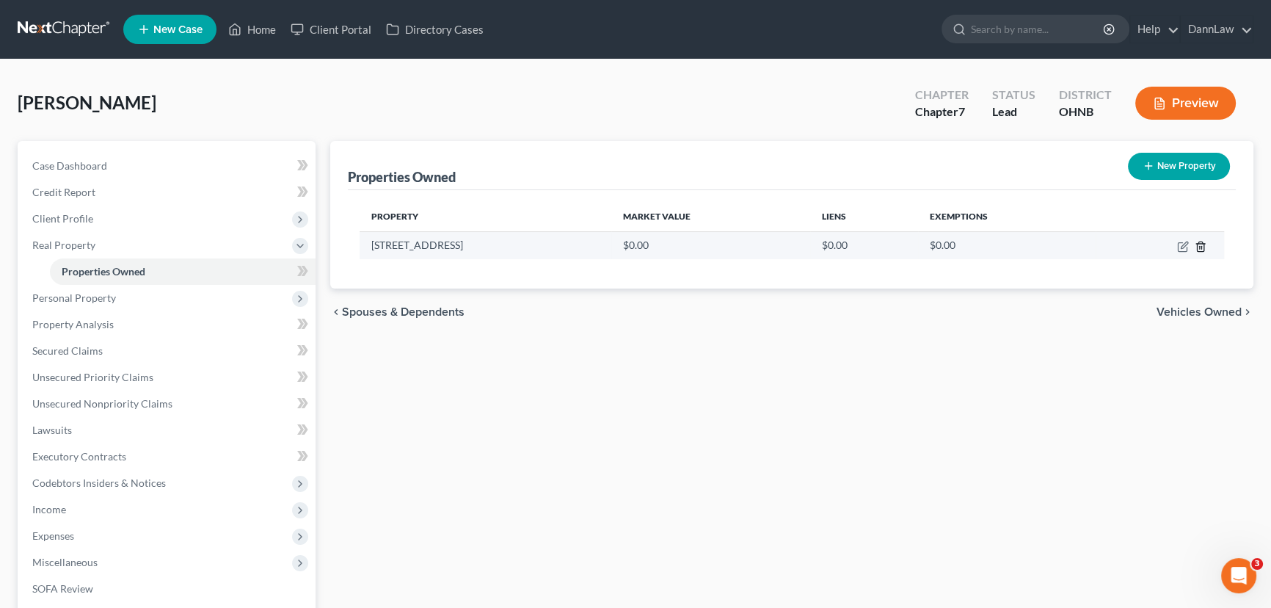
click at [1197, 250] on icon "button" at bounding box center [1200, 247] width 7 height 10
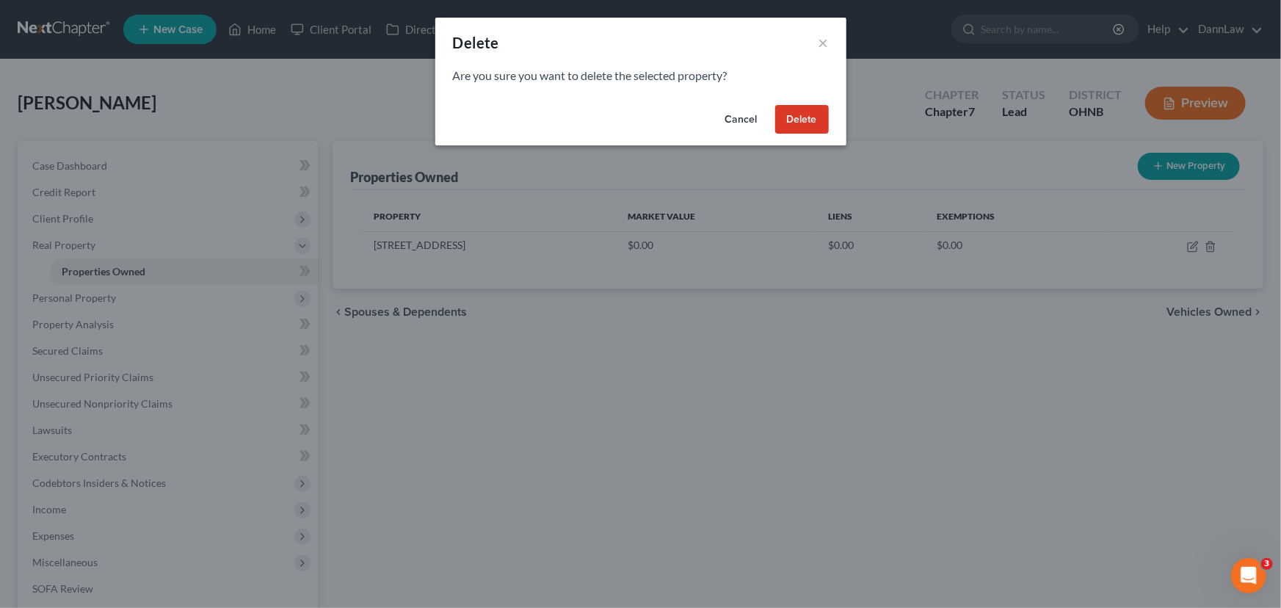
click at [795, 135] on div "Cancel Delete" at bounding box center [640, 122] width 411 height 47
click at [793, 127] on button "Delete" at bounding box center [802, 119] width 54 height 29
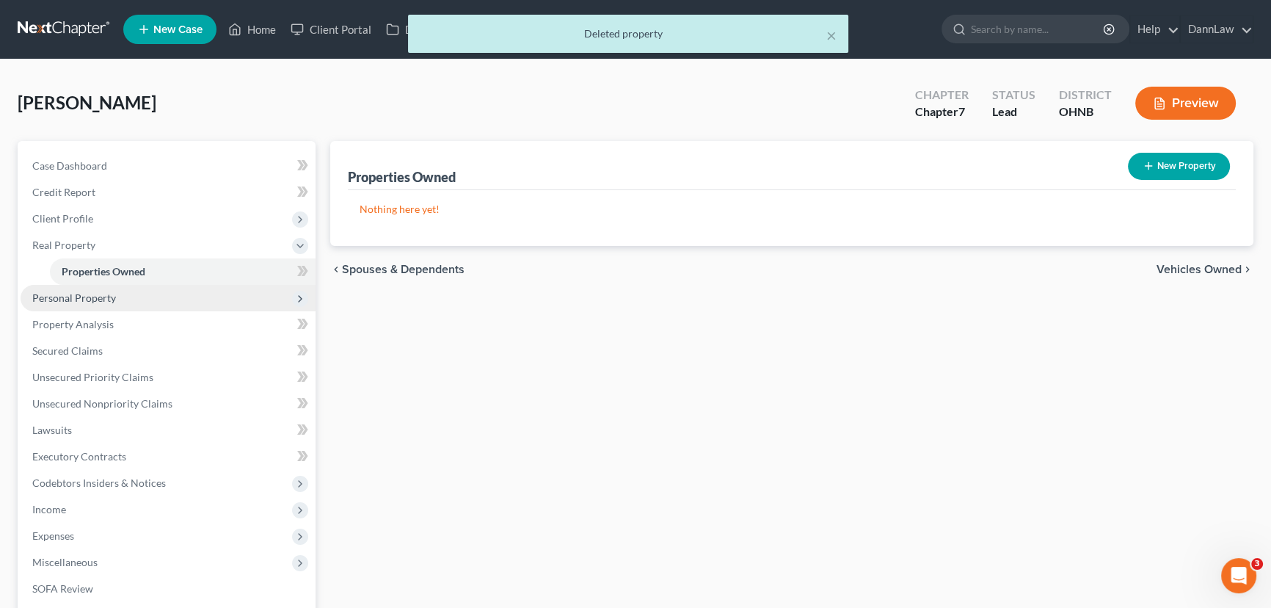
click at [152, 290] on span "Personal Property" at bounding box center [168, 298] width 295 height 26
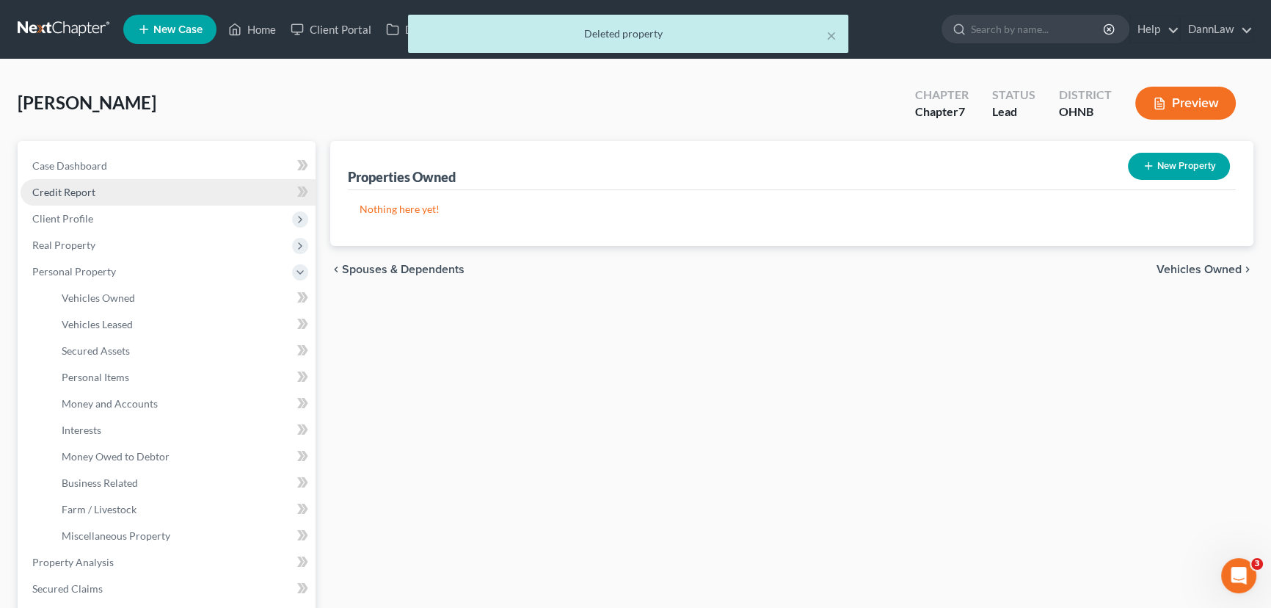
click at [80, 186] on span "Credit Report" at bounding box center [63, 192] width 63 height 12
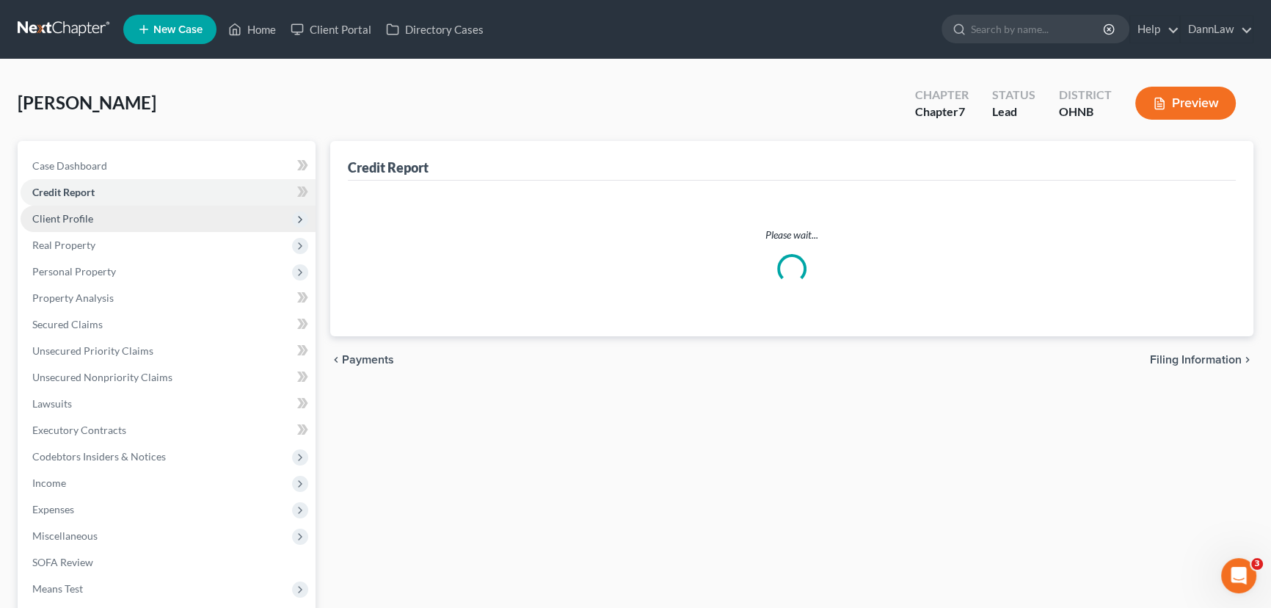
click at [81, 216] on span "Client Profile" at bounding box center [62, 218] width 61 height 12
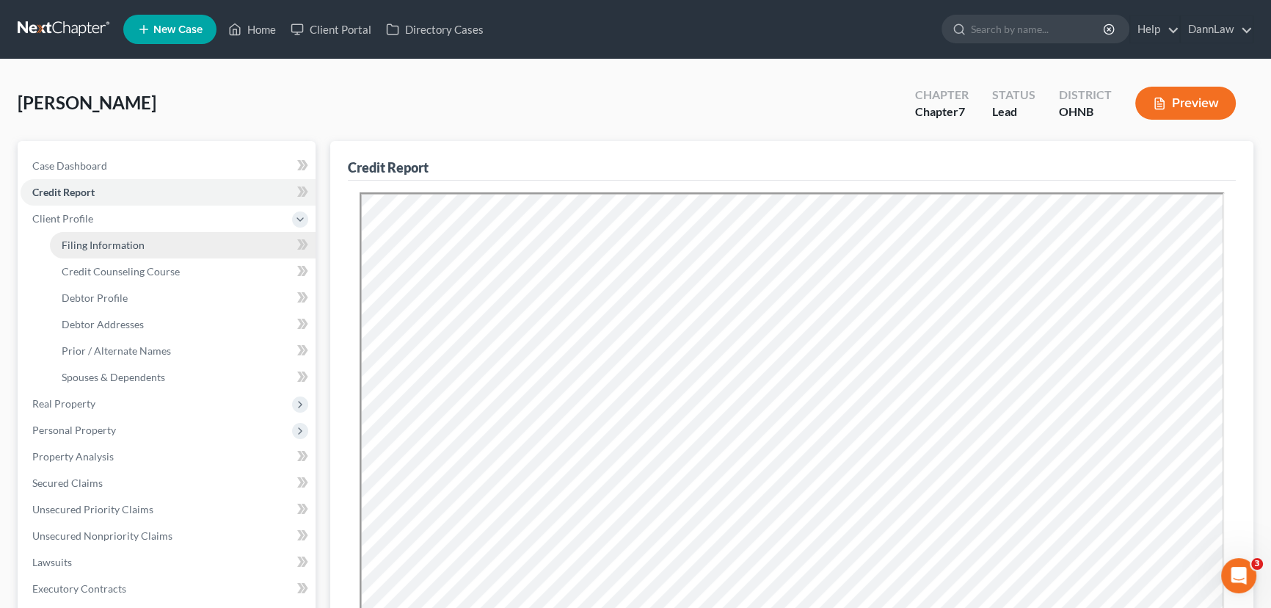
click at [85, 255] on link "Filing Information" at bounding box center [183, 245] width 266 height 26
select select "1"
select select "0"
select select "36"
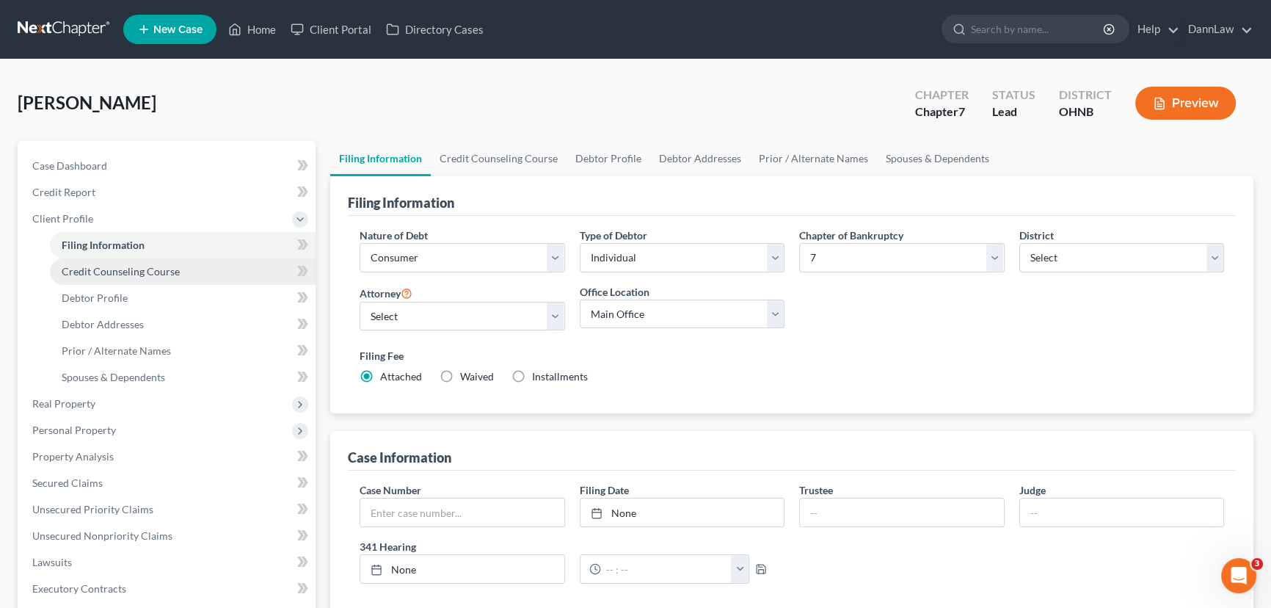
click at [91, 277] on link "Credit Counseling Course" at bounding box center [183, 271] width 266 height 26
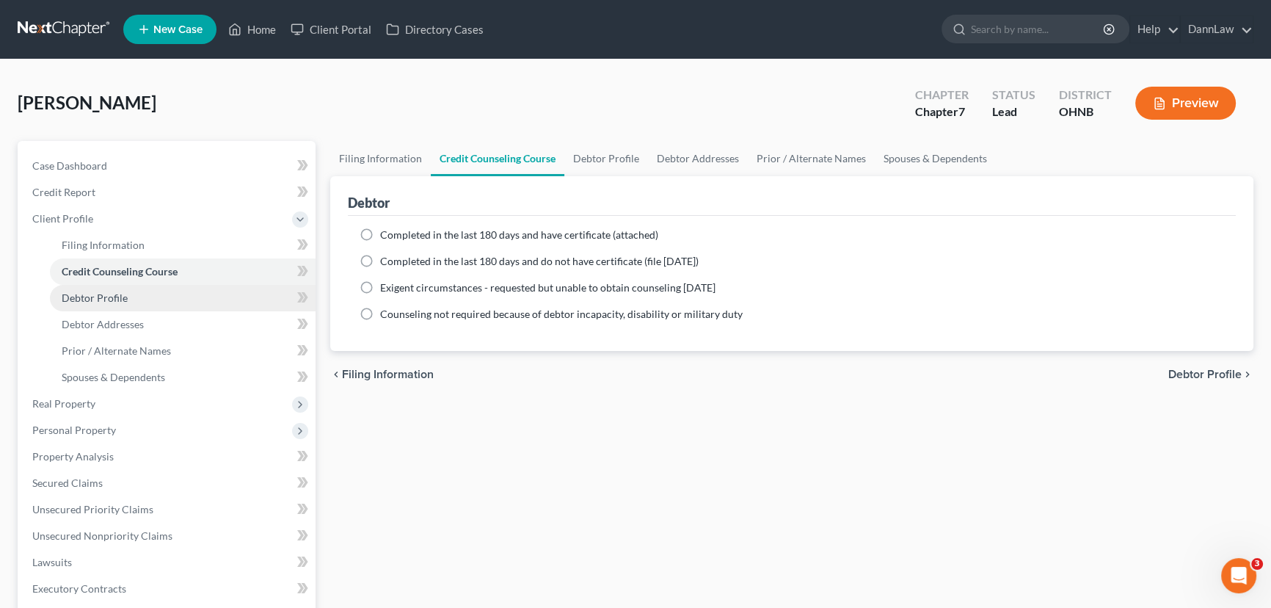
click at [188, 299] on link "Debtor Profile" at bounding box center [183, 298] width 266 height 26
select select "0"
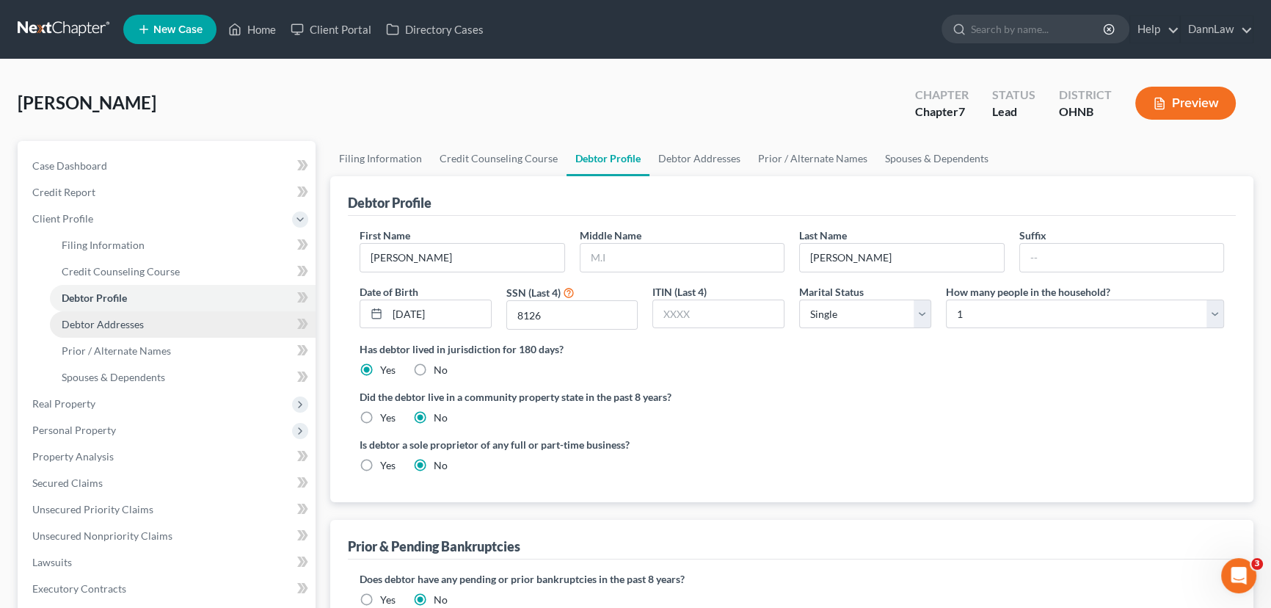
click at [190, 328] on link "Debtor Addresses" at bounding box center [183, 324] width 266 height 26
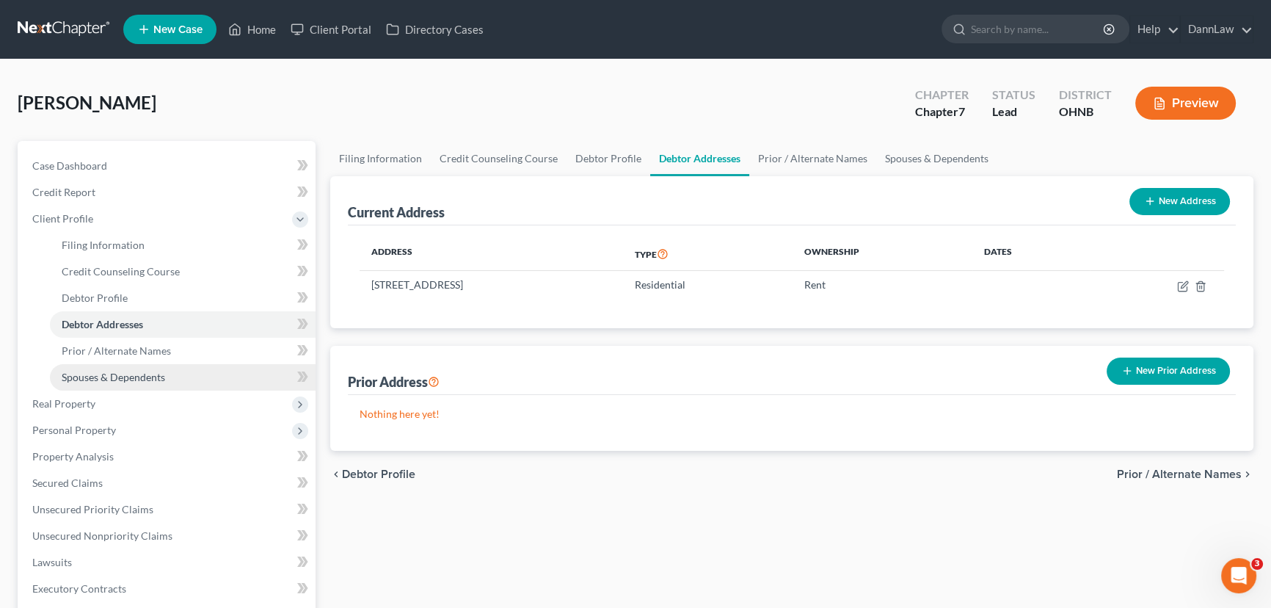
click at [173, 366] on link "Spouses & Dependents" at bounding box center [183, 377] width 266 height 26
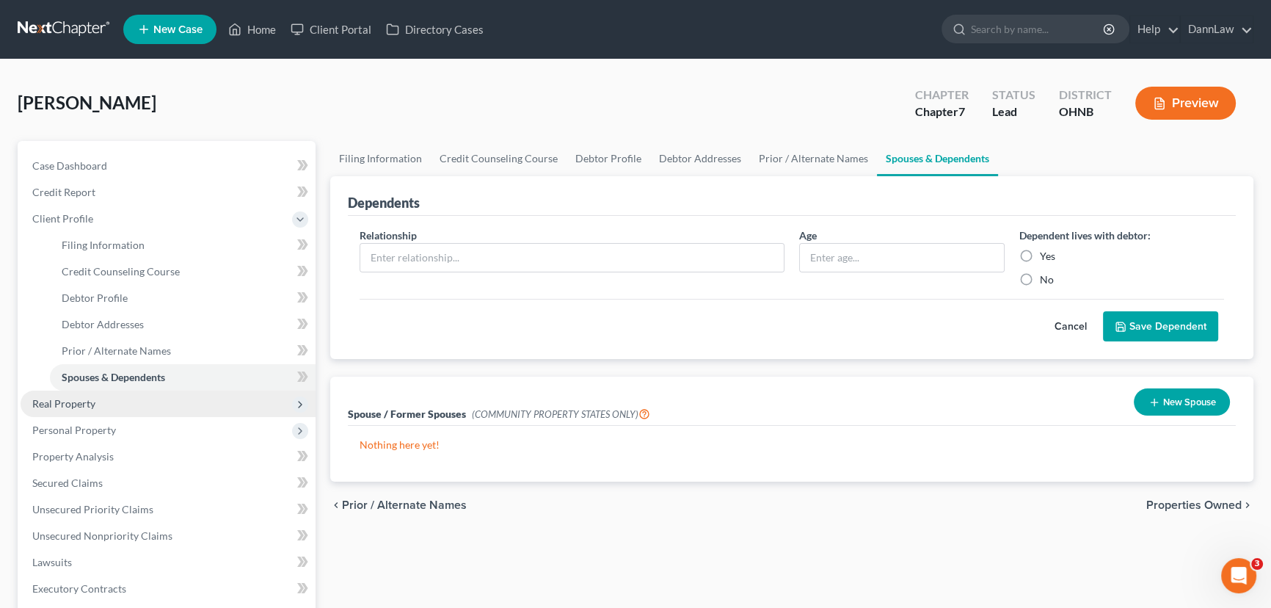
click at [87, 403] on span "Real Property" at bounding box center [63, 403] width 63 height 12
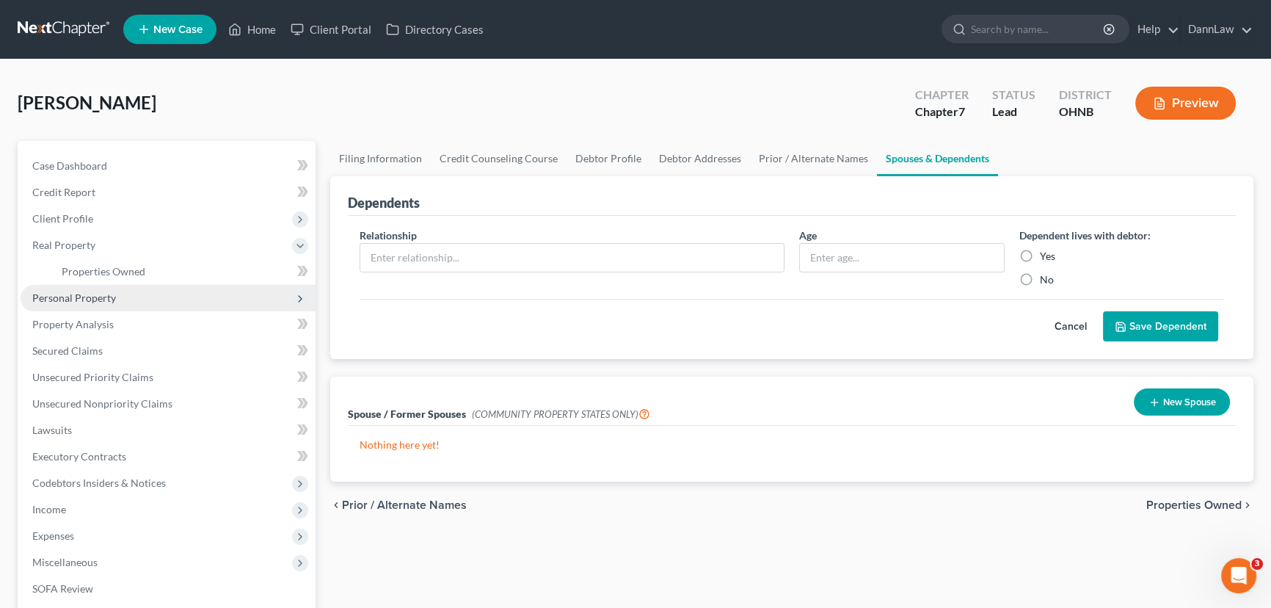
click at [97, 302] on span "Personal Property" at bounding box center [168, 298] width 295 height 26
click at [115, 294] on span "Vehicles Owned" at bounding box center [98, 297] width 73 height 12
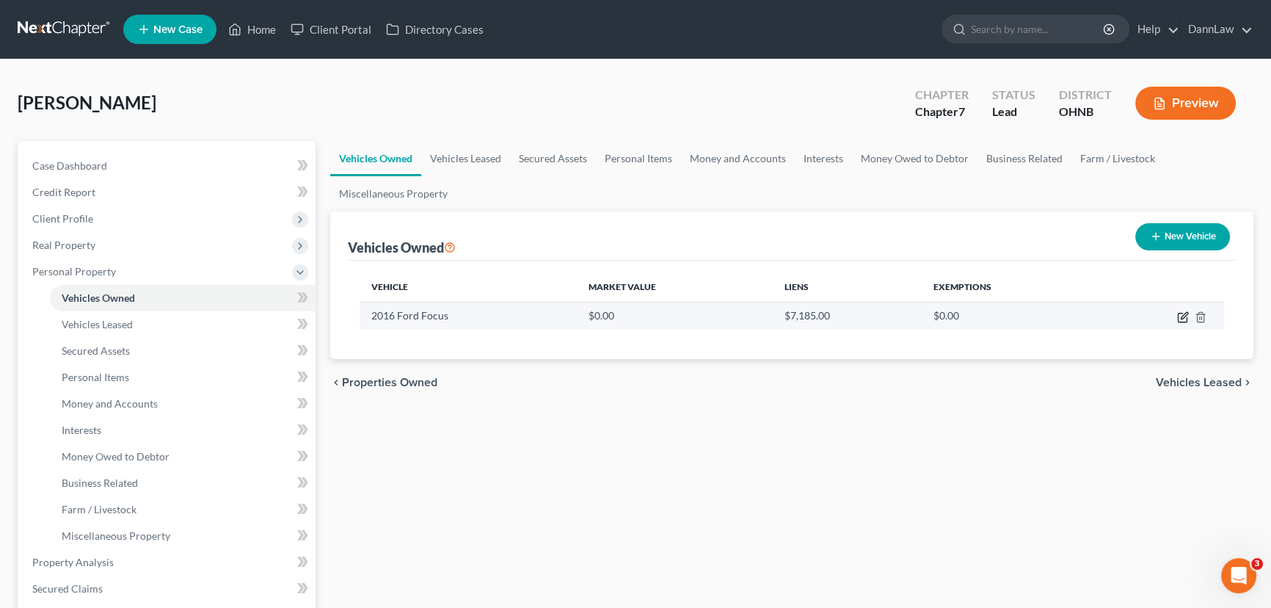
click at [1181, 316] on icon "button" at bounding box center [1184, 315] width 7 height 7
select select "0"
select select "10"
select select "3"
select select "0"
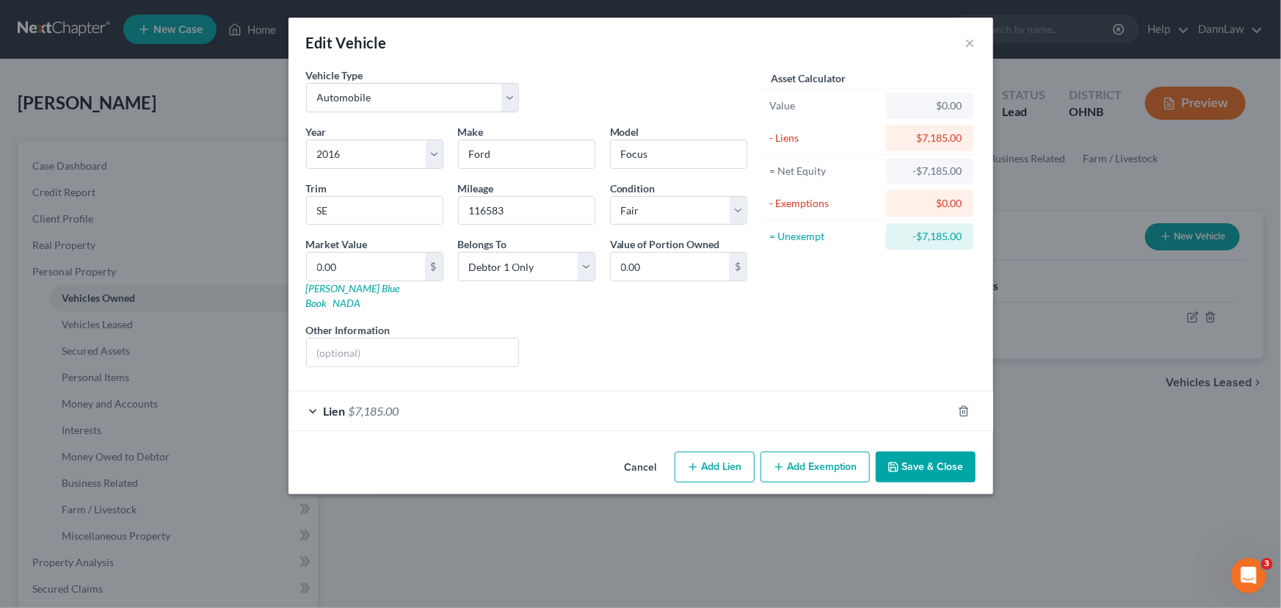
click at [330, 404] on span "Lien" at bounding box center [335, 411] width 22 height 14
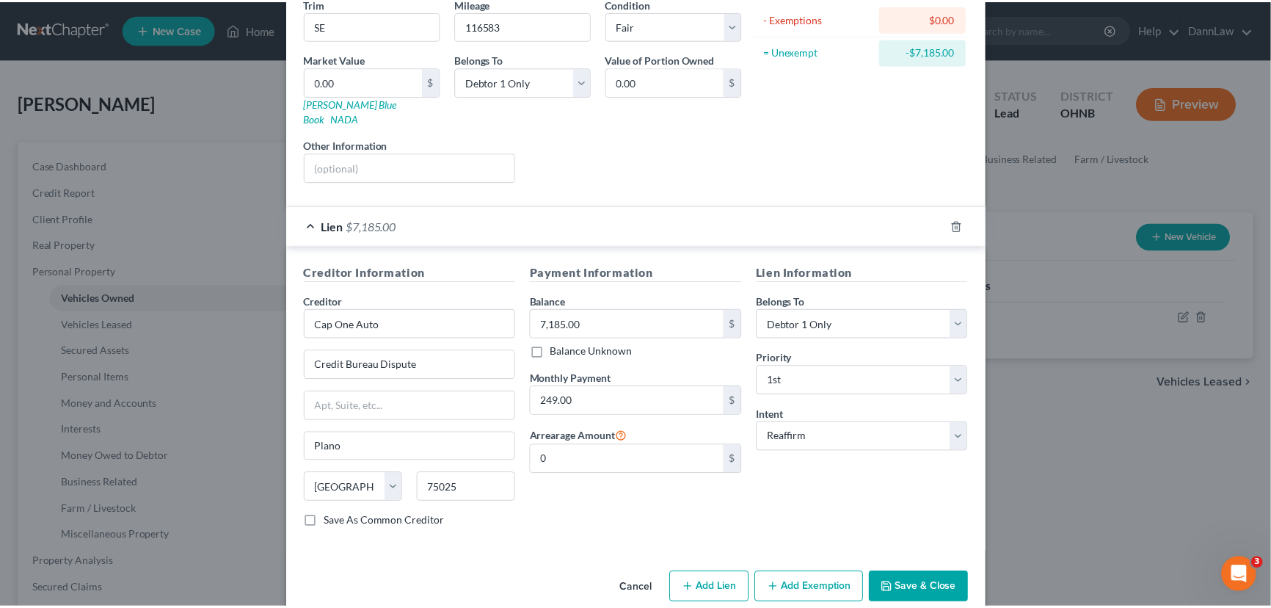
scroll to position [193, 0]
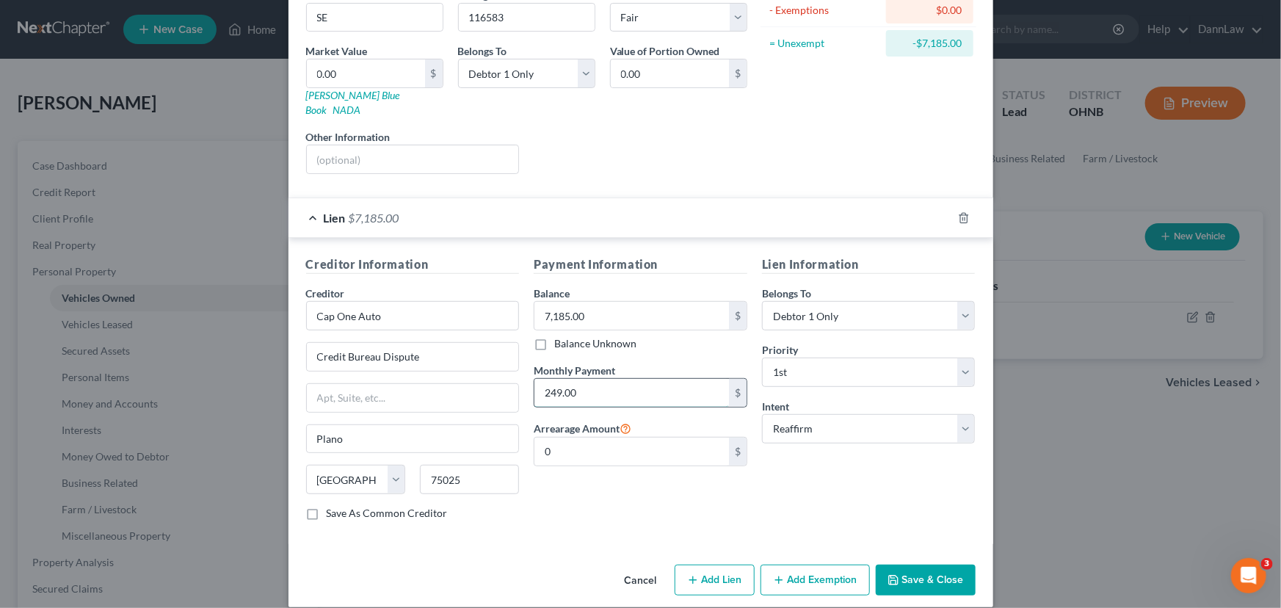
click at [622, 379] on input "249.00" at bounding box center [631, 393] width 195 height 28
type input "249.62"
click at [905, 564] on button "Save & Close" at bounding box center [926, 579] width 100 height 31
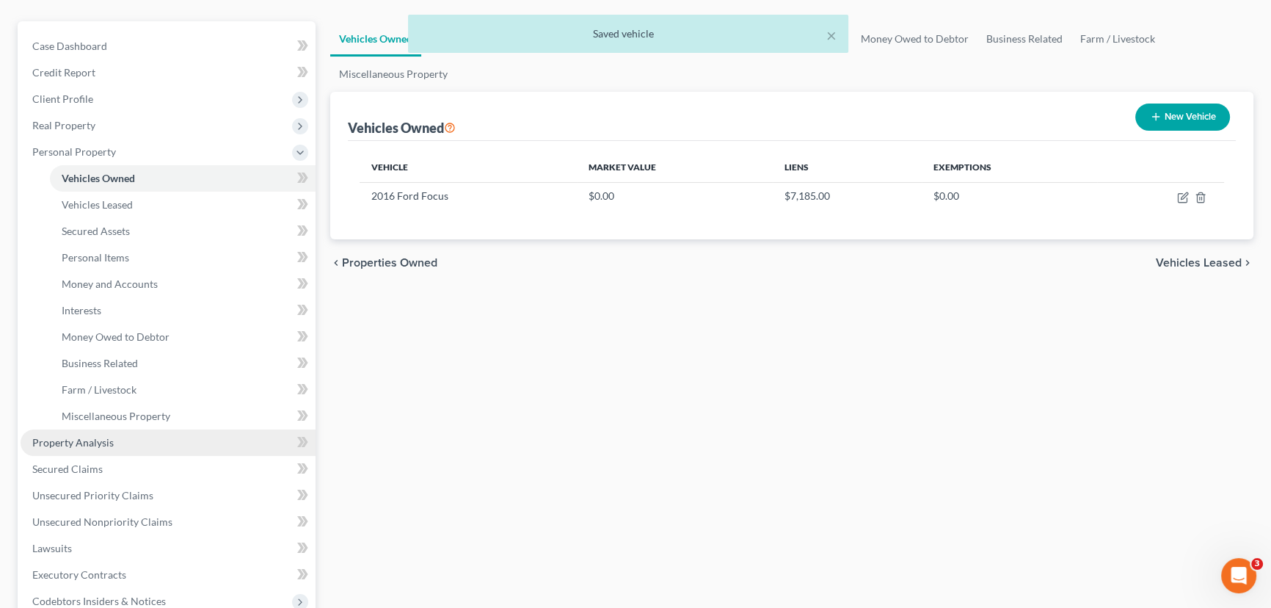
scroll to position [133, 0]
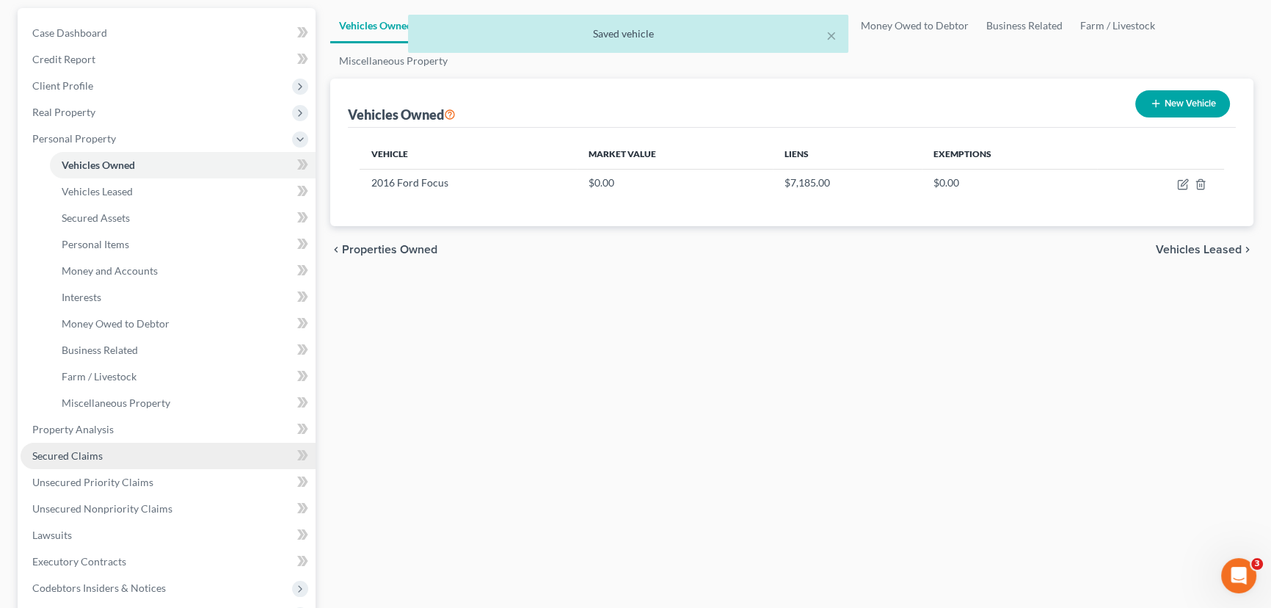
click at [108, 450] on link "Secured Claims" at bounding box center [168, 456] width 295 height 26
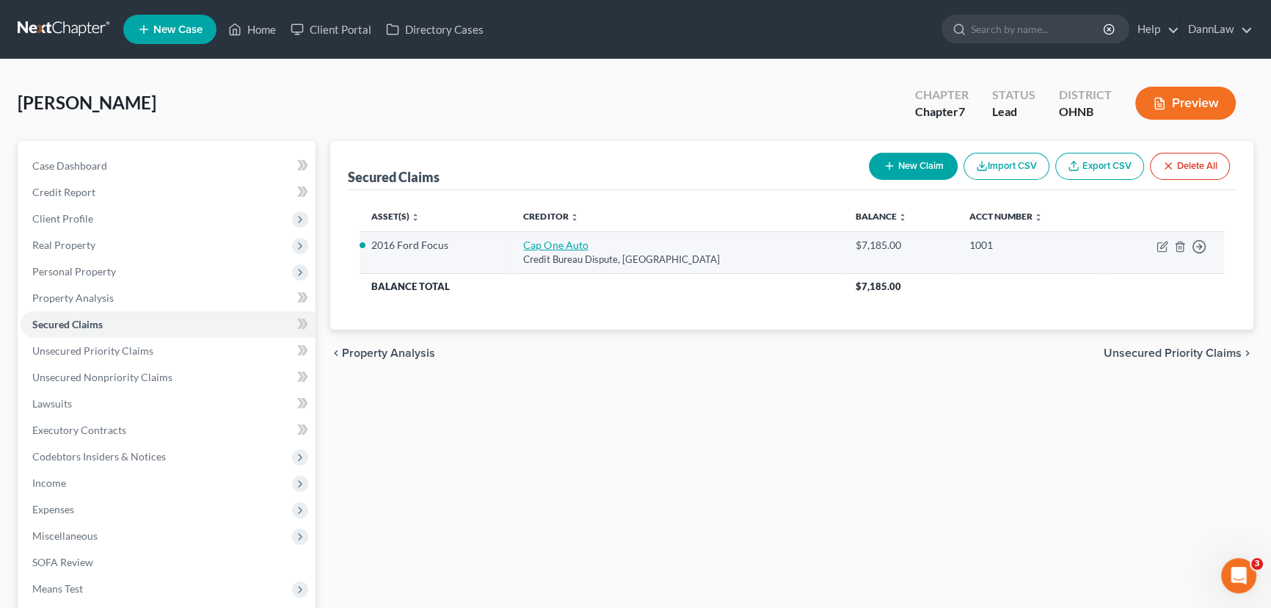
click at [557, 243] on link "Cap One Auto" at bounding box center [555, 245] width 65 height 12
select select "45"
select select "2"
select select "0"
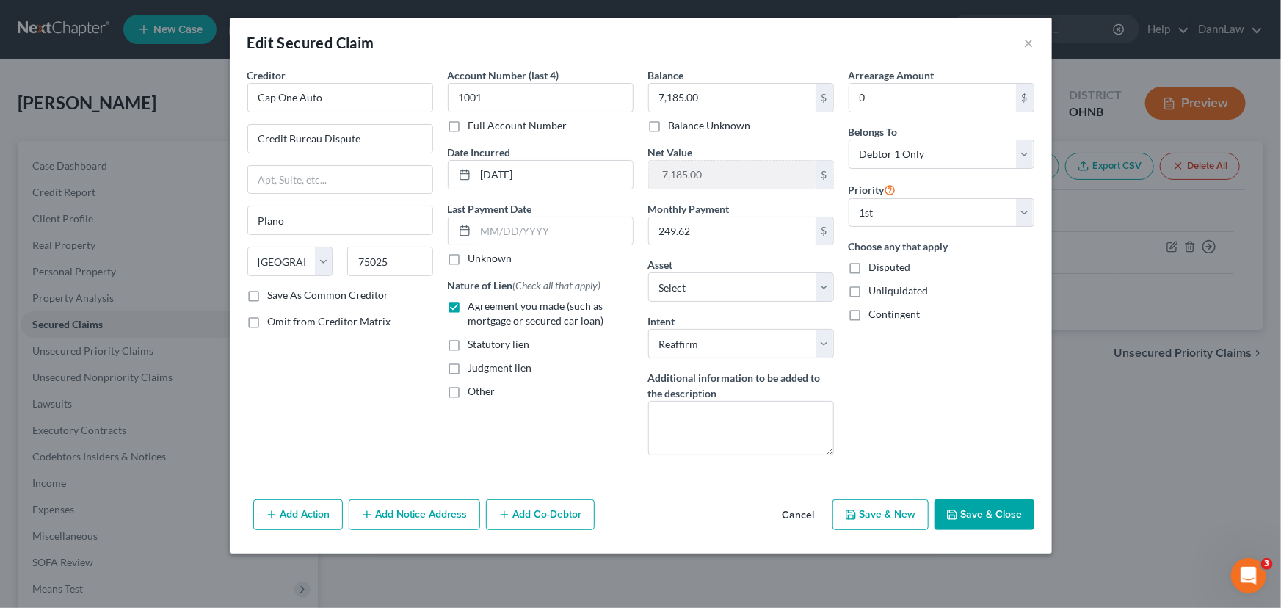
click at [978, 509] on button "Save & Close" at bounding box center [984, 514] width 100 height 31
select select "10"
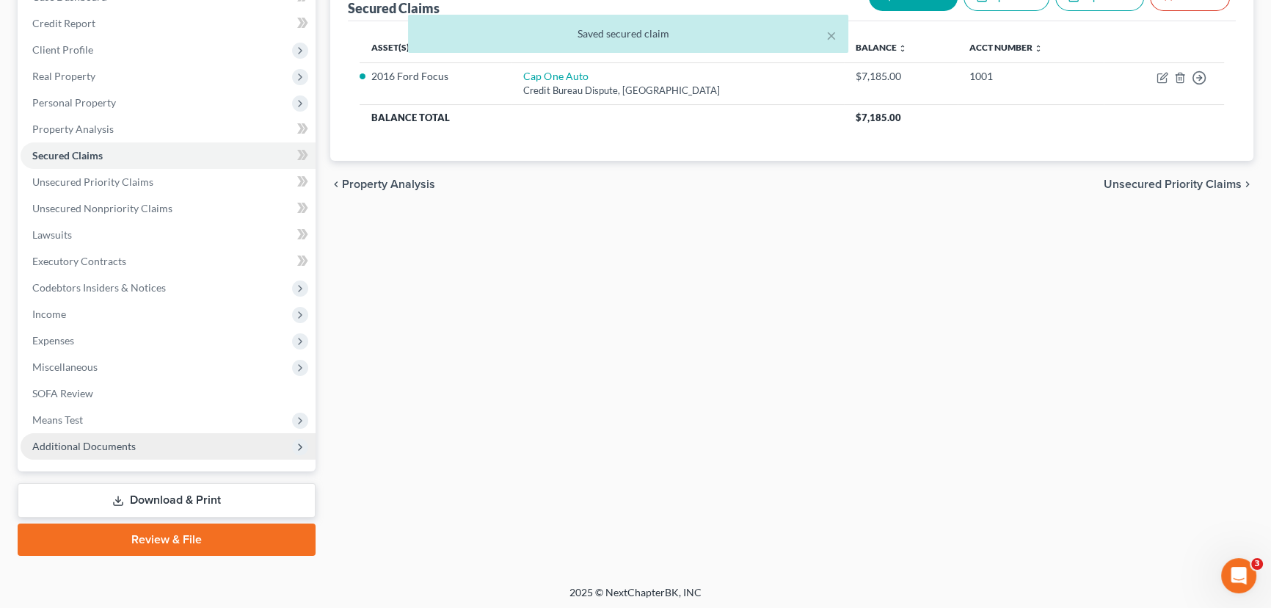
scroll to position [170, 0]
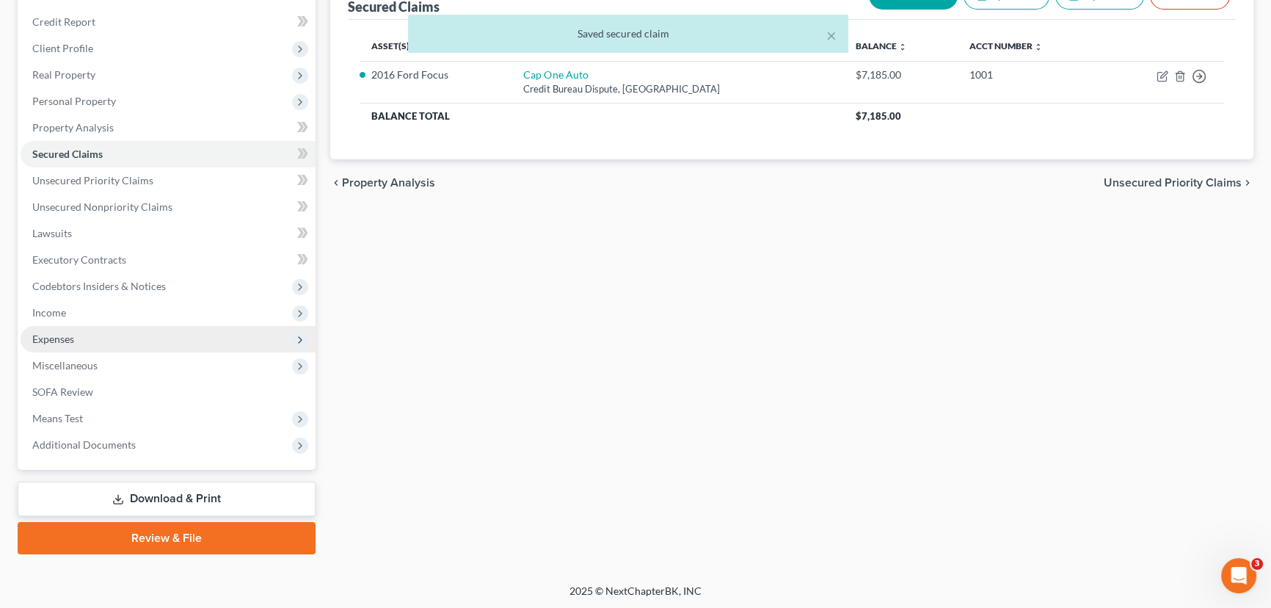
drag, startPoint x: 50, startPoint y: 338, endPoint x: 105, endPoint y: 346, distance: 55.6
click at [50, 338] on span "Expenses" at bounding box center [53, 339] width 42 height 12
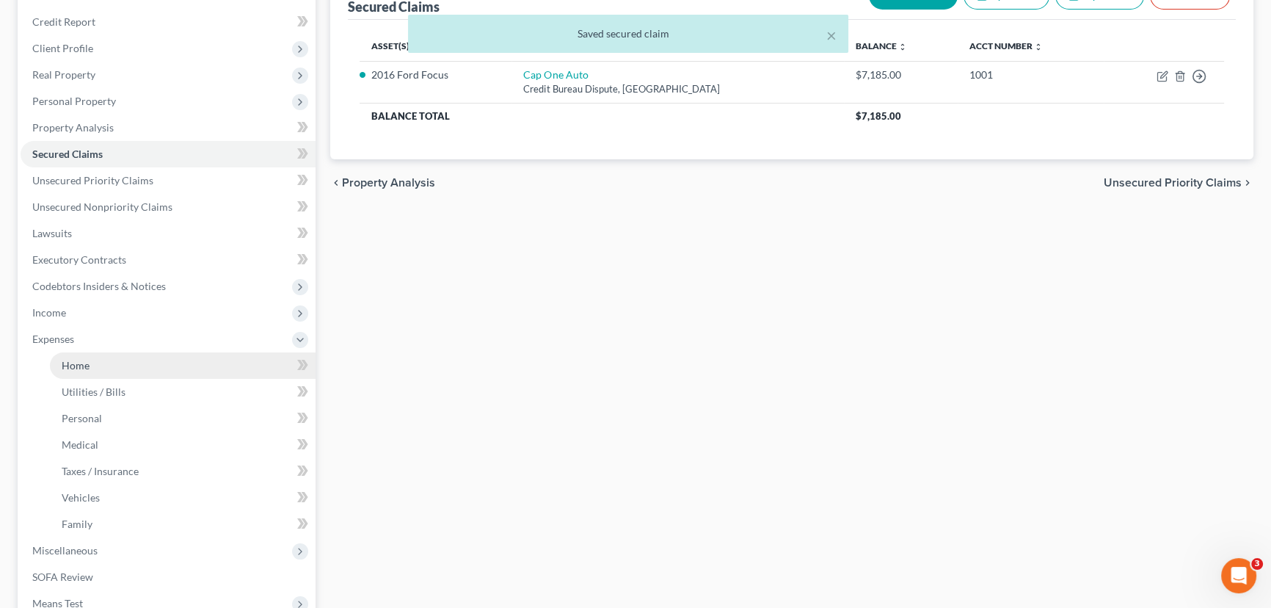
click at [71, 366] on span "Home" at bounding box center [76, 365] width 28 height 12
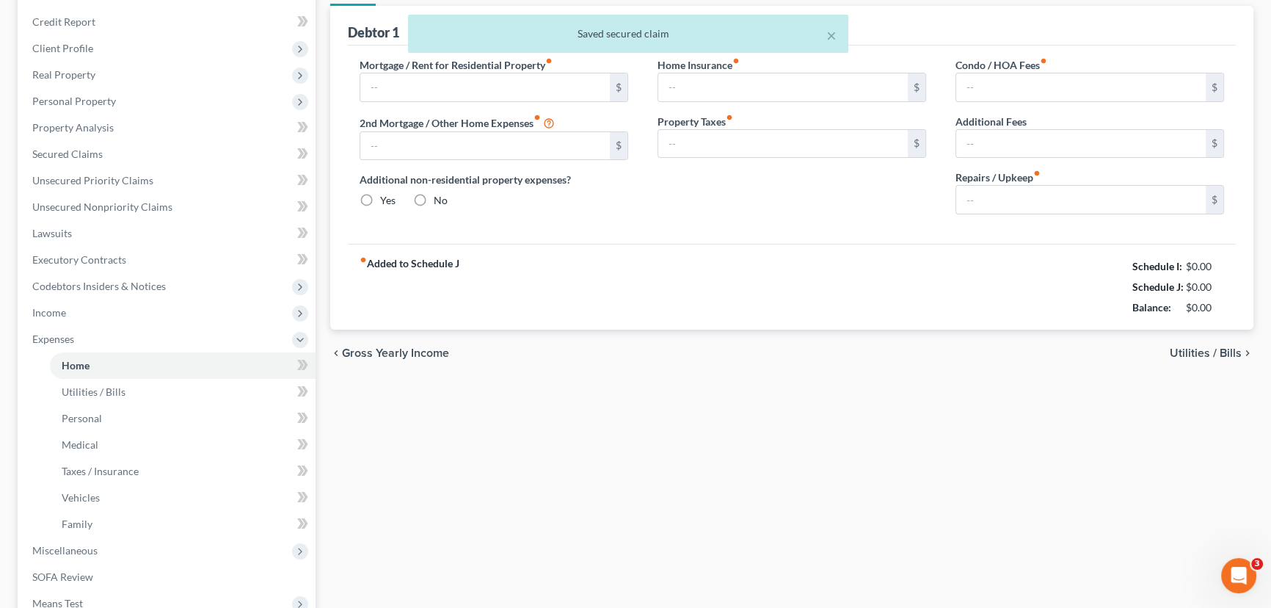
scroll to position [101, 0]
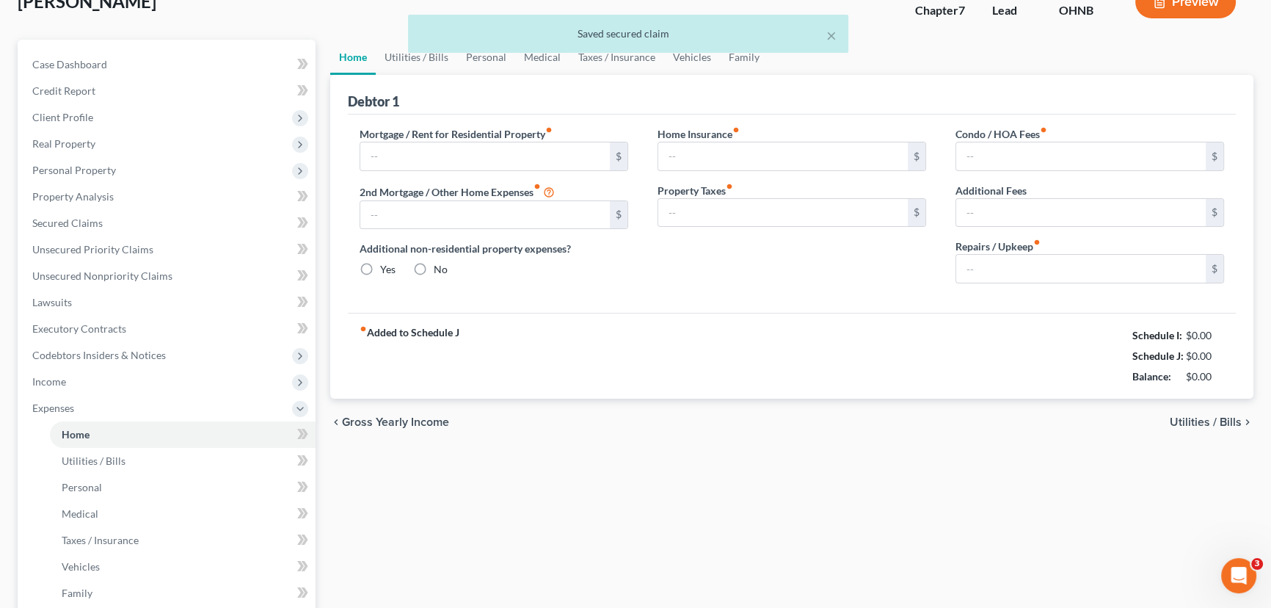
type input "1,826.00"
type input "0.00"
radio input "true"
type input "0.00"
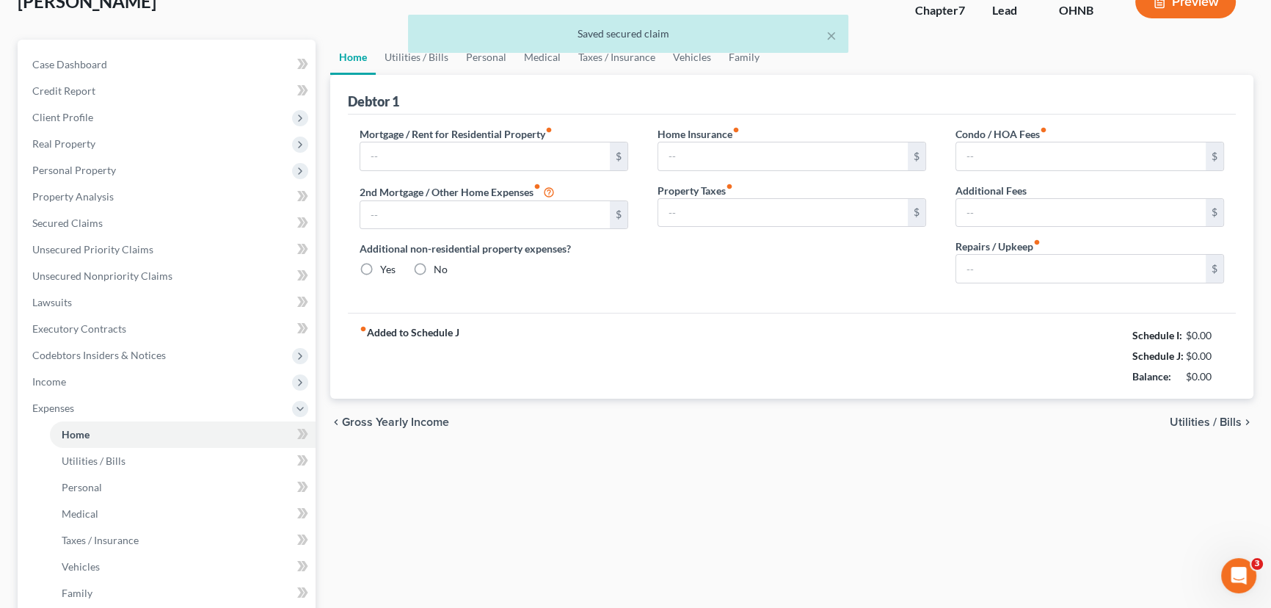
type input "0.00"
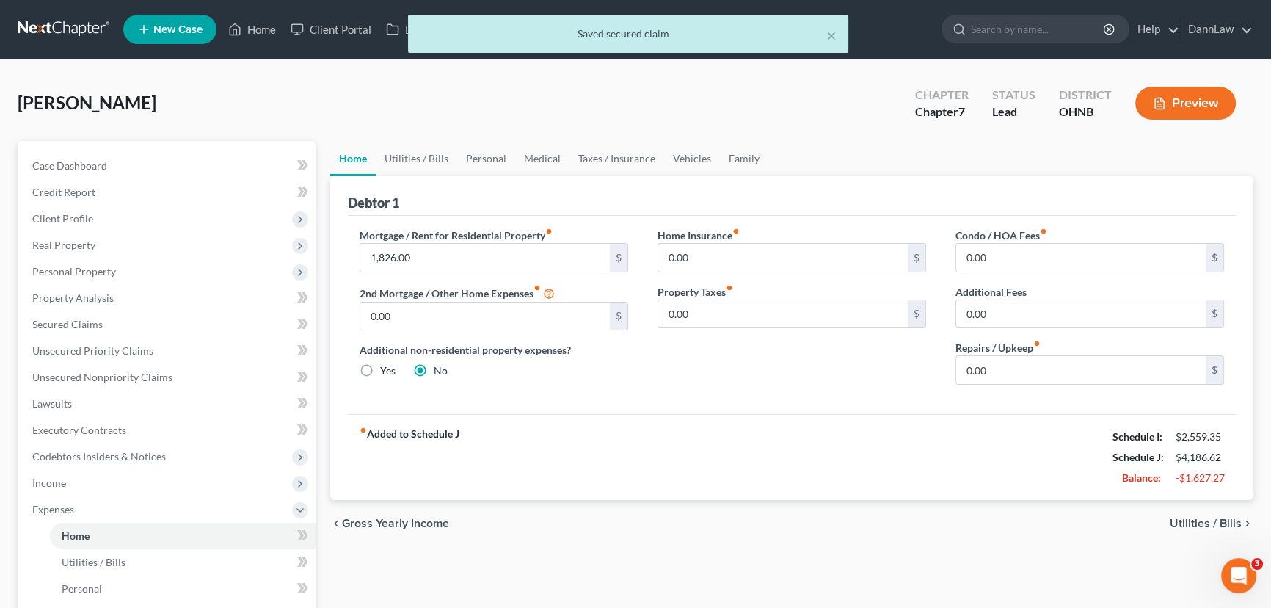
scroll to position [0, 0]
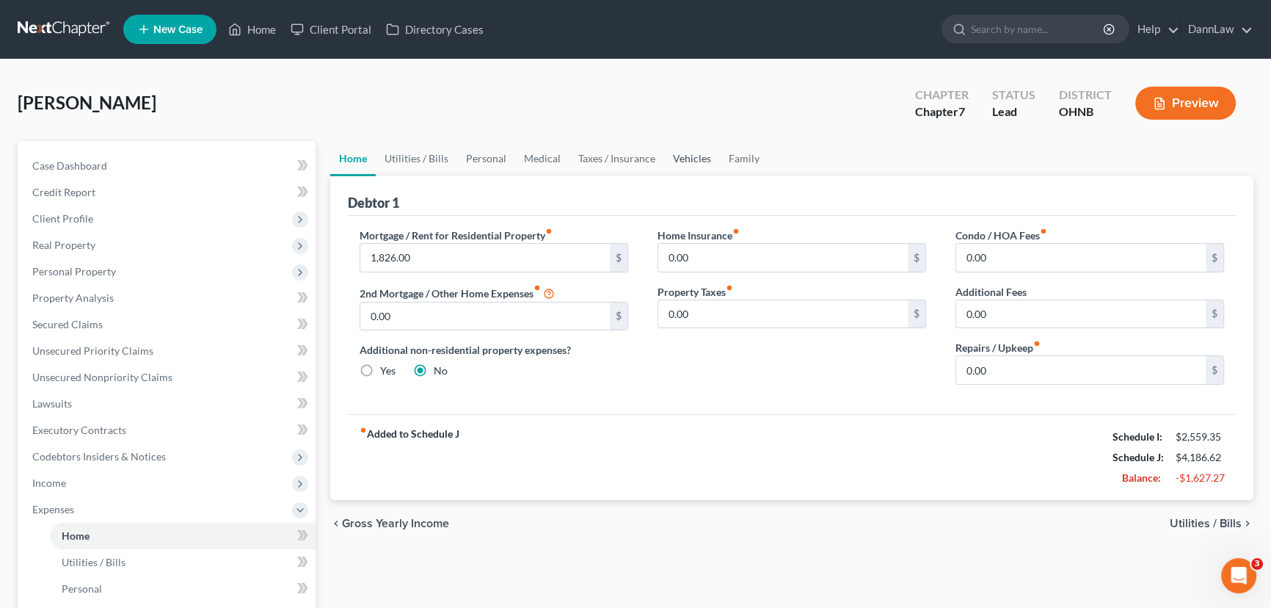
click at [675, 156] on link "Vehicles" at bounding box center [692, 158] width 56 height 35
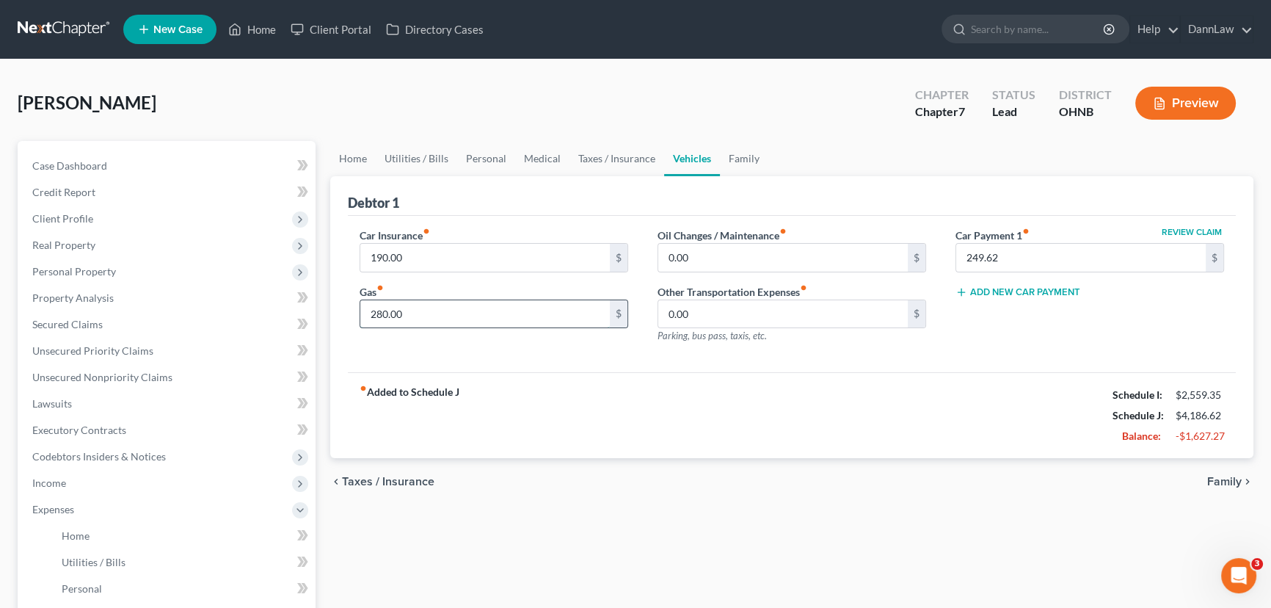
click at [457, 313] on input "280.00" at bounding box center [485, 314] width 250 height 28
click at [76, 275] on span "Personal Property" at bounding box center [74, 271] width 84 height 12
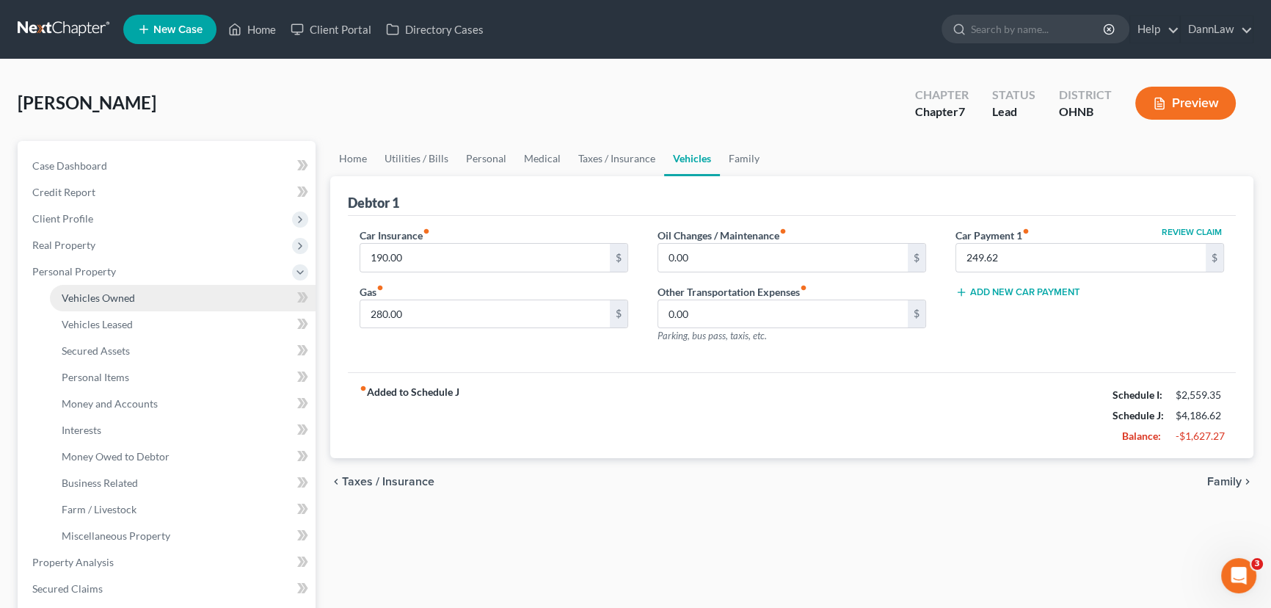
click at [80, 294] on span "Vehicles Owned" at bounding box center [98, 297] width 73 height 12
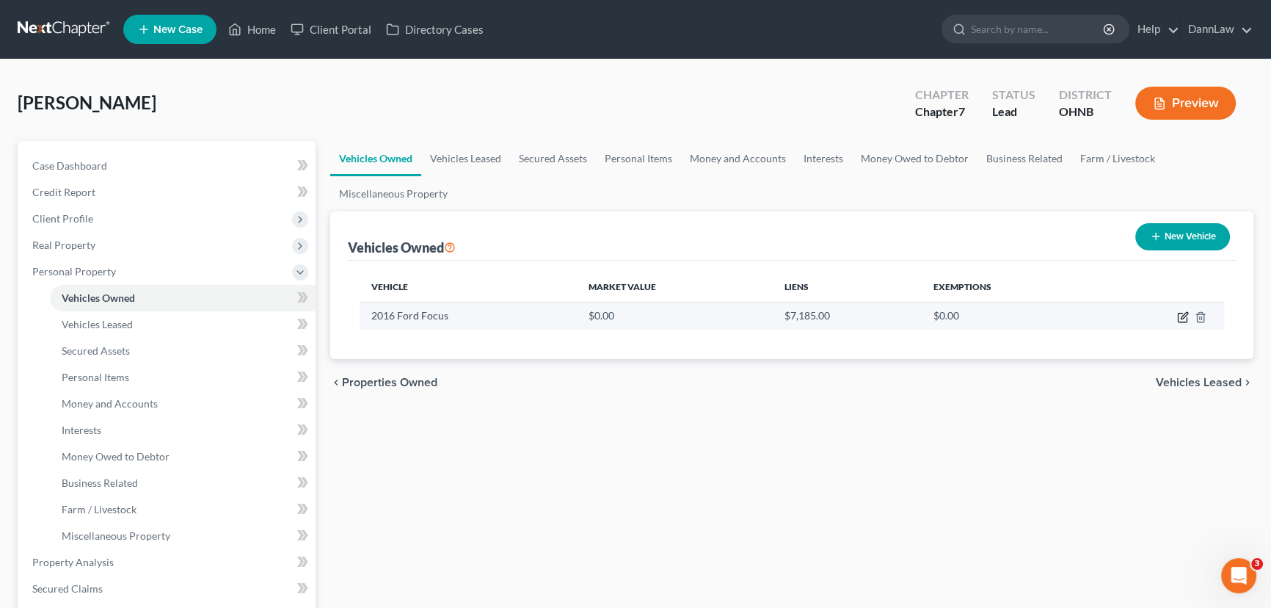
click at [1182, 319] on icon "button" at bounding box center [1183, 317] width 12 height 12
select select "0"
select select "10"
select select "3"
select select "0"
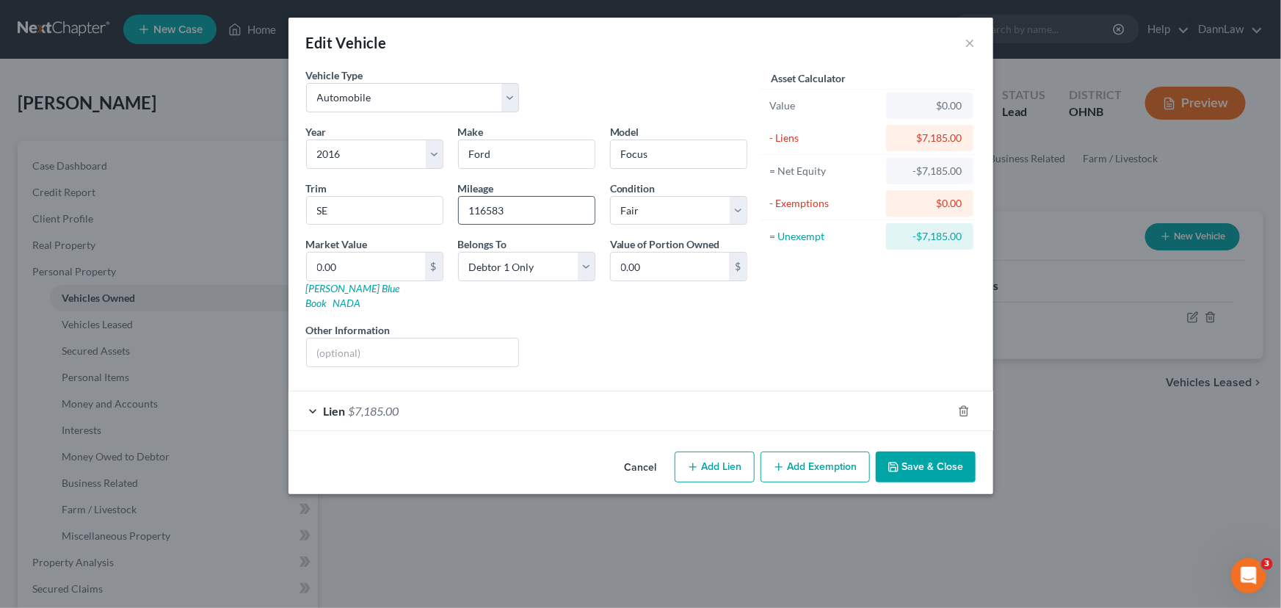
click at [543, 208] on input "116583" at bounding box center [527, 211] width 136 height 28
click at [935, 451] on button "Save & Close" at bounding box center [926, 466] width 100 height 31
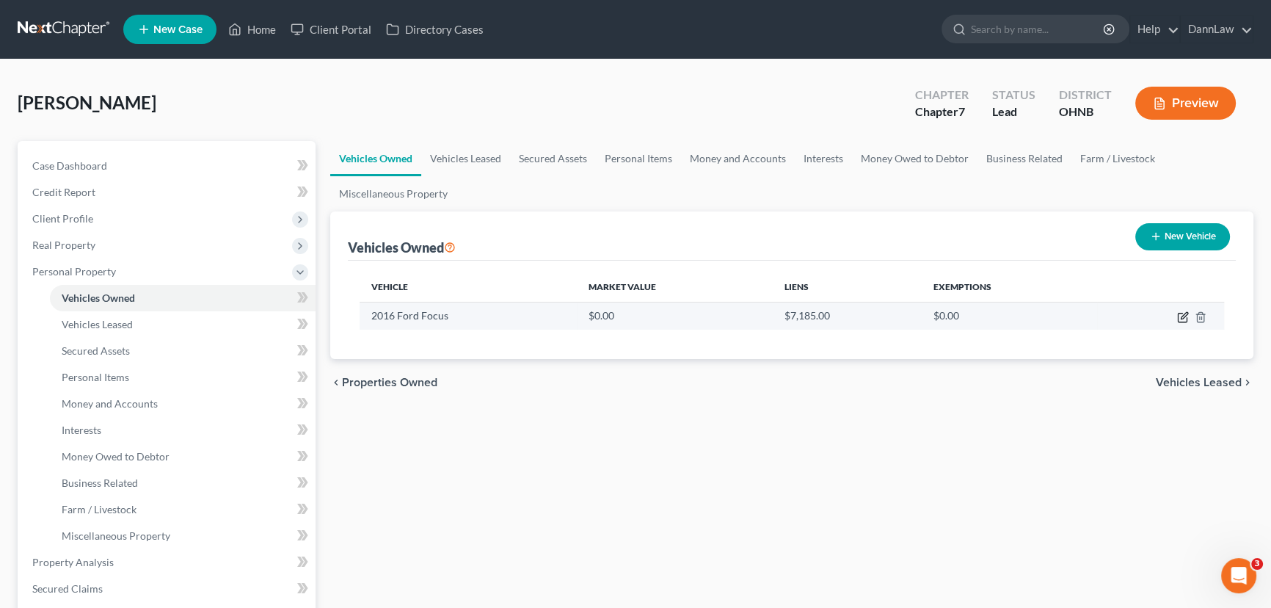
click at [1182, 319] on icon "button" at bounding box center [1183, 317] width 12 height 12
select select "0"
select select "10"
select select "3"
select select "0"
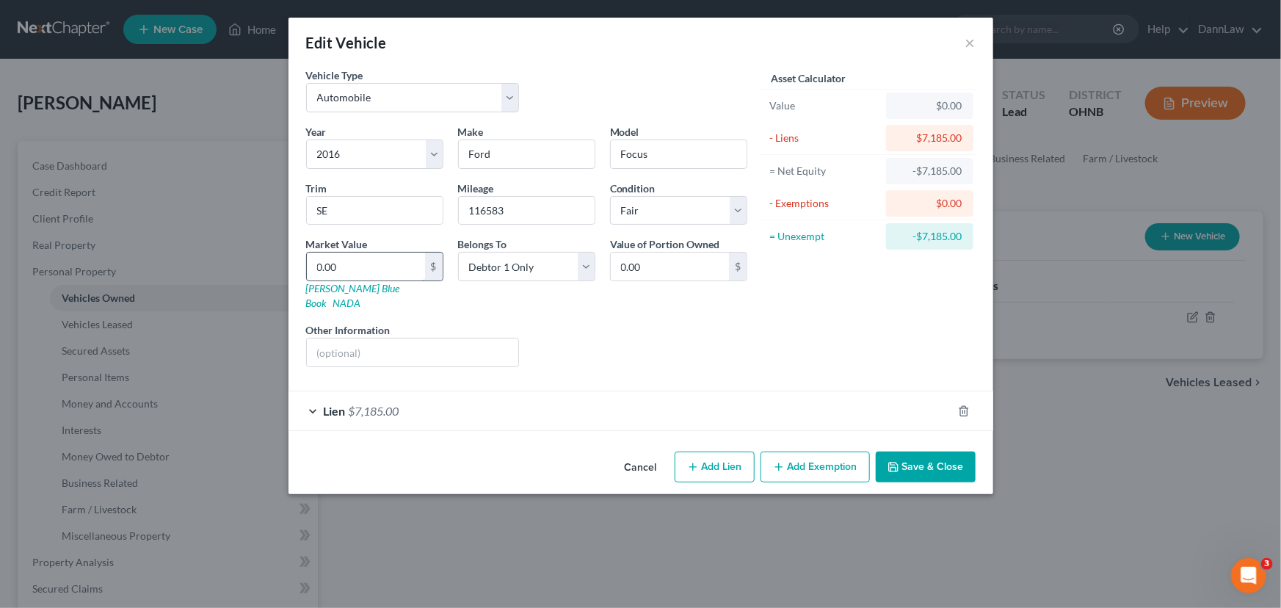
click at [374, 274] on input "0.00" at bounding box center [366, 267] width 118 height 28
type input "2"
type input "2.00"
type input "29"
type input "29.00"
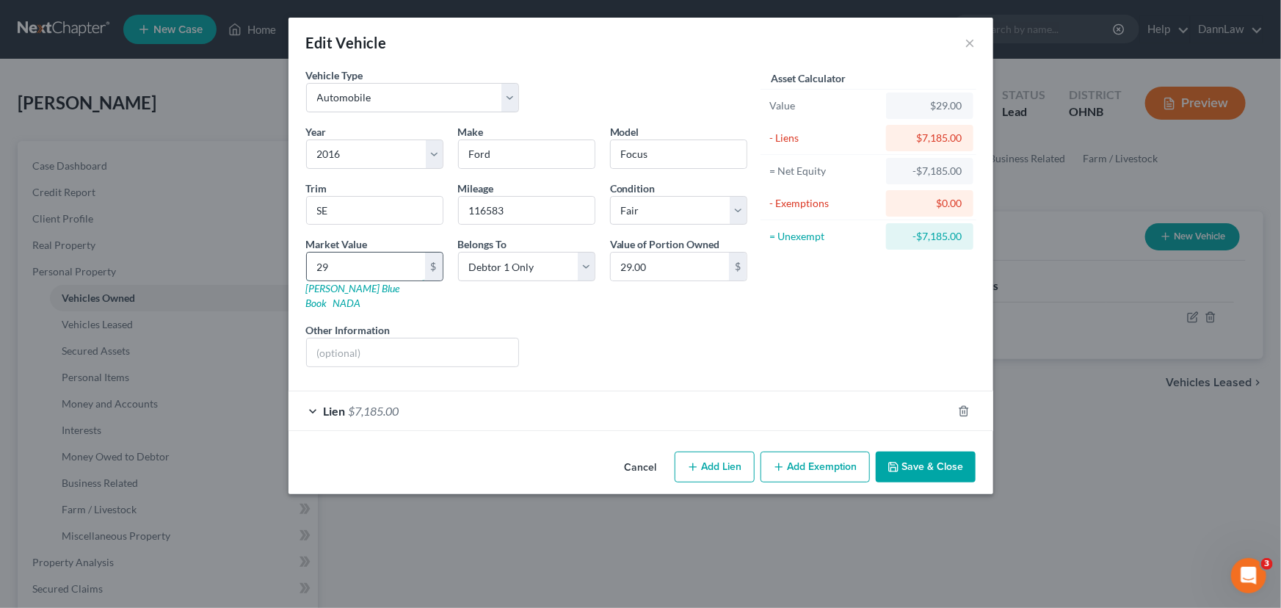
type input "292"
type input "292.00"
type input "2922"
type input "2,922.00"
type input "2,922"
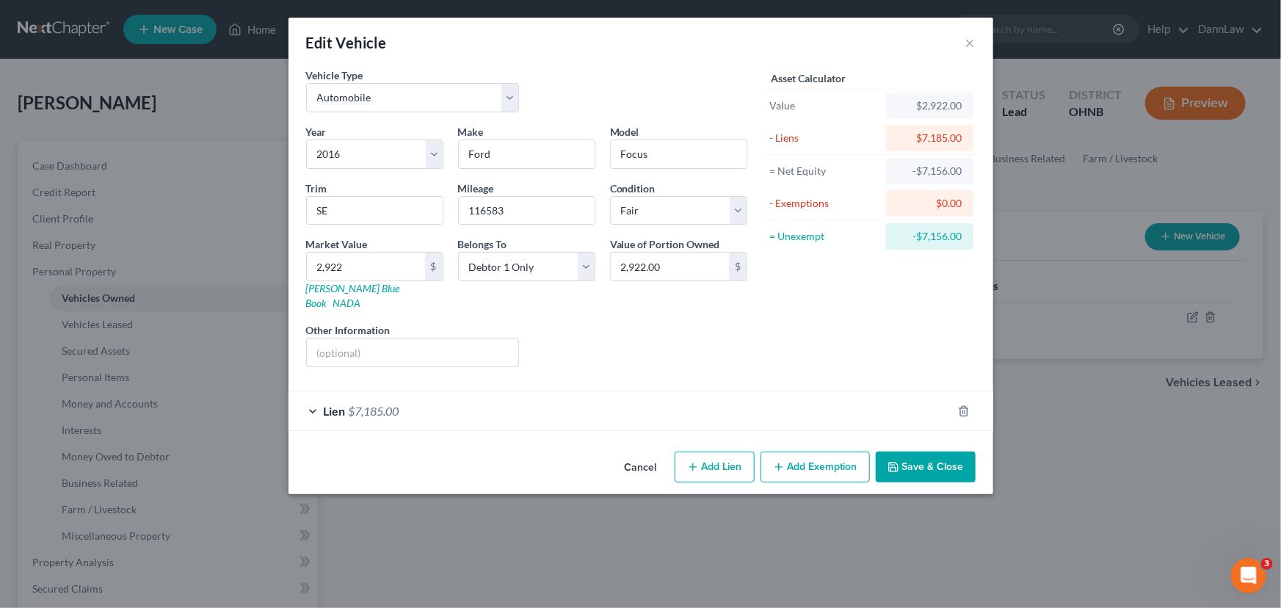
click at [680, 336] on div "Liens Select" at bounding box center [640, 344] width 228 height 45
click at [899, 461] on icon "button" at bounding box center [893, 467] width 12 height 12
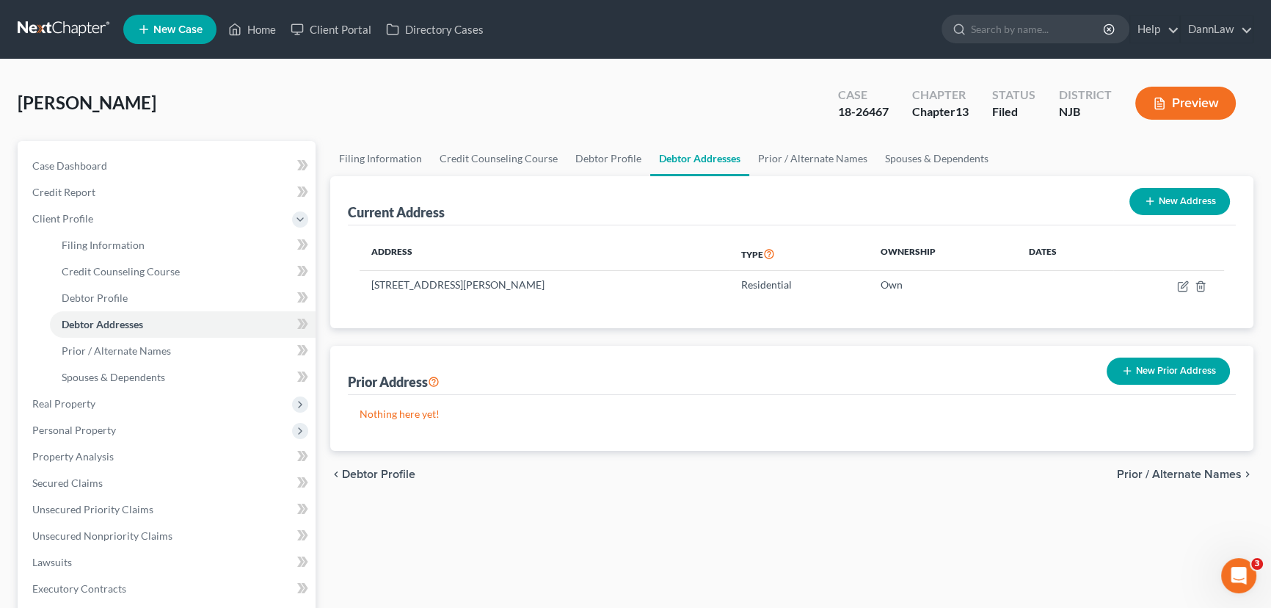
click at [1155, 363] on button "New Prior Address" at bounding box center [1168, 370] width 123 height 27
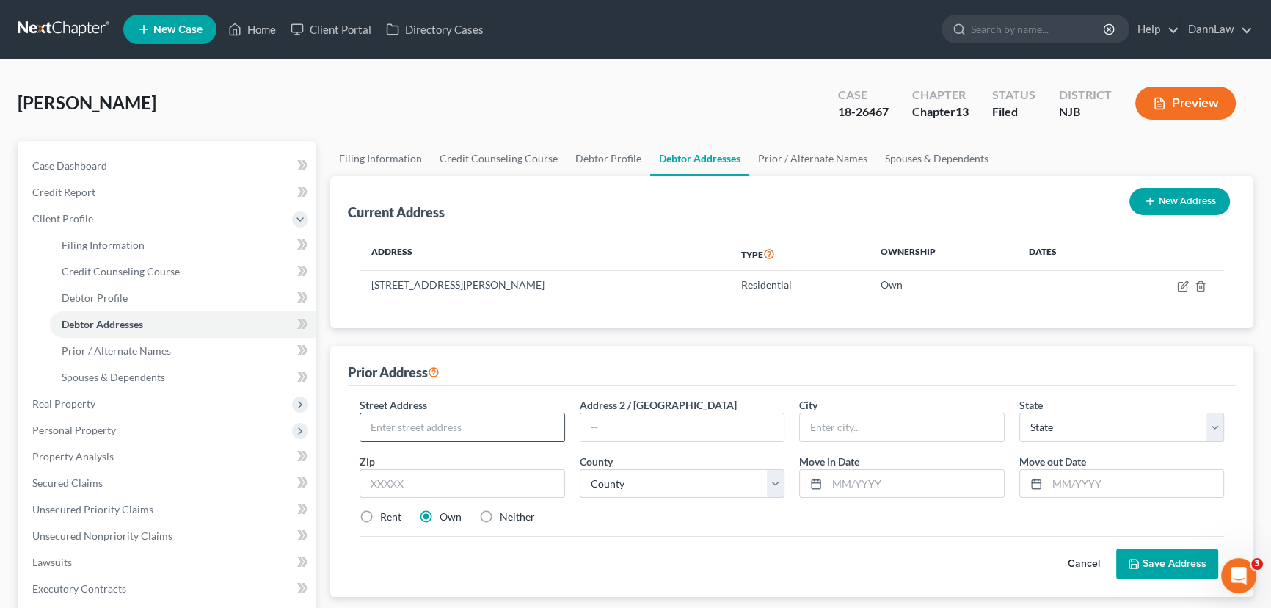
click at [402, 424] on input "text" at bounding box center [462, 427] width 204 height 28
click at [458, 426] on input "text" at bounding box center [462, 427] width 204 height 28
type input "14742 Bagley Rd., Apt 102"
type input "Middleburg Heights"
select select "36"
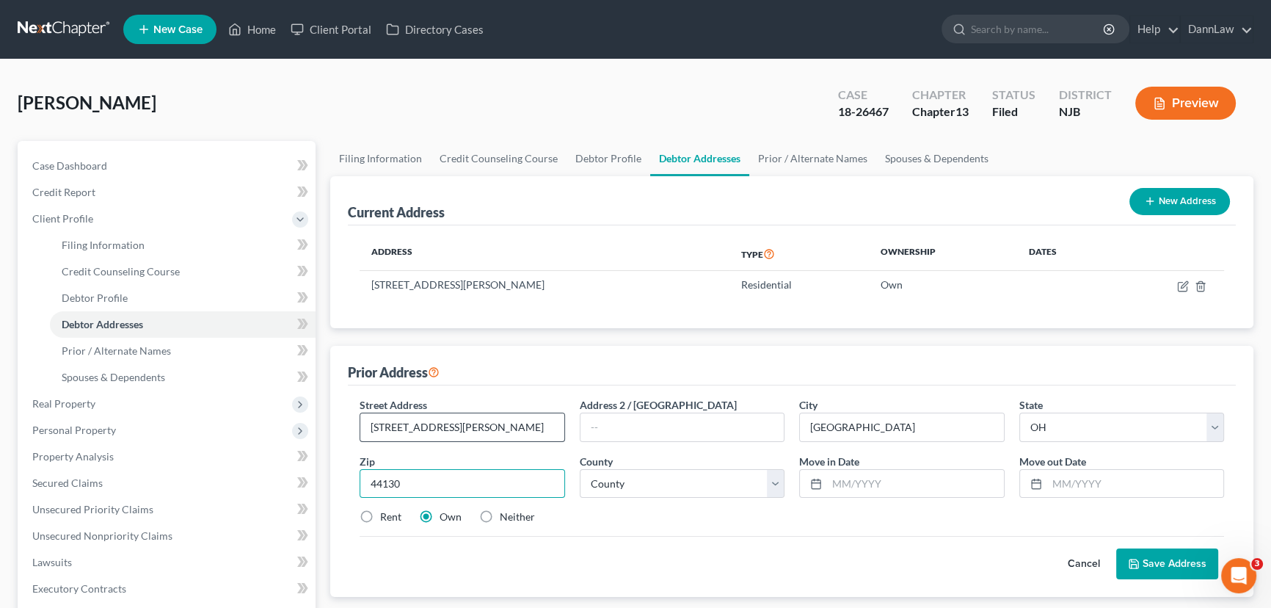
type input "44130"
type input "[GEOGRAPHIC_DATA]"
click at [886, 484] on input "text" at bounding box center [915, 484] width 177 height 28
type input "10/2023"
type input "04/2025"
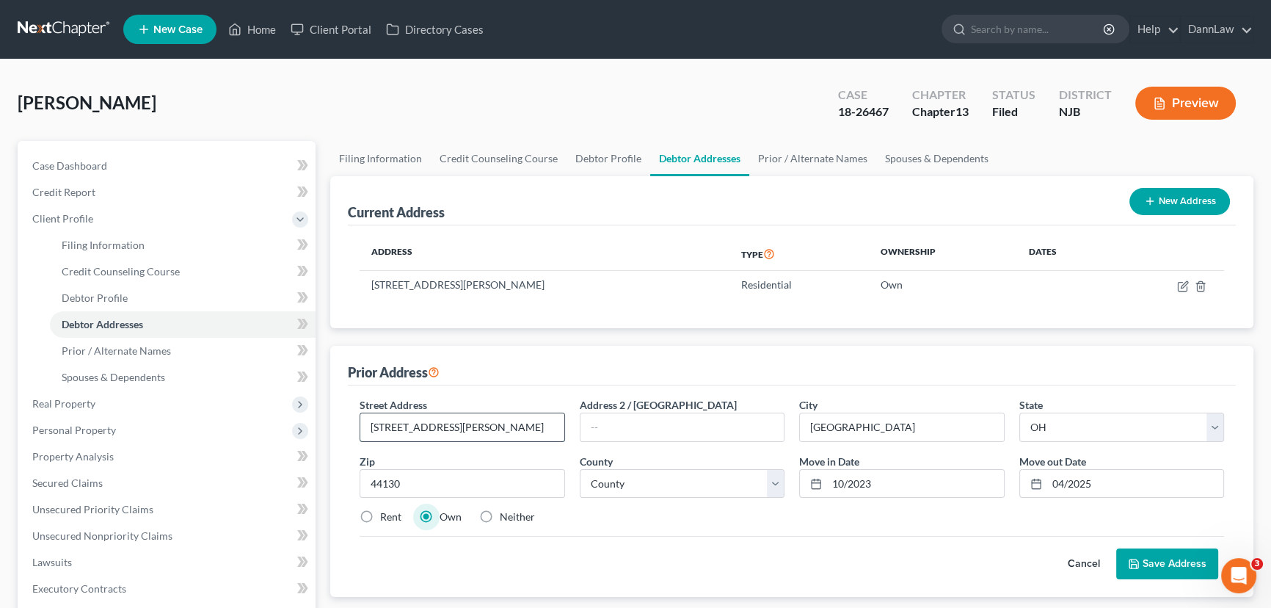
click at [498, 423] on input "14742 Bagley Rd., Apt 102" at bounding box center [462, 427] width 204 height 28
click at [632, 485] on select "County Adams County Allen County Ashland County Ashtabula County Athens County …" at bounding box center [683, 483] width 206 height 29
select select "45"
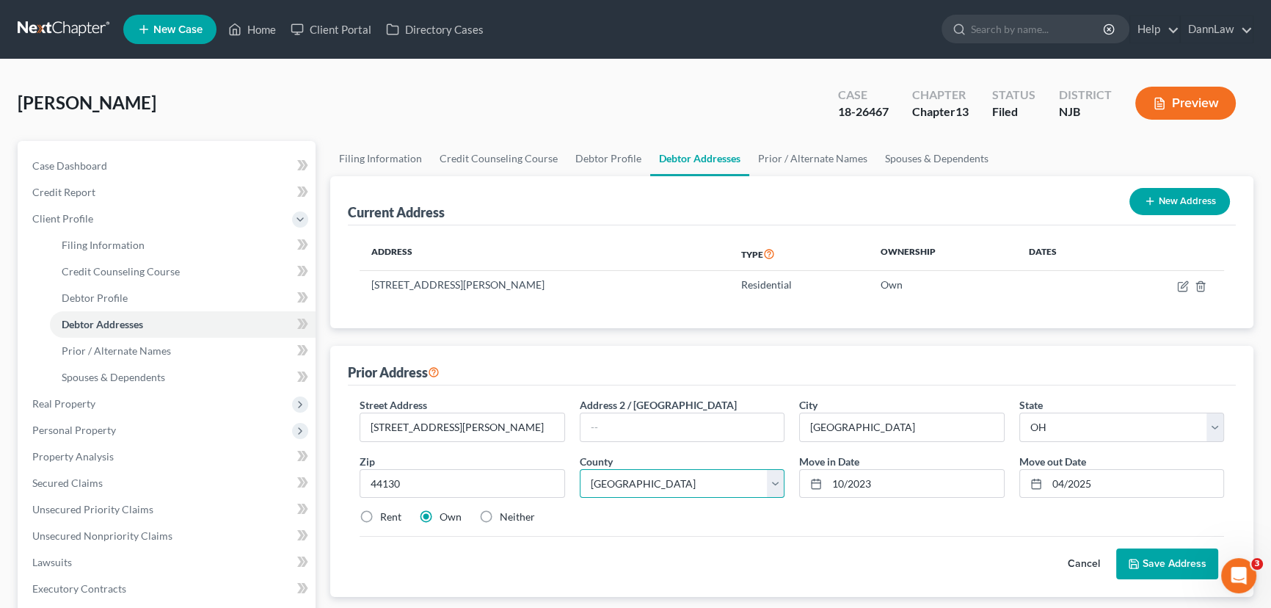
click at [580, 469] on select "County Adams County Allen County Ashland County Ashtabula County Athens County …" at bounding box center [683, 483] width 206 height 29
click at [1165, 562] on button "Save Address" at bounding box center [1168, 563] width 102 height 31
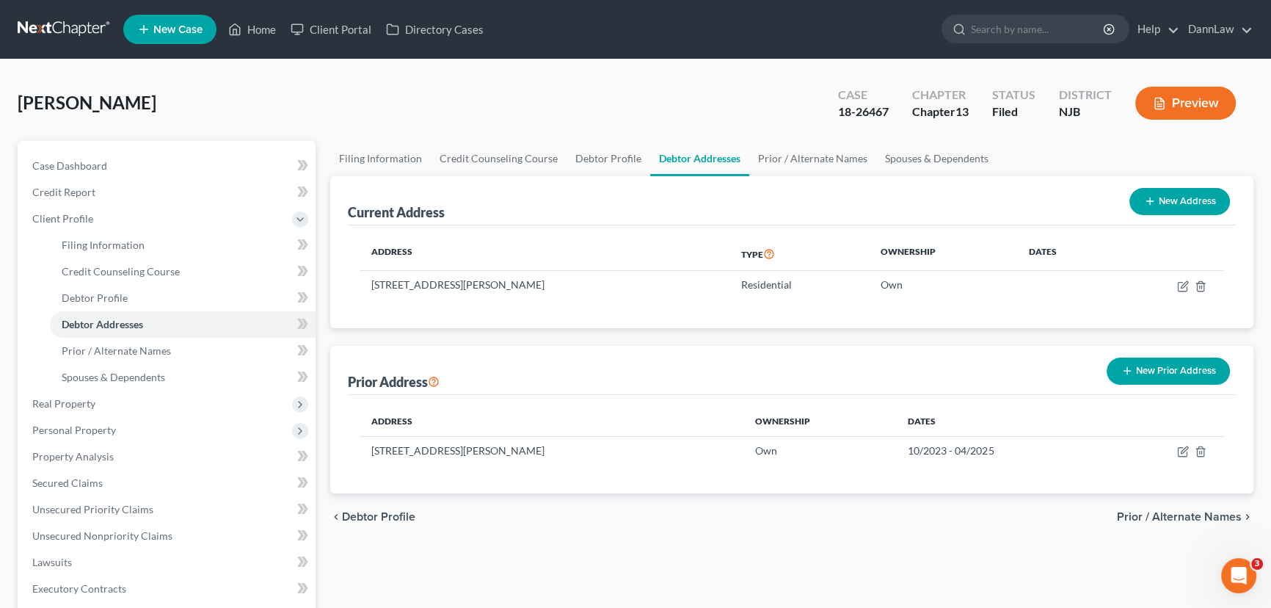
click at [1199, 377] on button "New Prior Address" at bounding box center [1168, 370] width 123 height 27
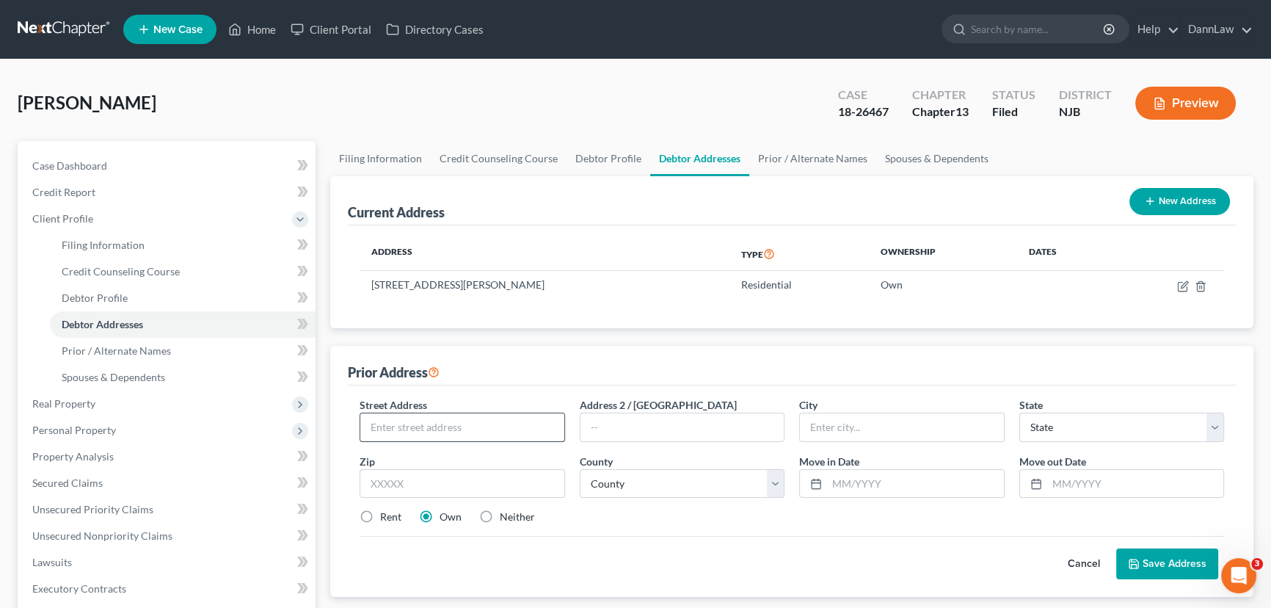
click at [421, 428] on input "text" at bounding box center [462, 427] width 204 height 28
type input "2633 Chamberlain Road, Apt 7"
type input "Fairlawn"
select select "36"
type input "44333"
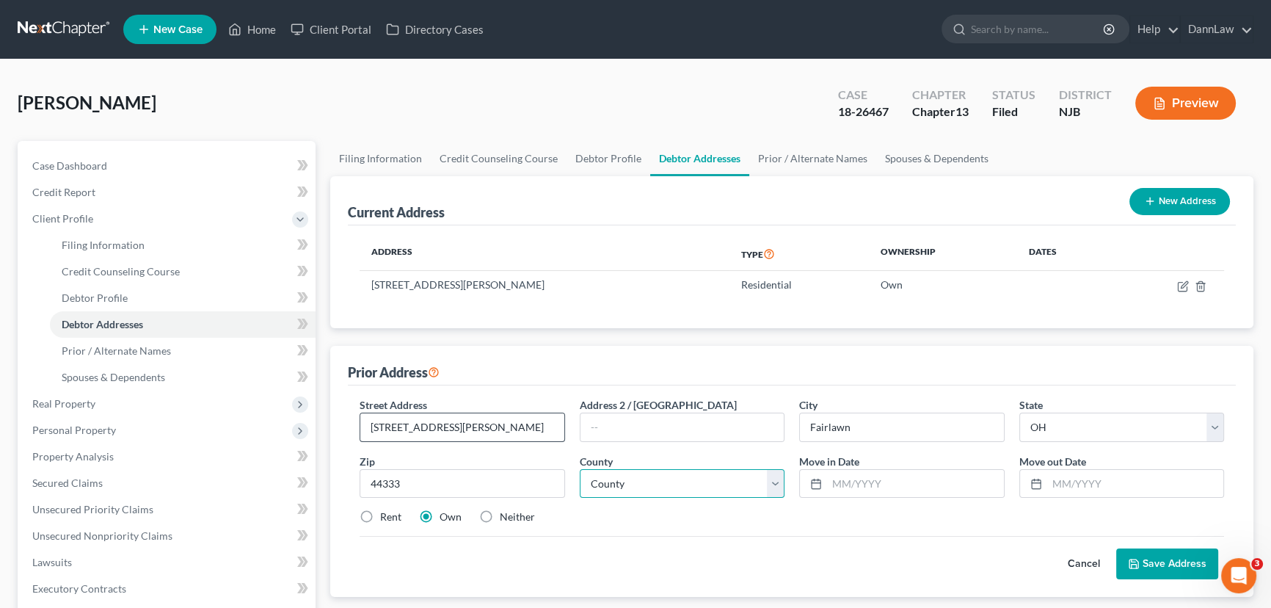
type input "Akron"
type input "10/2022"
type input "10/2023"
click at [711, 479] on select "County Adams County Allen County Ashland County Ashtabula County Athens County …" at bounding box center [683, 483] width 206 height 29
select select "76"
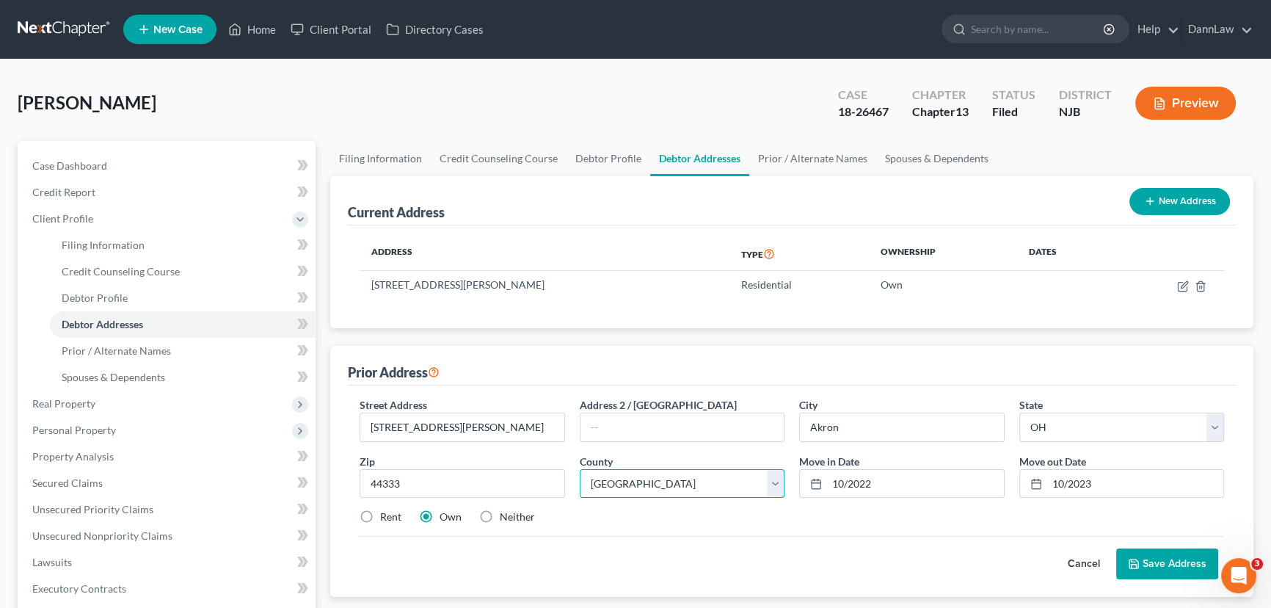
click at [580, 469] on select "County Adams County Allen County Ashland County Ashtabula County Athens County …" at bounding box center [683, 483] width 206 height 29
click at [1166, 569] on button "Save Address" at bounding box center [1168, 563] width 102 height 31
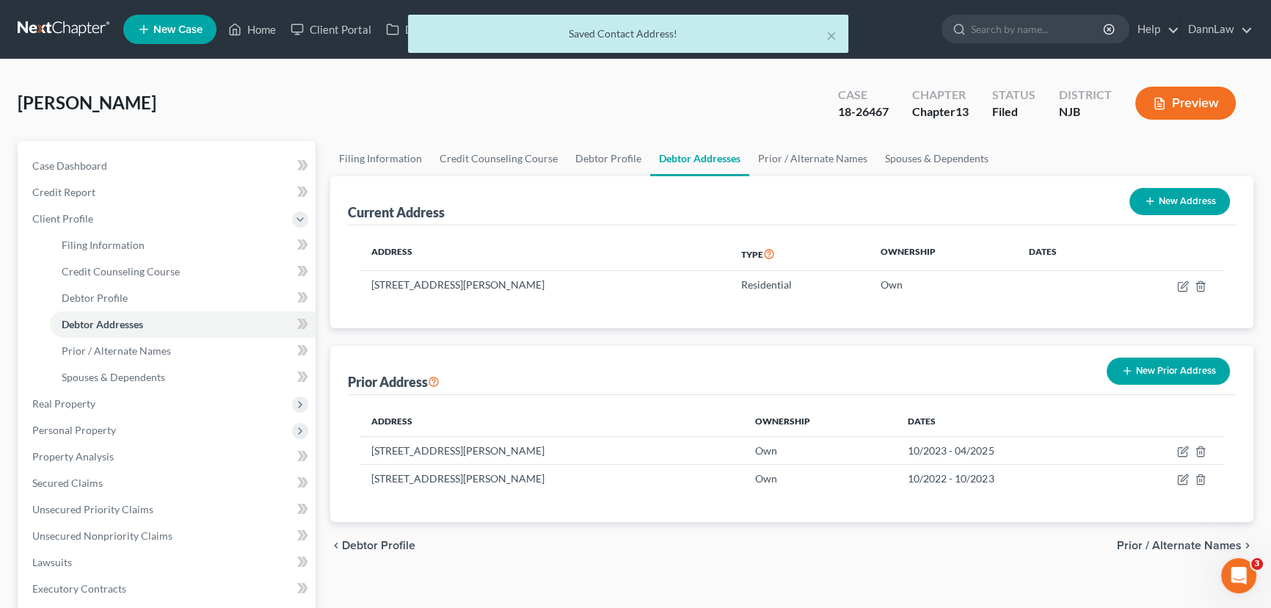
scroll to position [355, 0]
